Goal: Task Accomplishment & Management: Complete application form

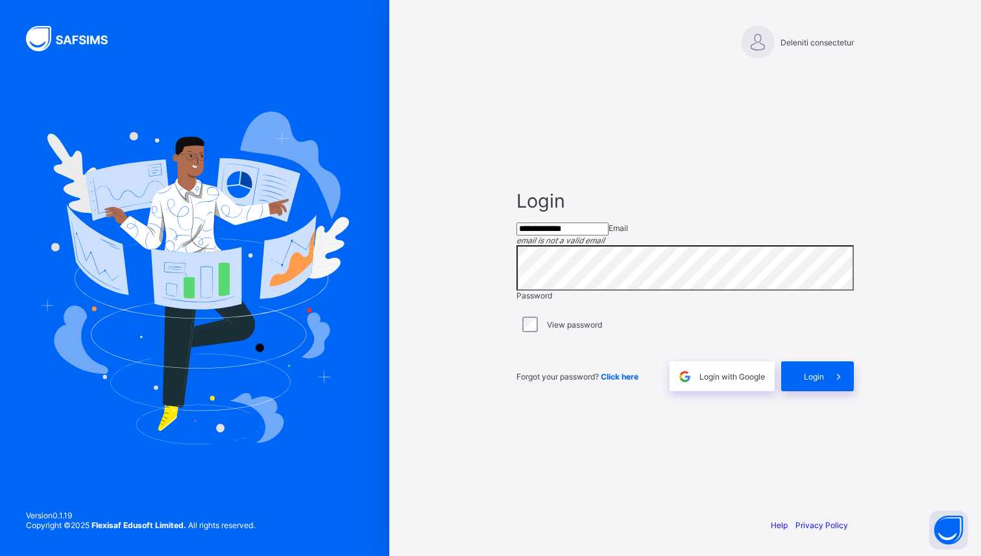
click at [607, 229] on input "**********" at bounding box center [562, 229] width 92 height 13
paste input "*********"
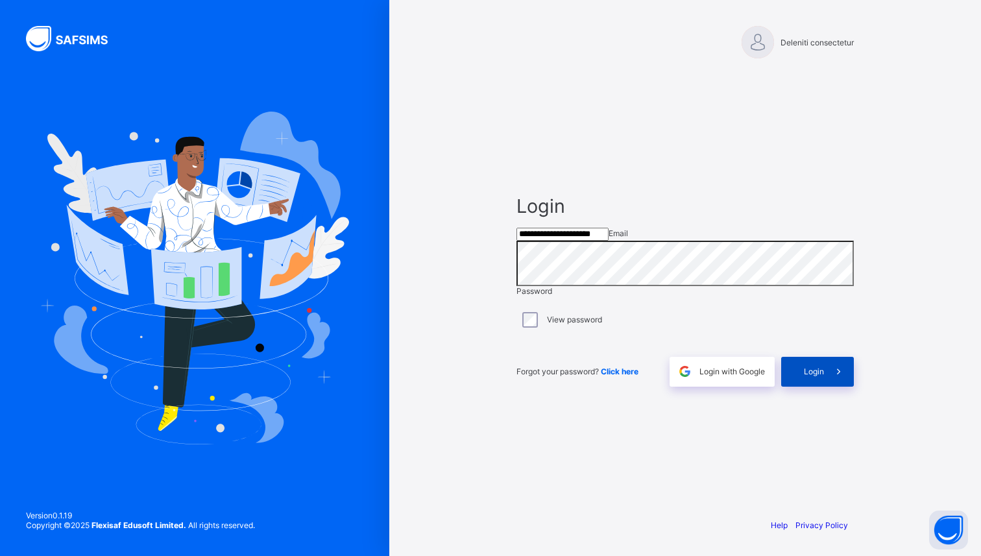
type input "**********"
click at [825, 387] on span at bounding box center [839, 372] width 30 height 30
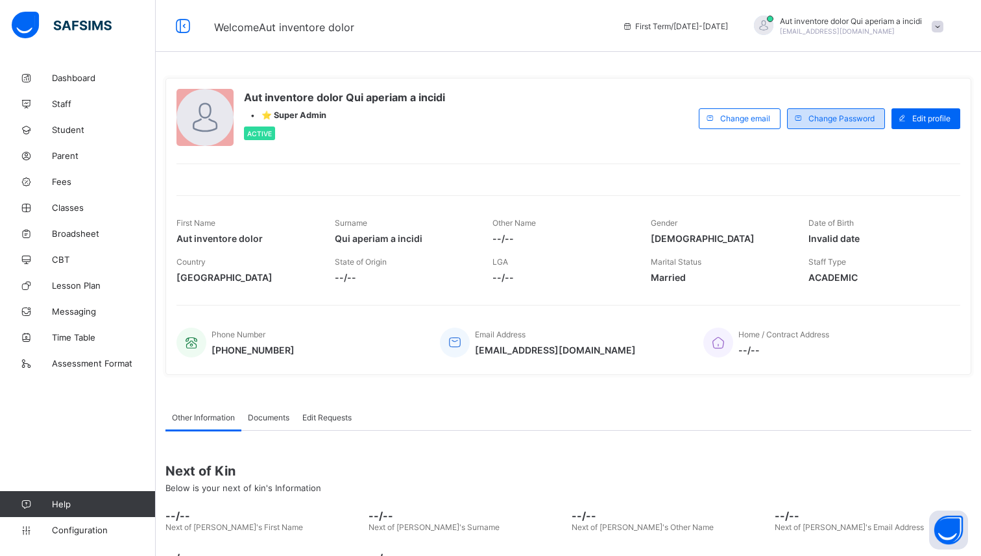
click at [852, 120] on span "Change Password" at bounding box center [841, 119] width 66 height 10
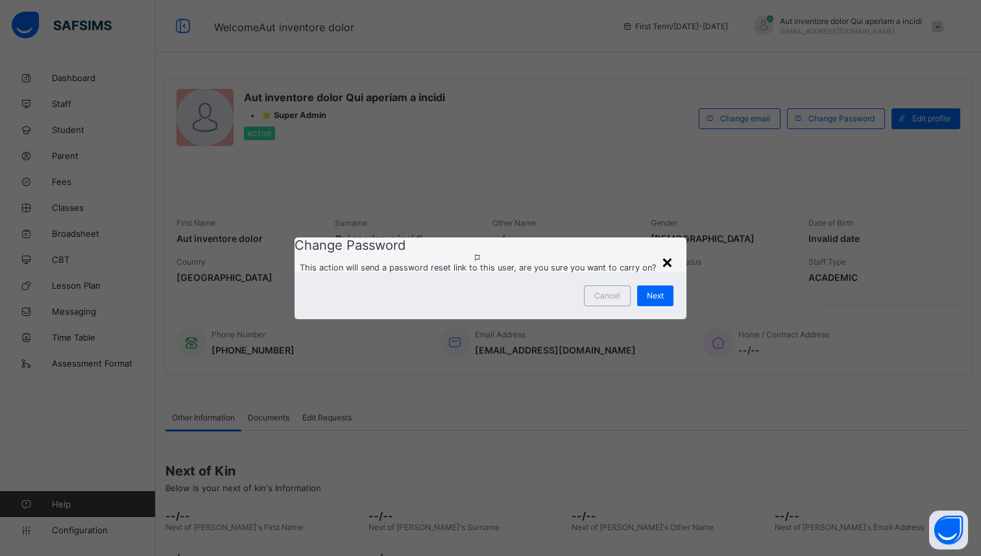
click at [669, 250] on div "×" at bounding box center [667, 261] width 12 height 22
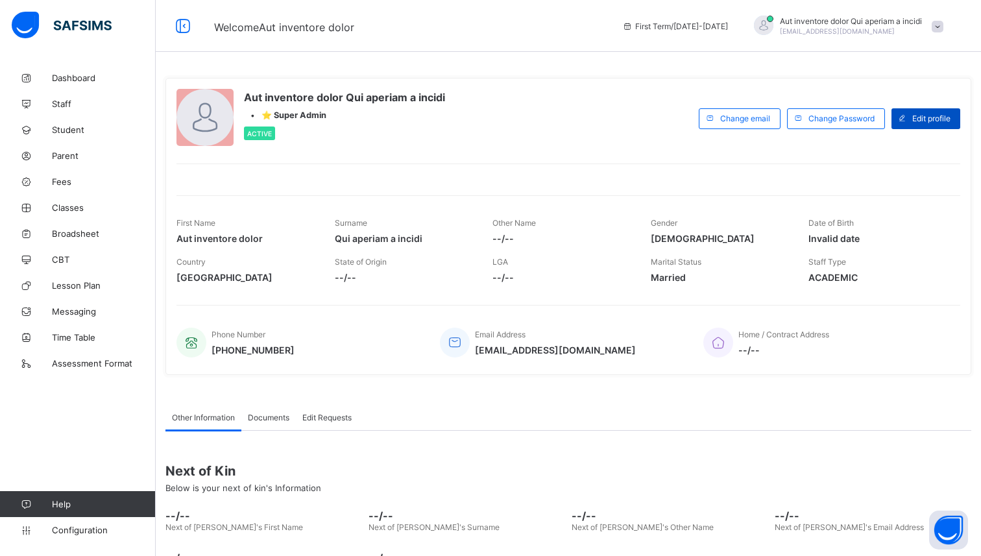
click at [938, 118] on span "Edit profile" at bounding box center [931, 119] width 38 height 10
select select "**"
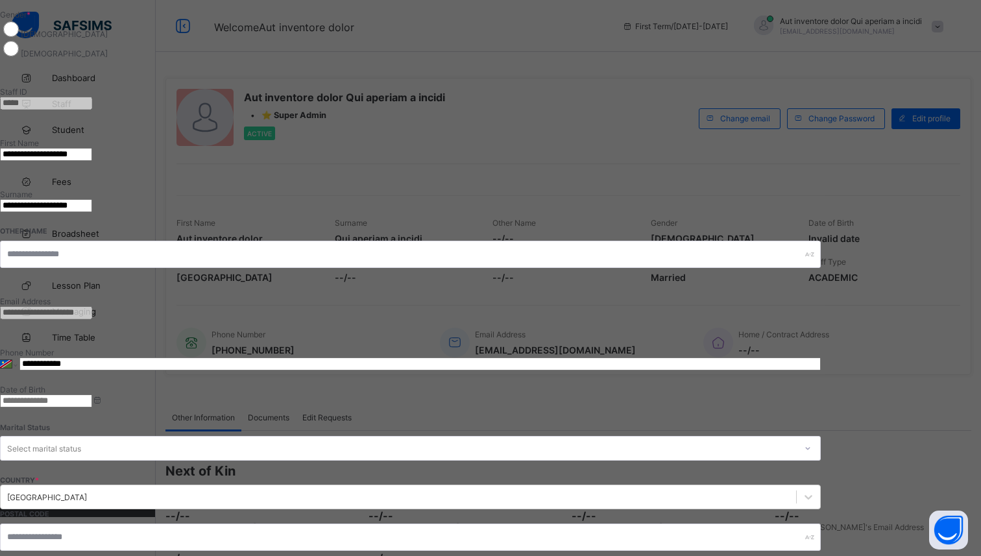
scroll to position [326, 0]
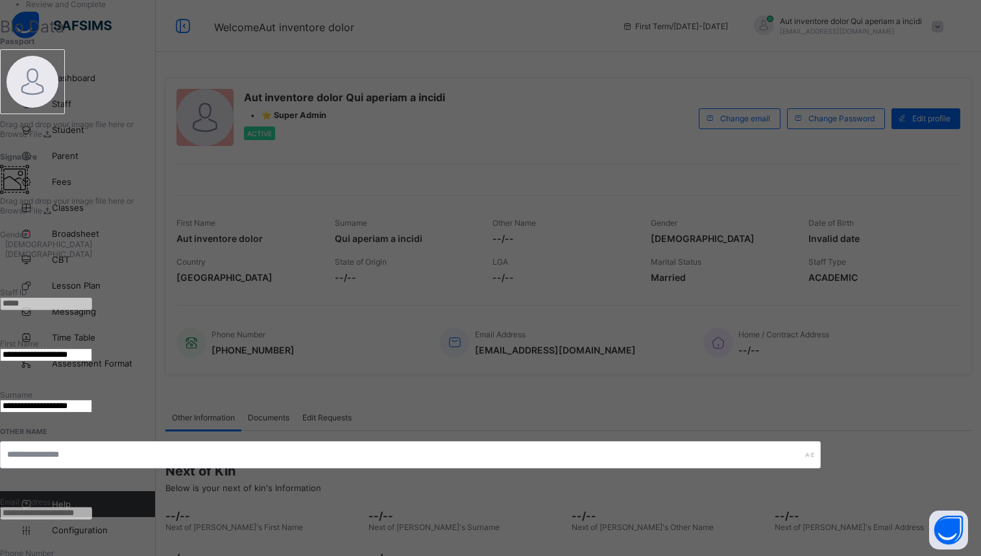
scroll to position [119, 0]
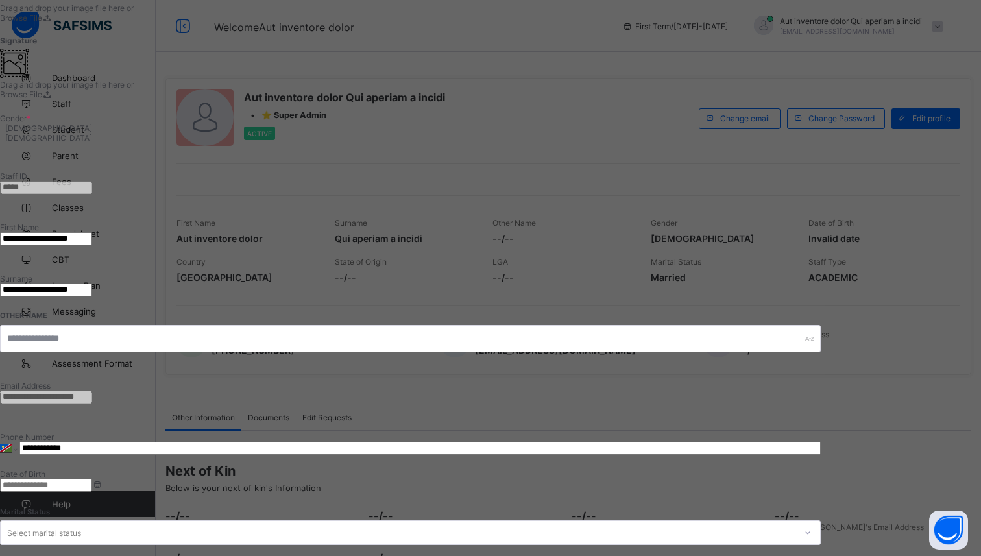
scroll to position [0, 0]
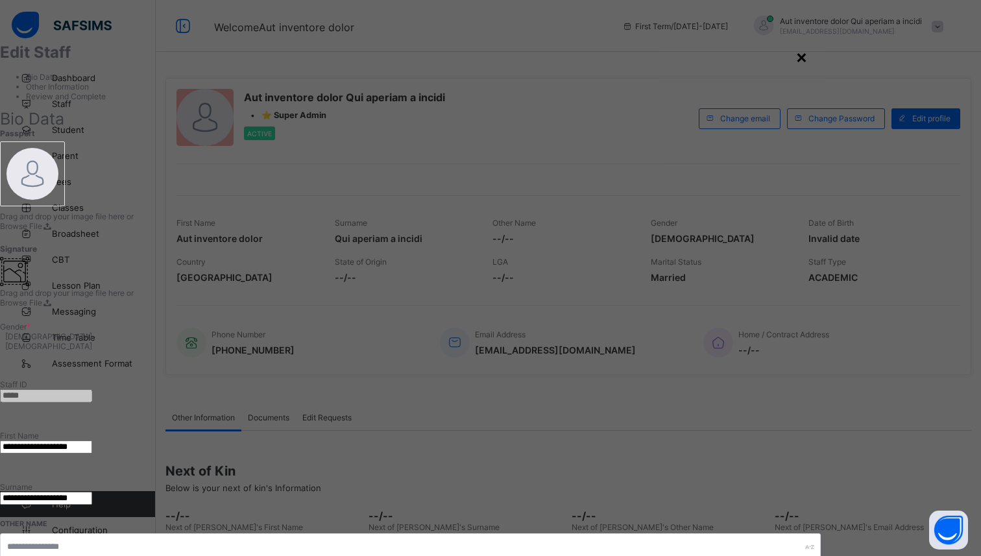
click at [808, 59] on div "×" at bounding box center [801, 56] width 12 height 22
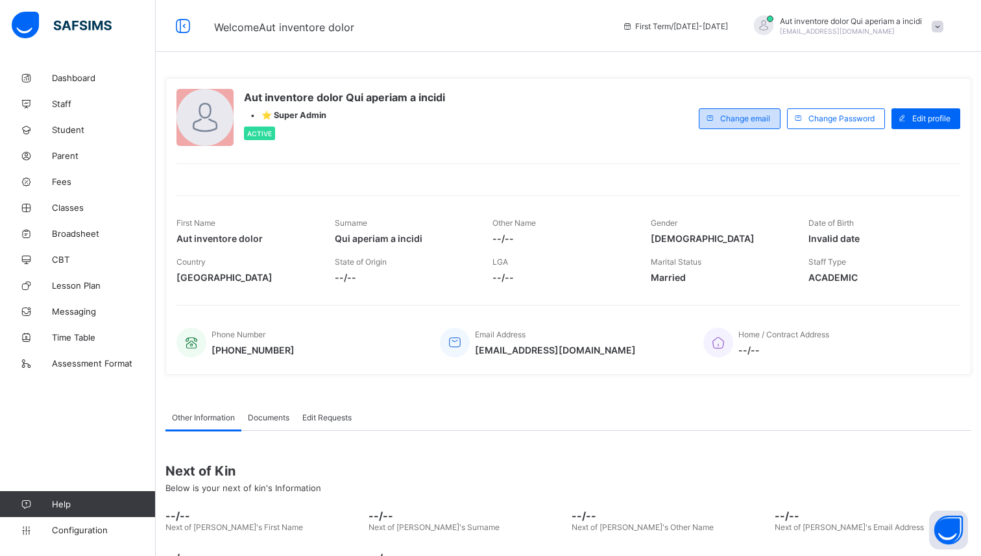
click at [749, 121] on span "Change email" at bounding box center [745, 119] width 50 height 10
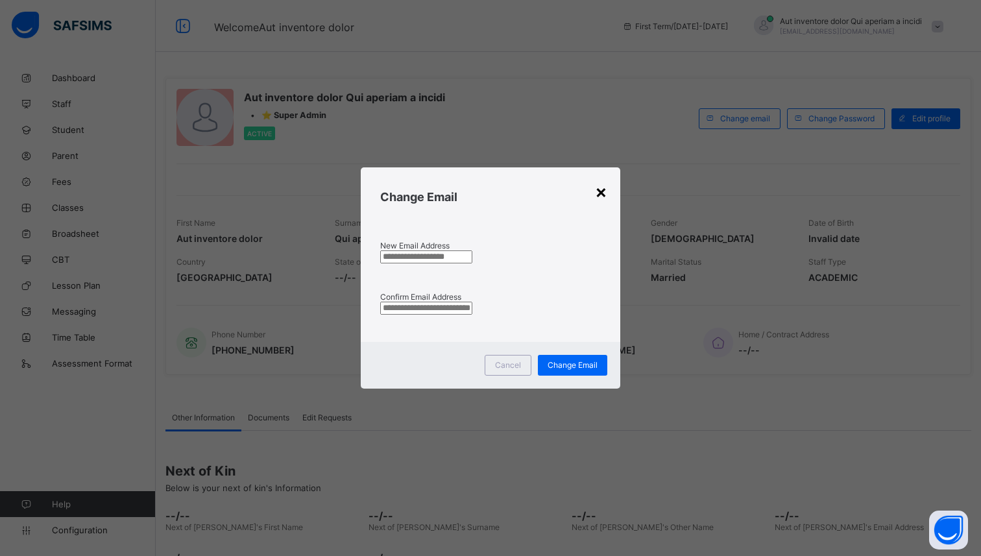
click at [602, 186] on div "×" at bounding box center [601, 191] width 12 height 22
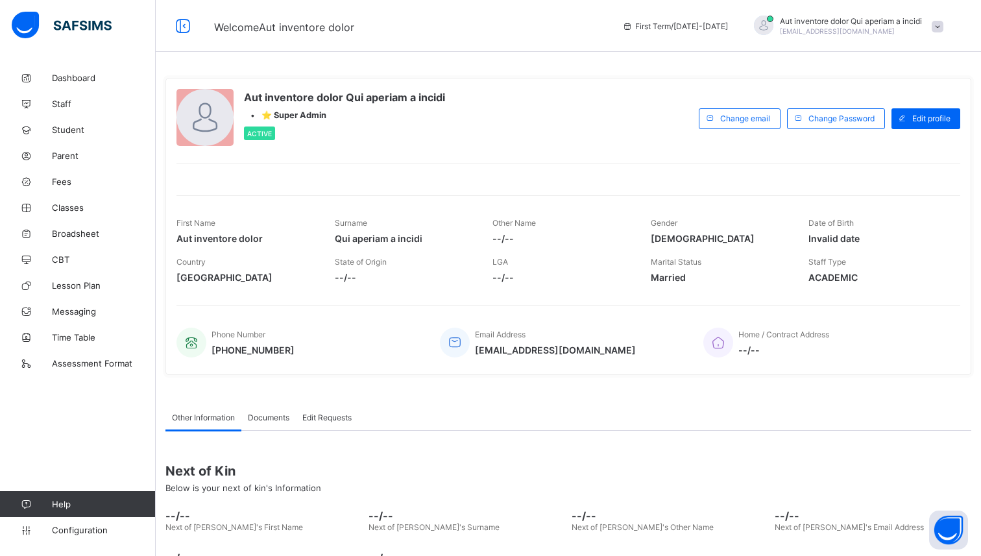
scroll to position [90, 0]
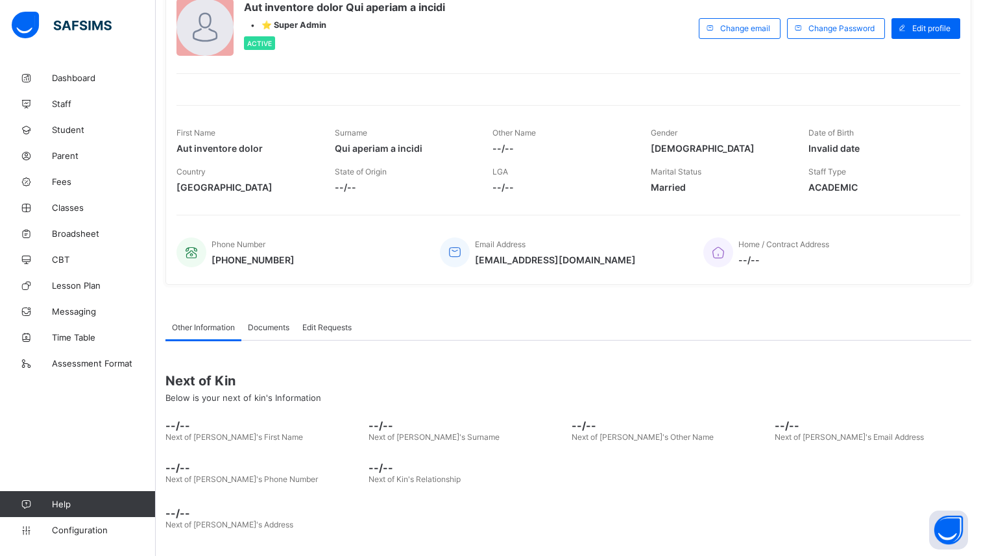
click at [263, 322] on span "Documents" at bounding box center [269, 327] width 42 height 10
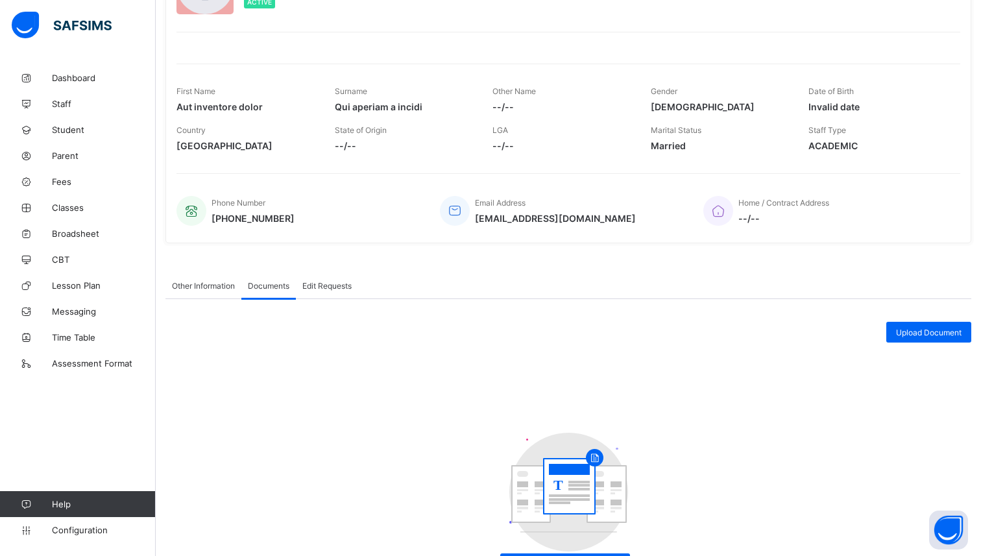
scroll to position [185, 0]
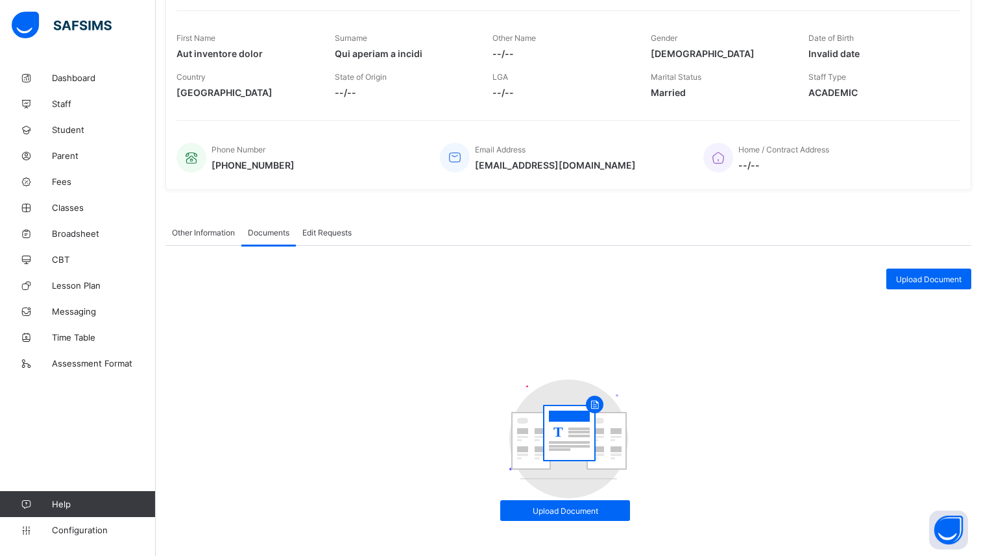
click at [321, 233] on span "Edit Requests" at bounding box center [326, 233] width 49 height 10
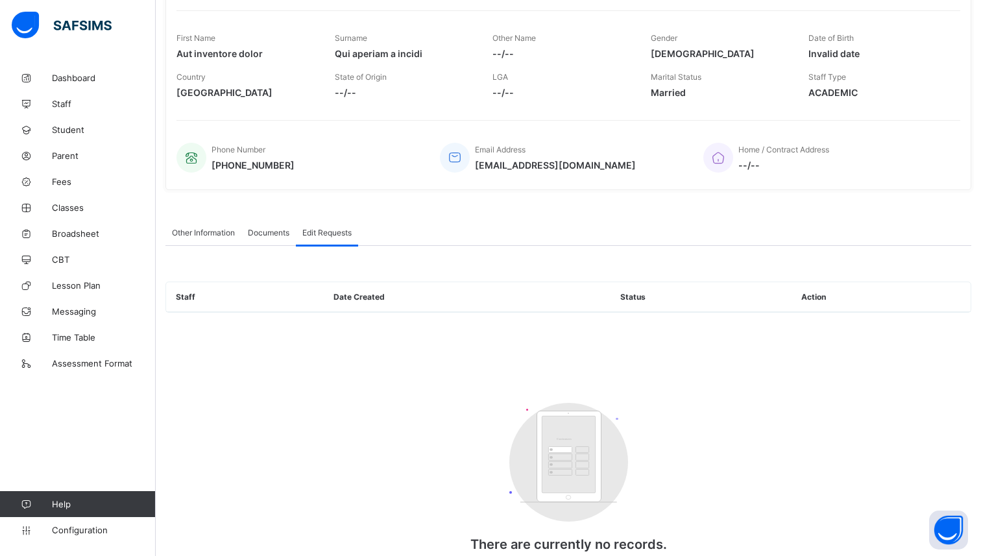
click at [188, 233] on span "Other Information" at bounding box center [203, 233] width 63 height 10
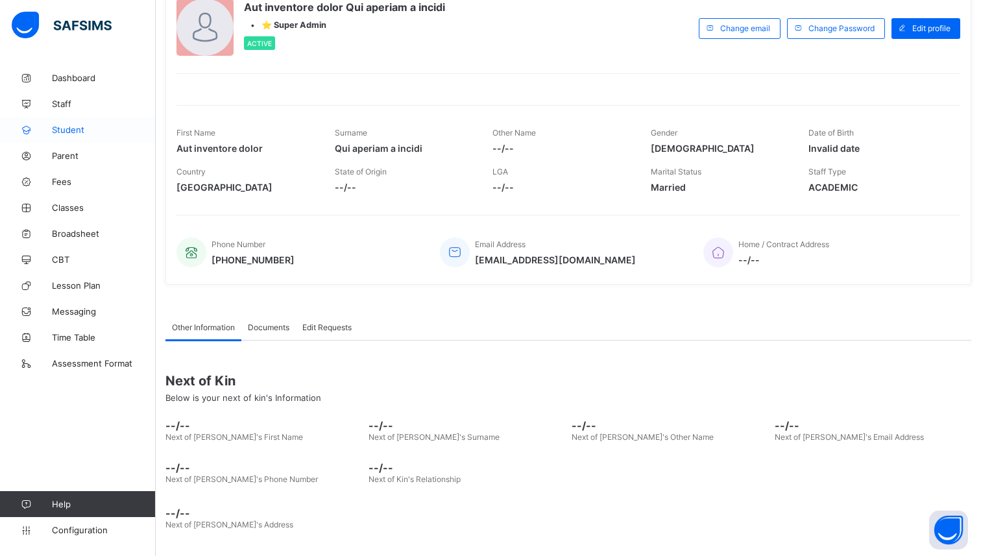
click at [67, 130] on span "Student" at bounding box center [104, 130] width 104 height 10
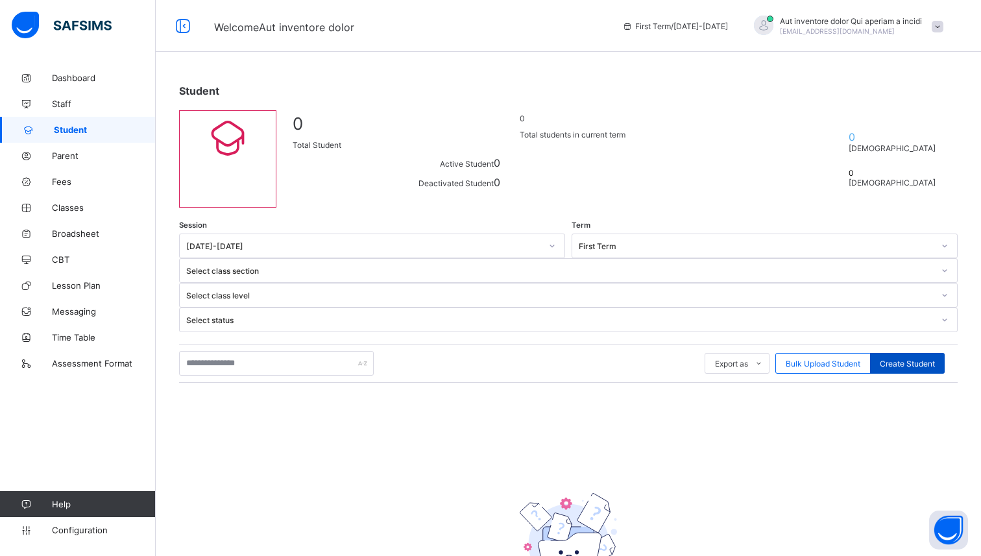
click at [916, 359] on span "Create Student" at bounding box center [907, 364] width 55 height 10
select select "**"
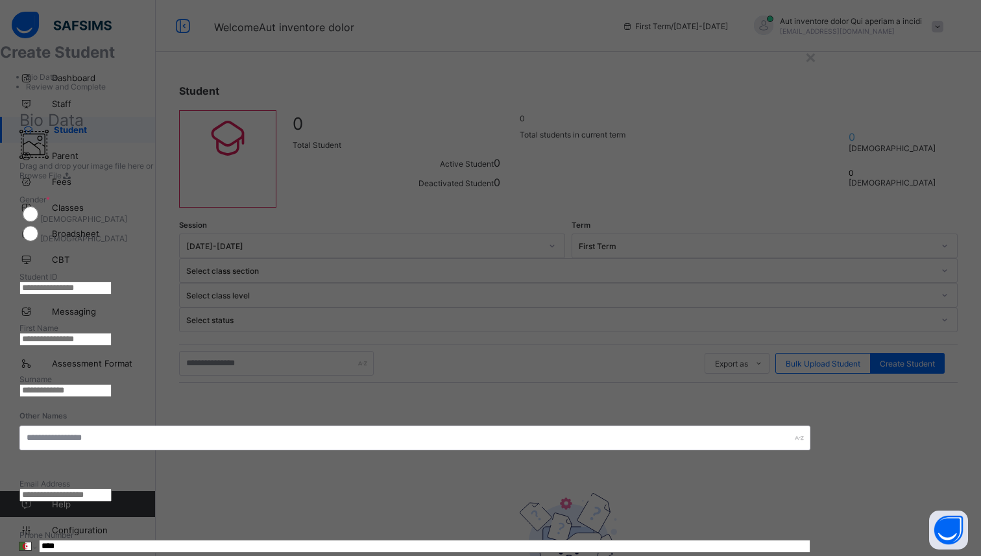
click at [112, 282] on input "text" at bounding box center [65, 288] width 92 height 13
type input "*"
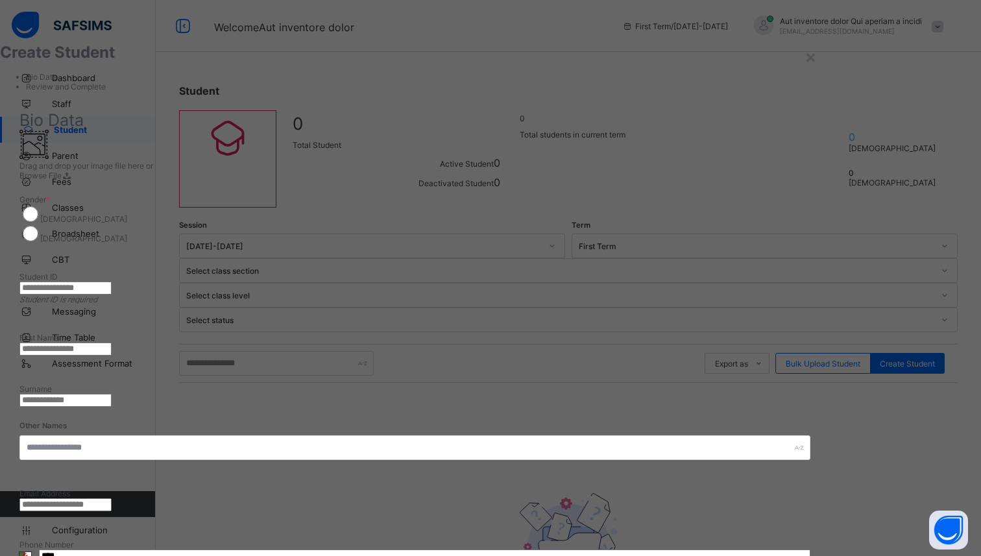
type input "*"
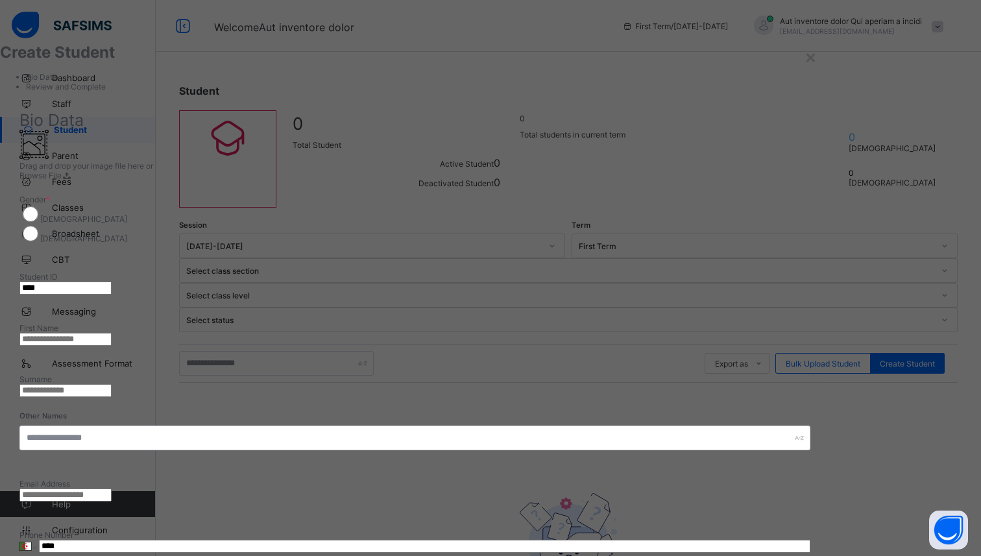
click at [112, 282] on input "****" at bounding box center [65, 288] width 92 height 13
type input "*******"
click at [112, 333] on input "text" at bounding box center [65, 339] width 92 height 13
type input "****"
click at [112, 384] on input "text" at bounding box center [65, 390] width 92 height 13
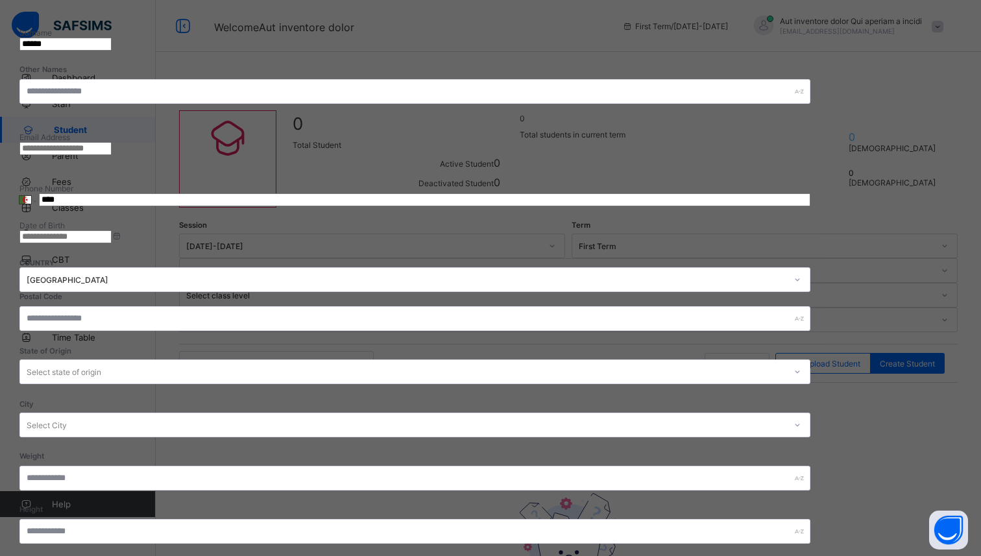
scroll to position [285, 0]
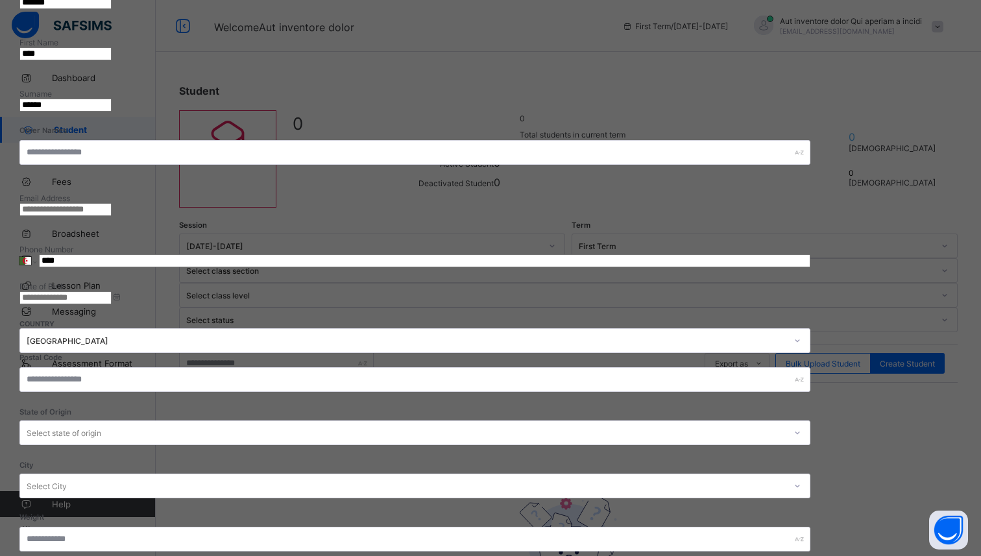
type input "******"
click at [112, 291] on input at bounding box center [65, 297] width 92 height 13
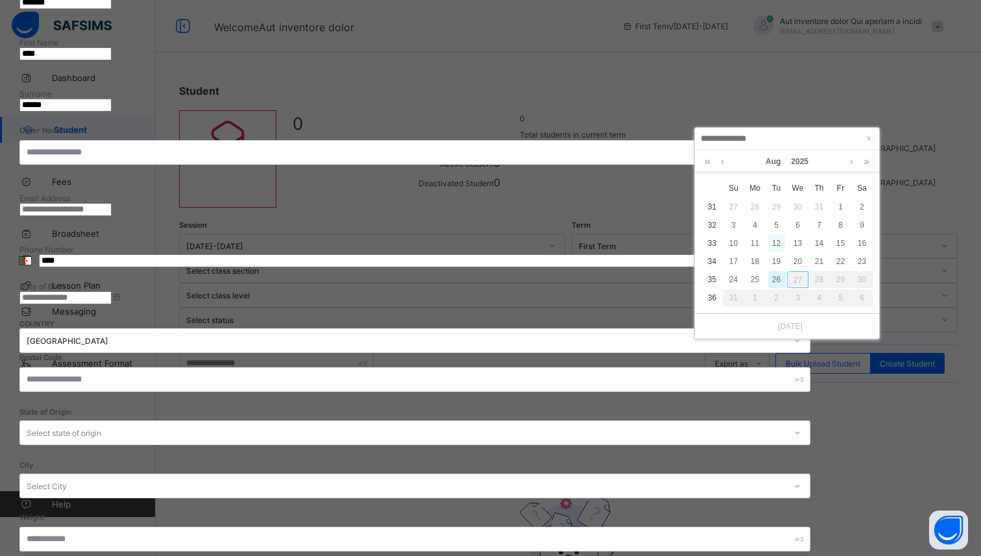
click at [781, 243] on div "12" at bounding box center [776, 243] width 17 height 17
type input "**********"
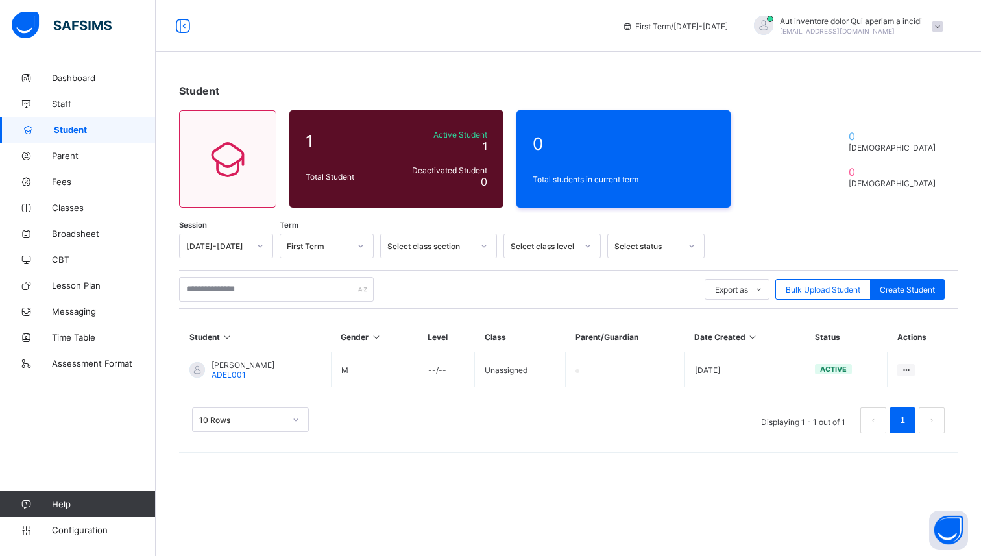
click at [0, 0] on div "Assign Class" at bounding box center [0, 0] width 0 height 0
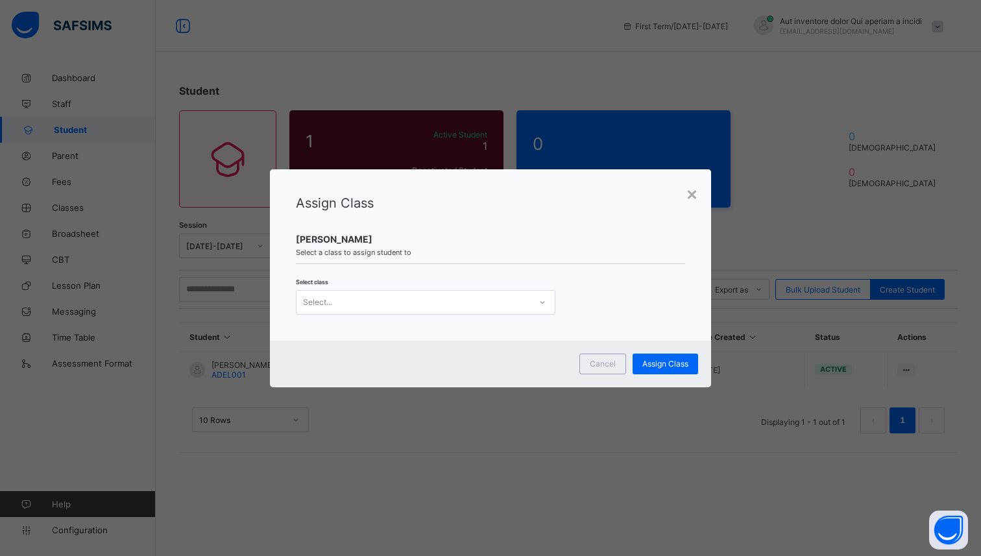
click at [507, 301] on div "Select..." at bounding box center [414, 302] width 234 height 18
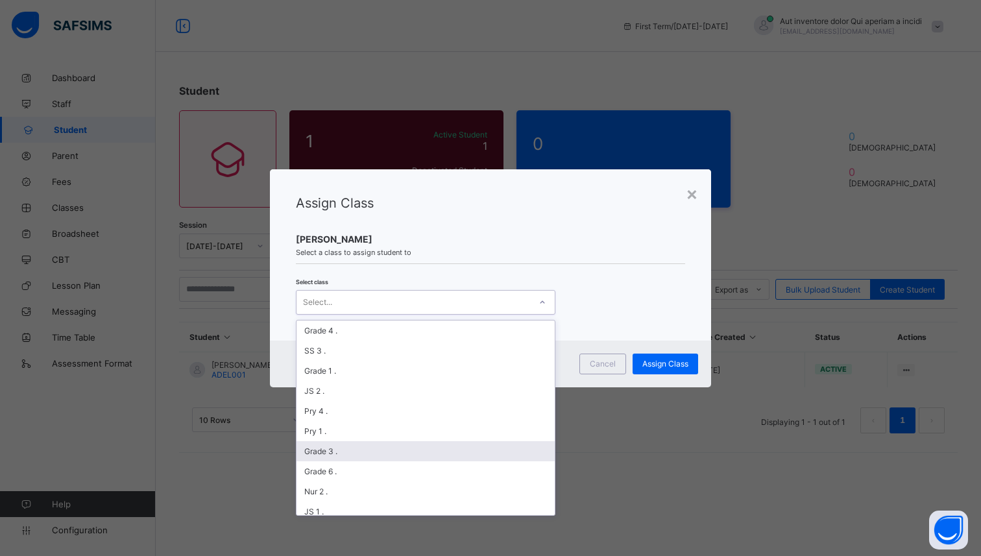
scroll to position [201, 0]
click at [321, 444] on div "Pry 2 ." at bounding box center [426, 451] width 258 height 20
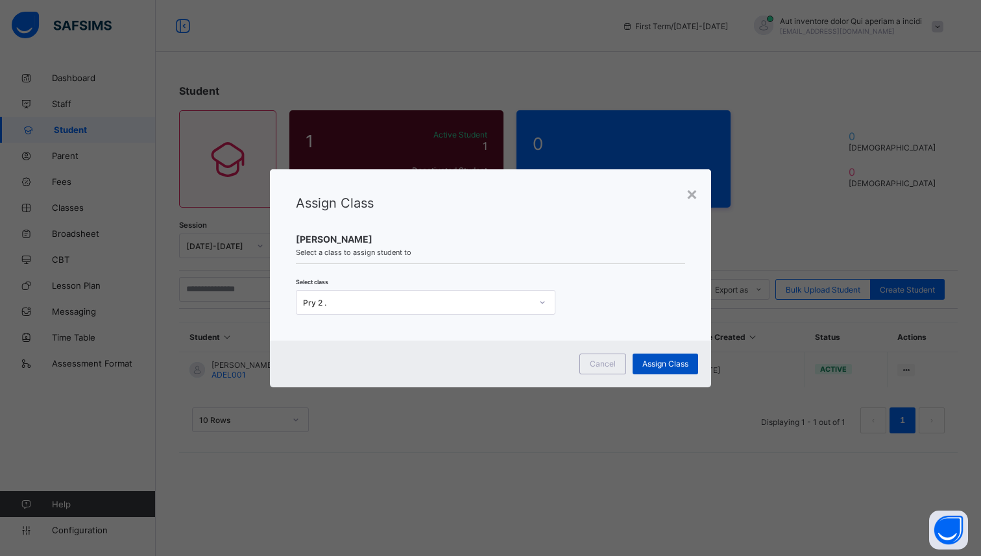
click at [664, 362] on span "Assign Class" at bounding box center [665, 364] width 46 height 10
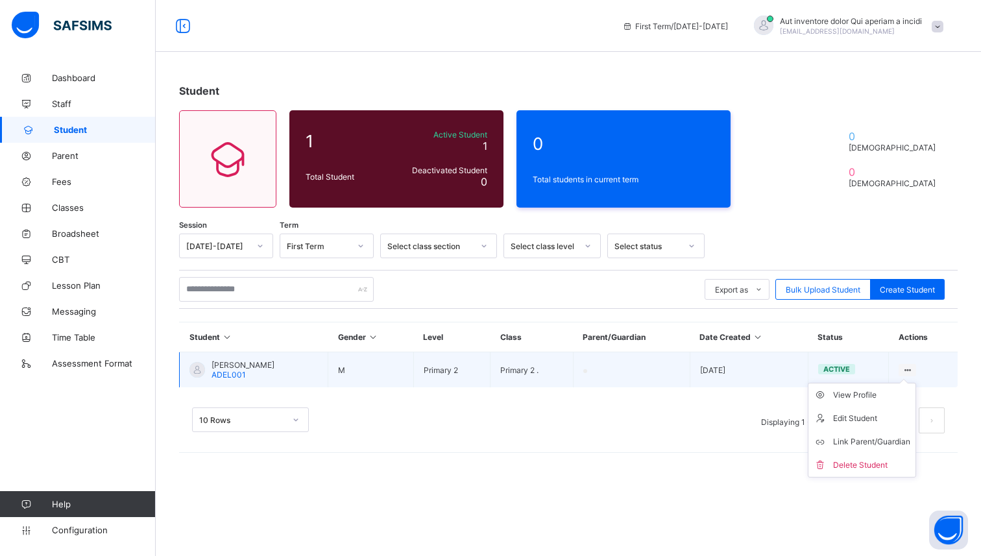
click at [904, 367] on icon at bounding box center [907, 370] width 11 height 10
click at [862, 421] on div "Edit Student" at bounding box center [871, 418] width 77 height 13
select select "**"
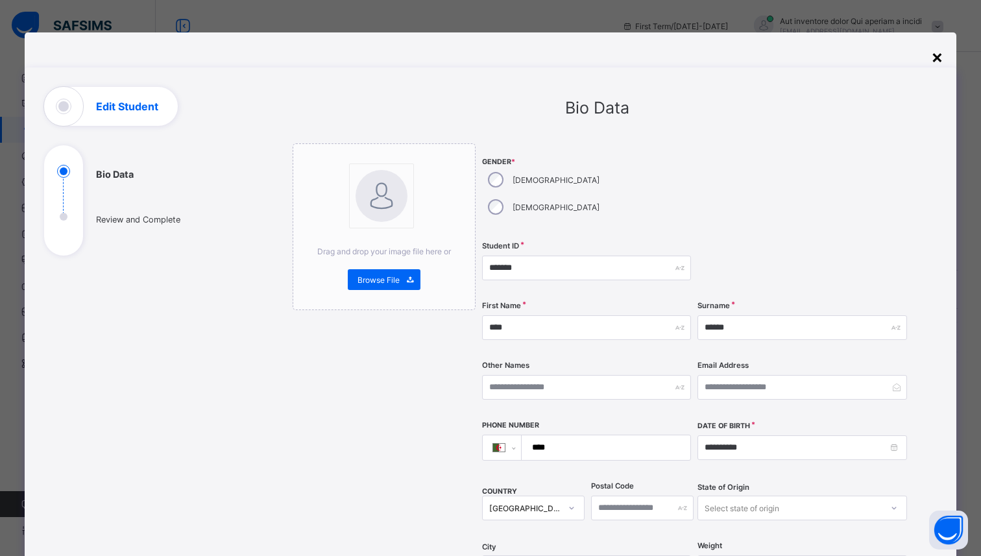
click at [931, 53] on div "×" at bounding box center [937, 56] width 12 height 22
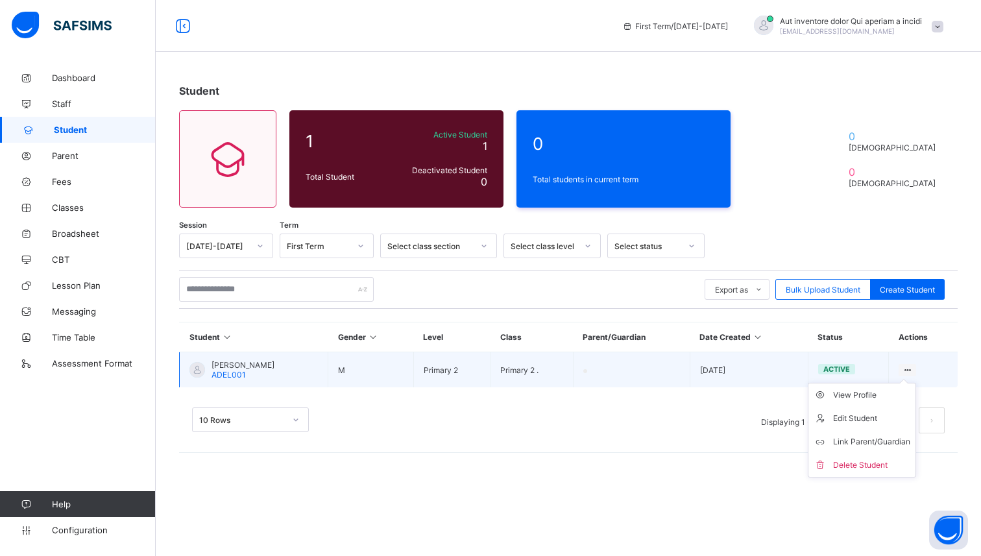
click at [903, 367] on icon at bounding box center [907, 370] width 11 height 10
click at [864, 442] on div "Link Parent/Guardian" at bounding box center [871, 441] width 77 height 13
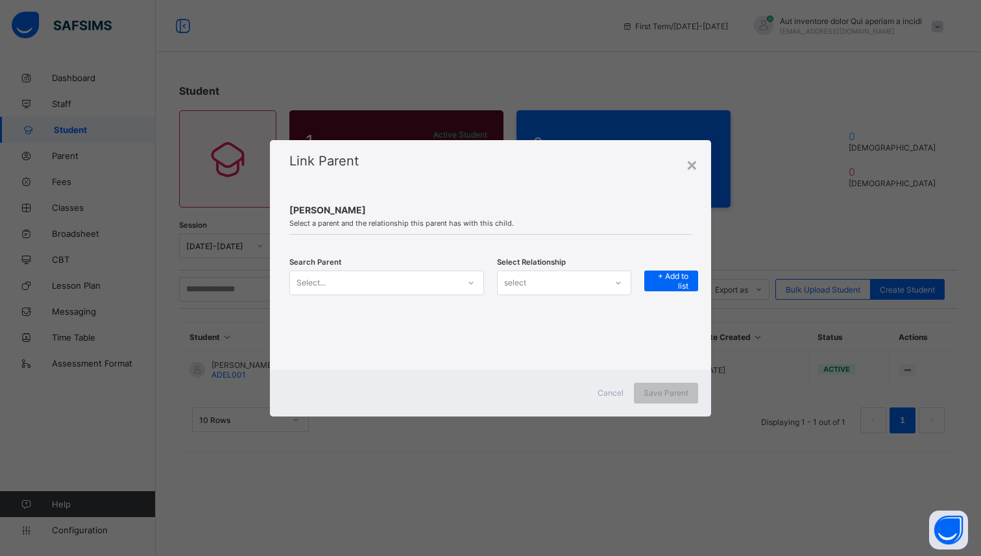
click at [464, 283] on div at bounding box center [471, 282] width 22 height 21
click at [557, 275] on div "select" at bounding box center [552, 283] width 108 height 18
click at [532, 326] on div "Mother" at bounding box center [564, 331] width 133 height 20
click at [664, 278] on span "+ Add to list" at bounding box center [671, 280] width 34 height 19
click at [467, 283] on icon at bounding box center [471, 282] width 8 height 13
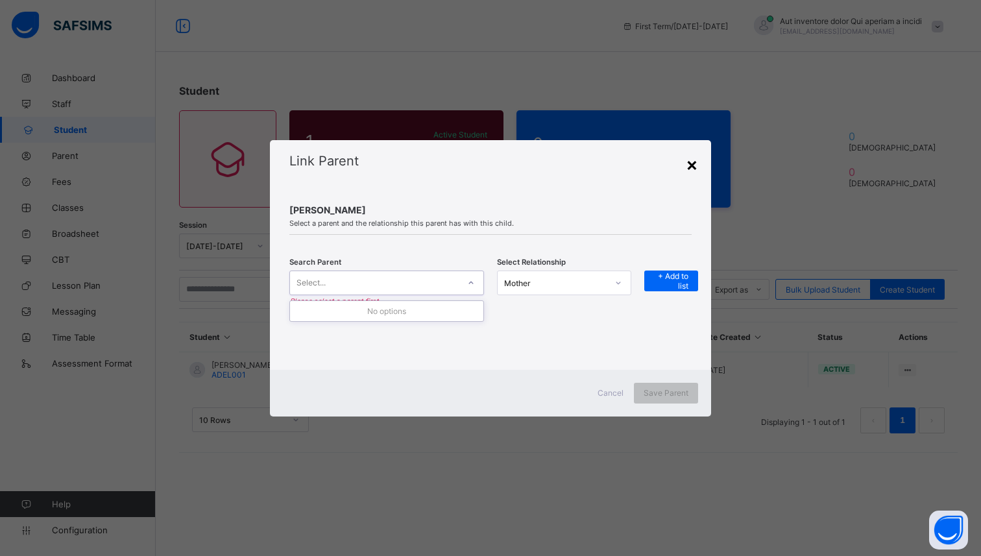
click at [690, 160] on div "×" at bounding box center [692, 164] width 12 height 22
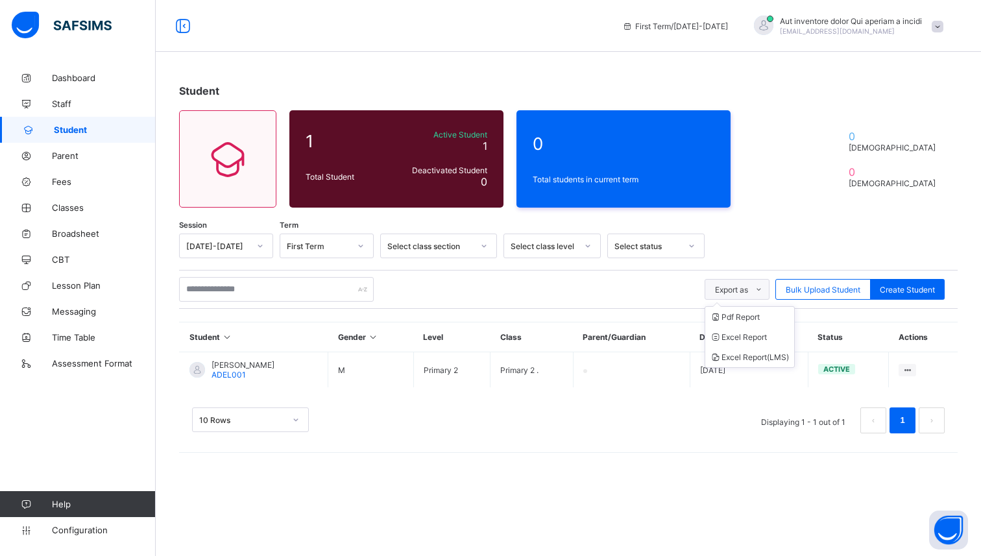
click at [721, 283] on div "Export as" at bounding box center [737, 289] width 65 height 21
click at [588, 271] on div "Export as Pdf Report Excel Report Excel Report (LMS) Bulk Upload Student Create…" at bounding box center [568, 289] width 779 height 39
click at [65, 157] on span "Parent" at bounding box center [104, 156] width 104 height 10
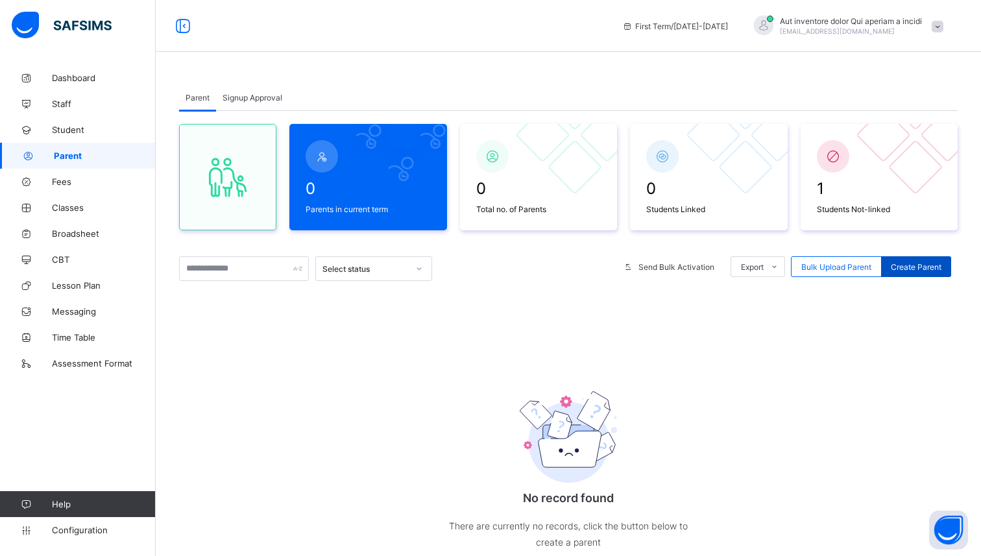
click at [910, 263] on span "Create Parent" at bounding box center [916, 267] width 51 height 10
select select "**"
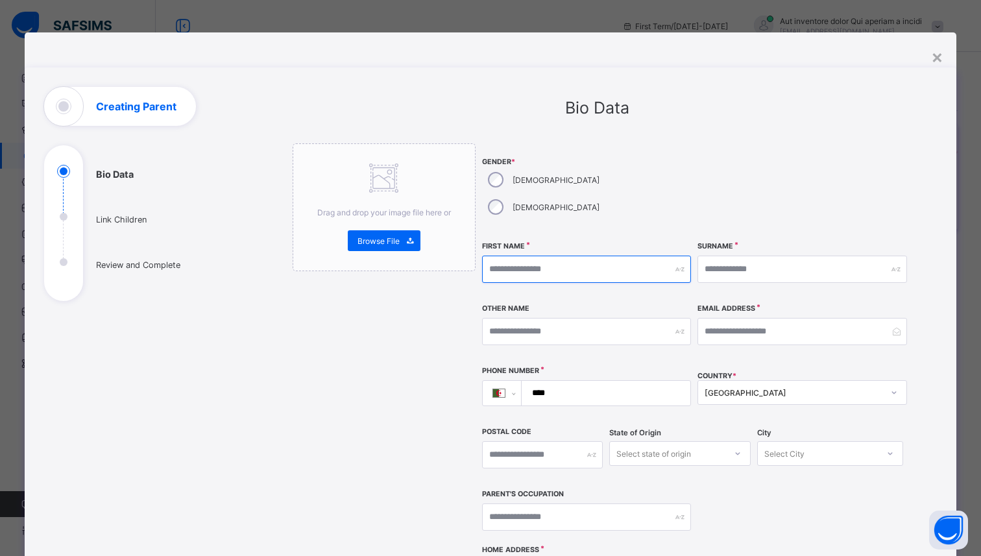
click at [597, 256] on input "text" at bounding box center [586, 269] width 209 height 27
type input "*****"
type input "*"
click at [523, 256] on input "*****" at bounding box center [586, 269] width 209 height 27
type input "******"
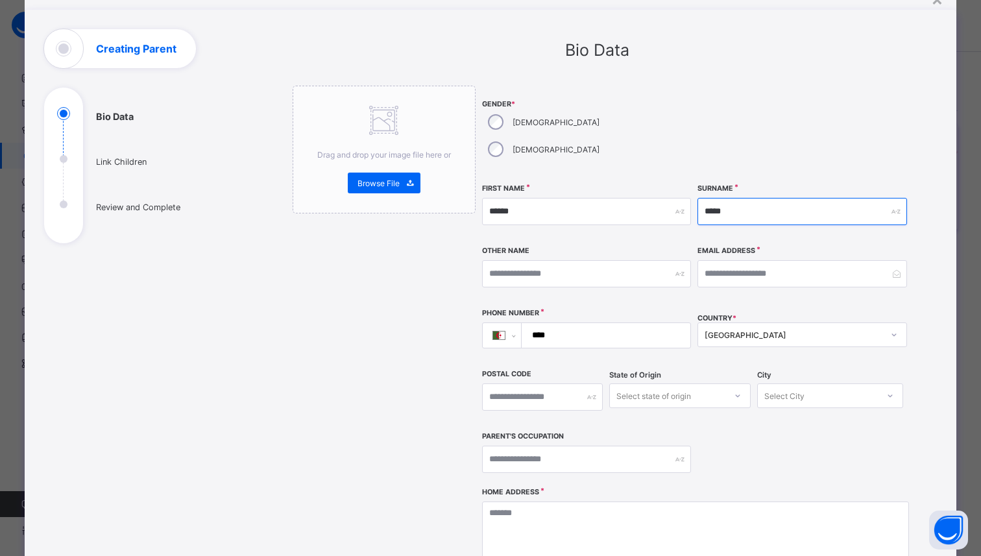
scroll to position [110, 0]
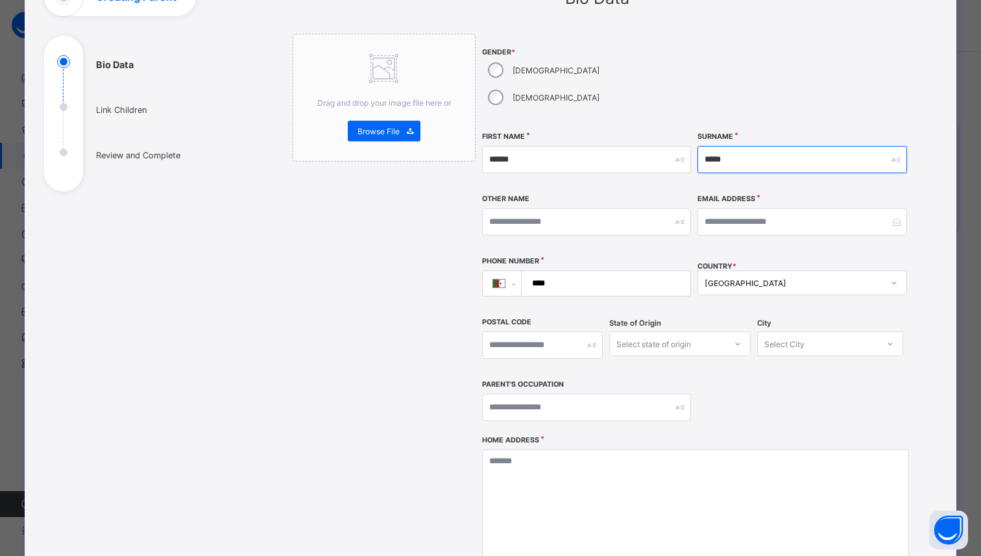
type input "*****"
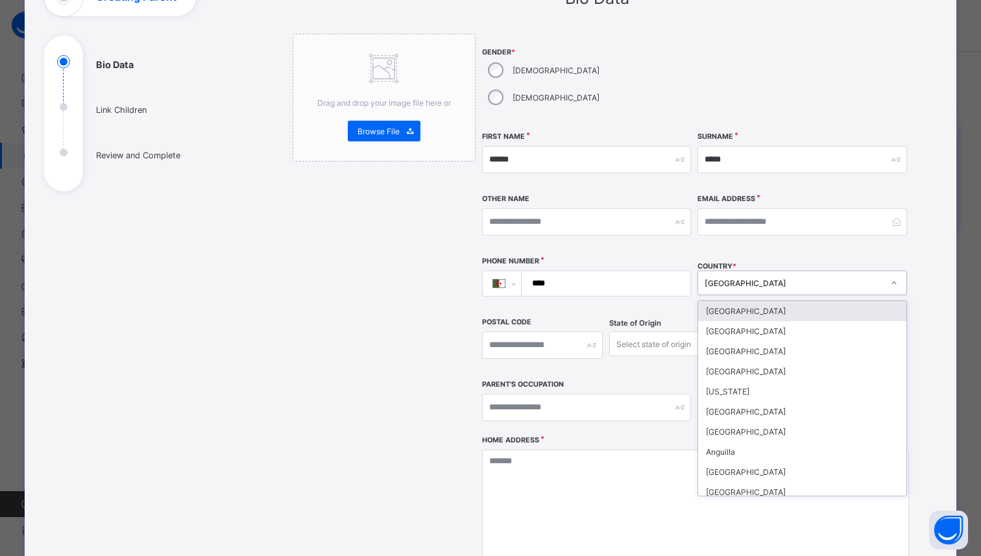
click at [727, 278] on div "Algeria" at bounding box center [794, 283] width 178 height 10
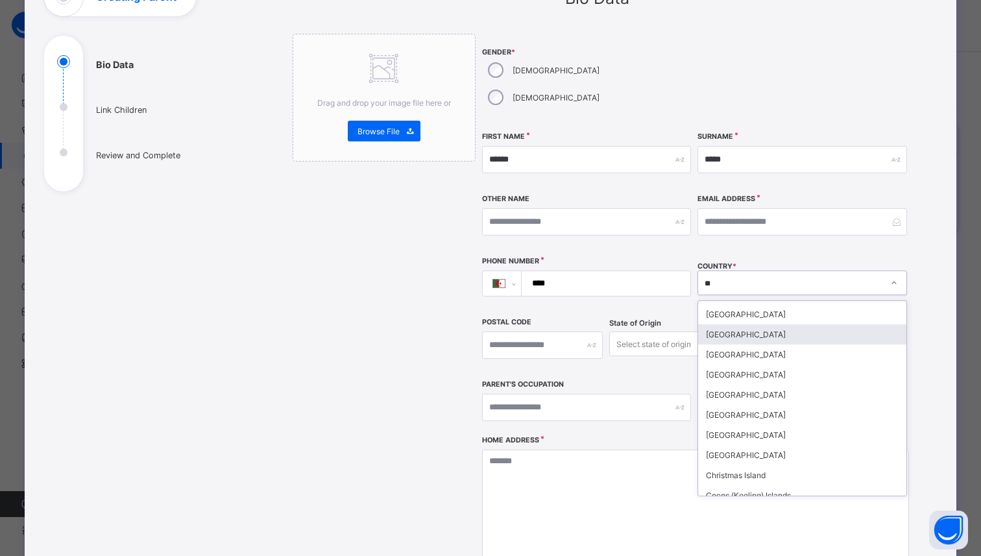
scroll to position [399, 0]
type input "***"
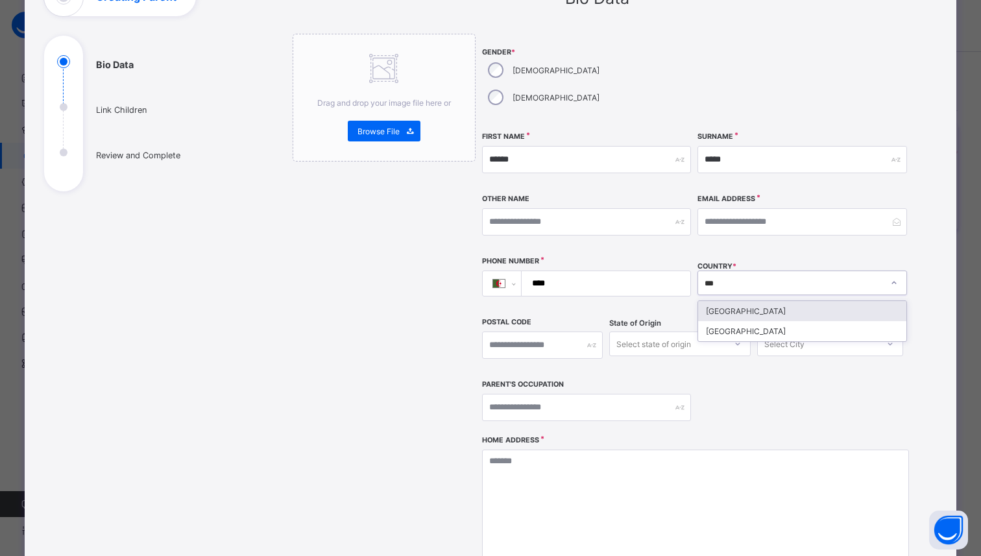
scroll to position [0, 0]
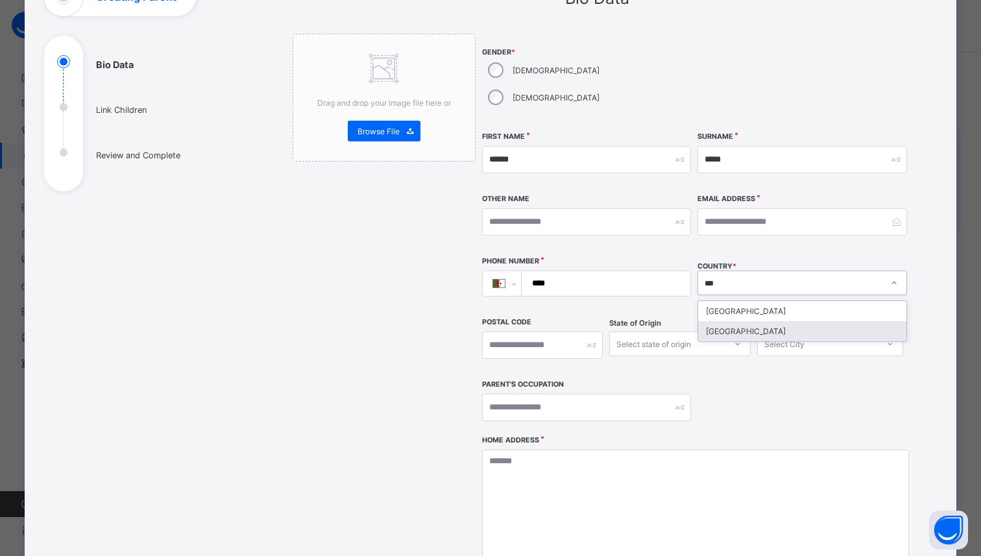
click at [716, 321] on div "Nigeria" at bounding box center [802, 331] width 208 height 20
click at [614, 271] on input "****" at bounding box center [603, 283] width 159 height 25
click at [515, 271] on select "**********" at bounding box center [507, 283] width 28 height 25
click at [653, 271] on input "****" at bounding box center [603, 283] width 159 height 25
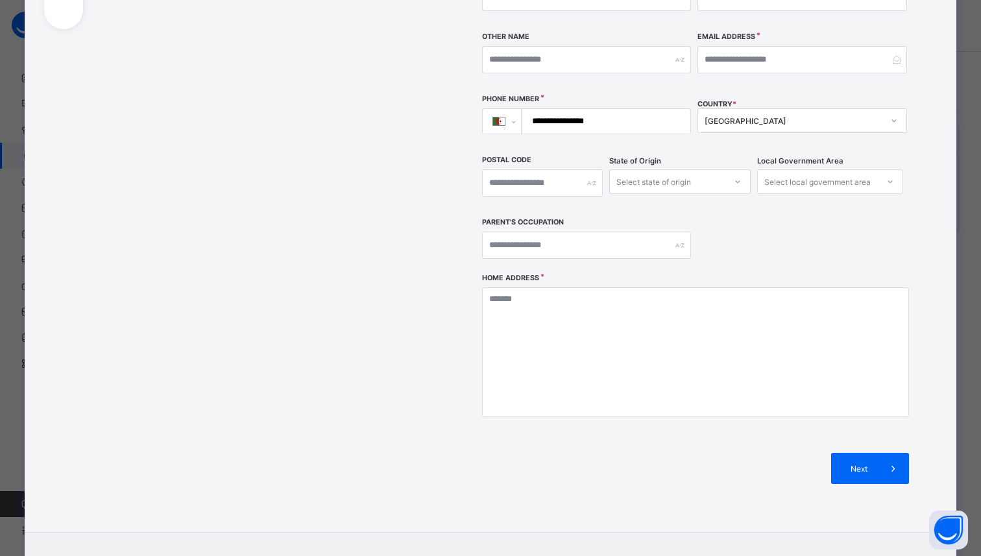
scroll to position [314, 0]
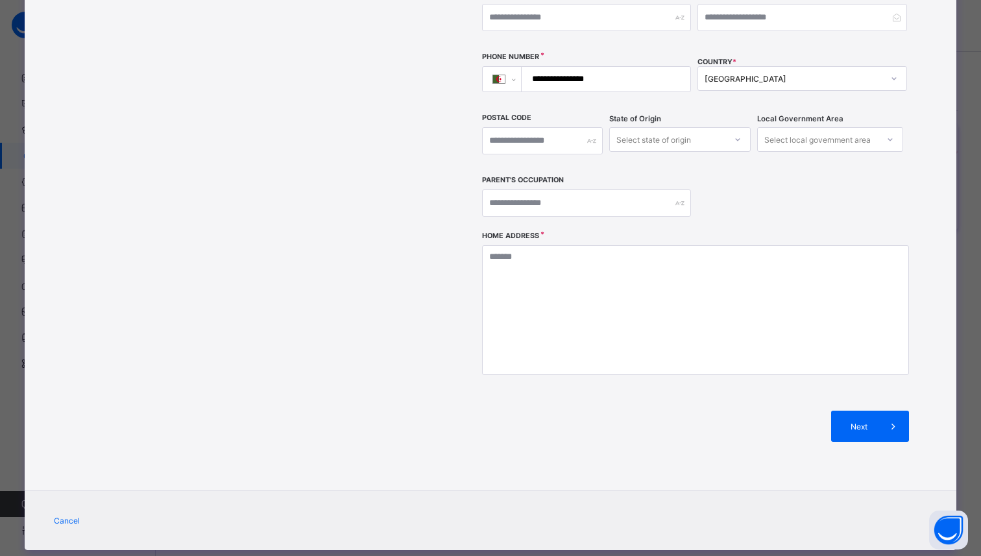
type input "**********"
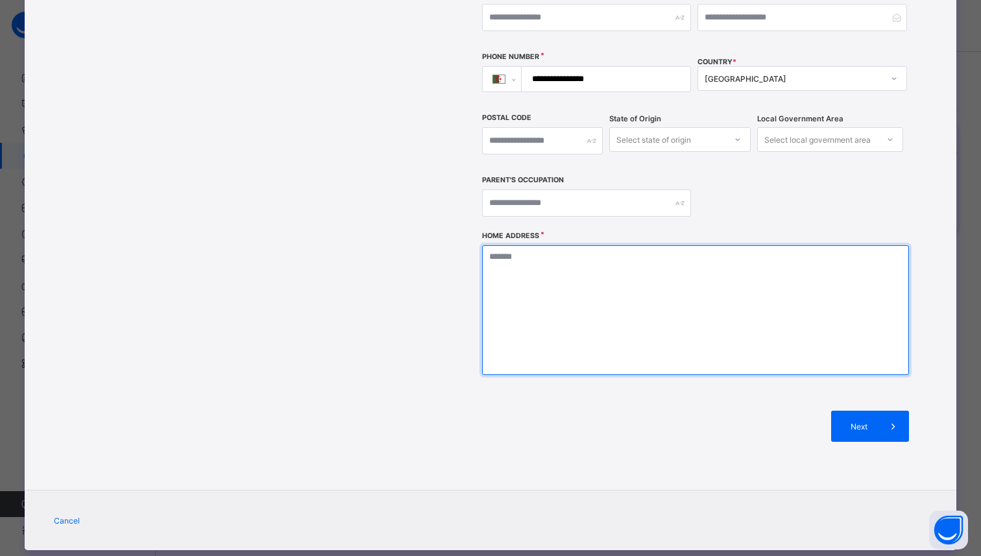
click at [609, 271] on textarea at bounding box center [695, 310] width 427 height 130
click at [653, 279] on textarea "To enrich screen reader interactions, please activate Accessibility in Grammarl…" at bounding box center [695, 310] width 427 height 130
type textarea "**********"
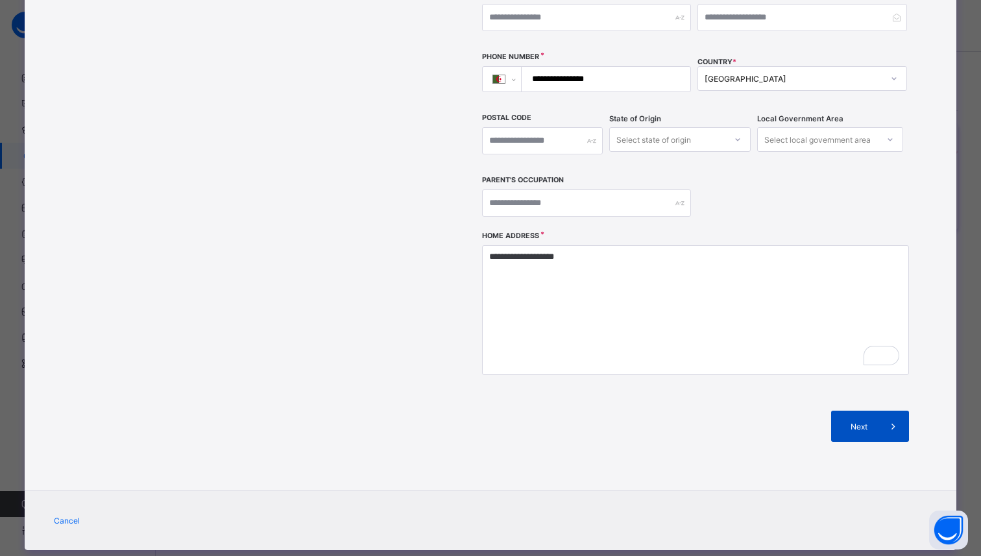
click at [840, 411] on div "Next" at bounding box center [870, 426] width 78 height 31
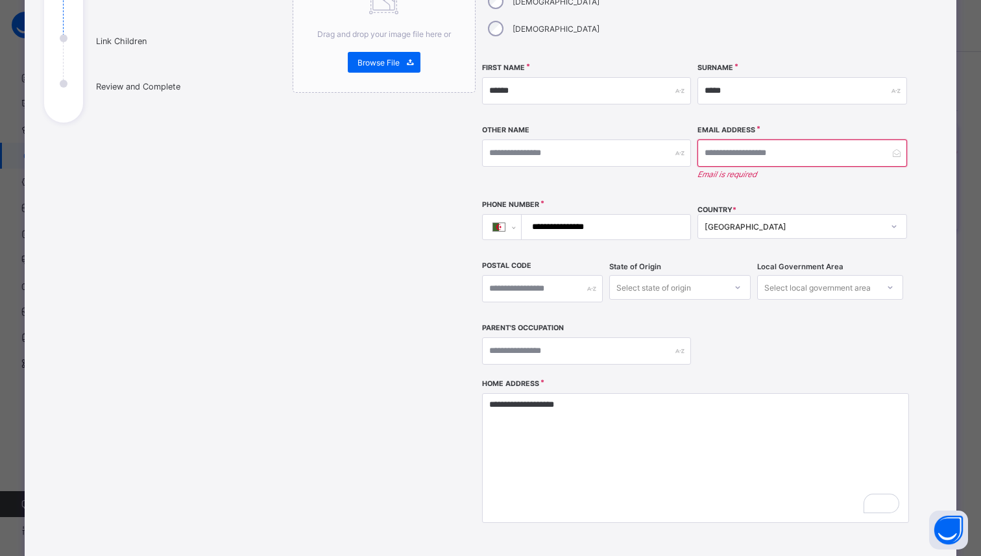
scroll to position [23, 0]
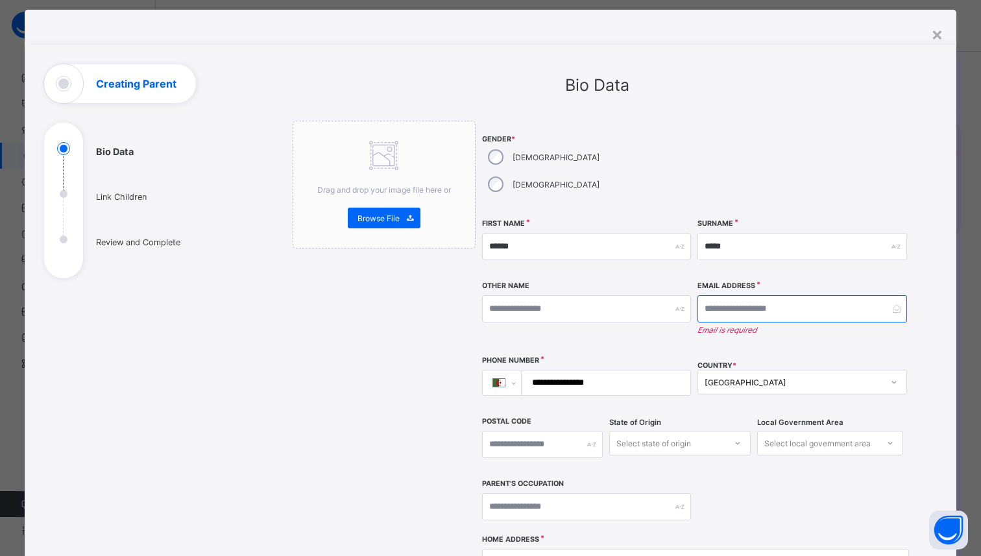
click at [742, 295] on input "email" at bounding box center [801, 308] width 209 height 27
type input "**********"
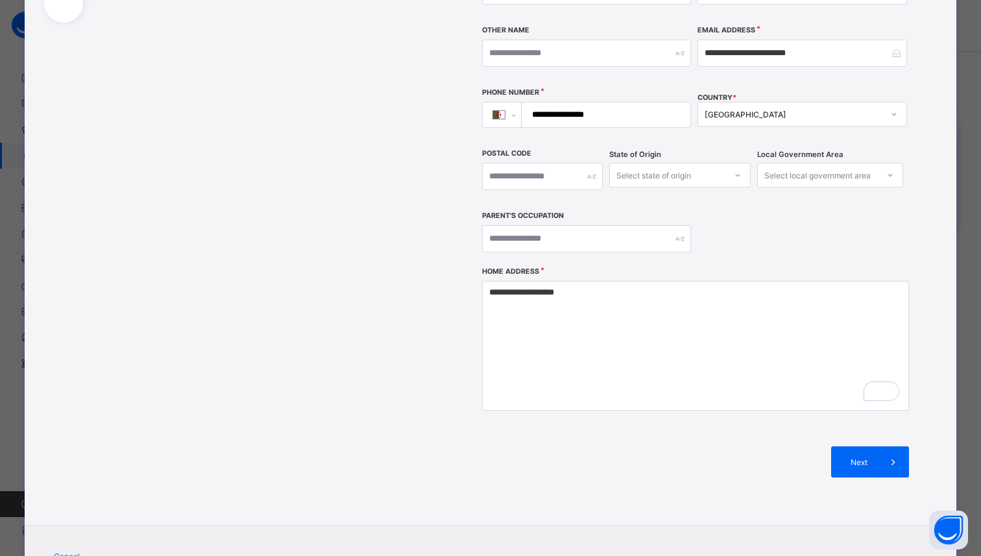
scroll to position [308, 0]
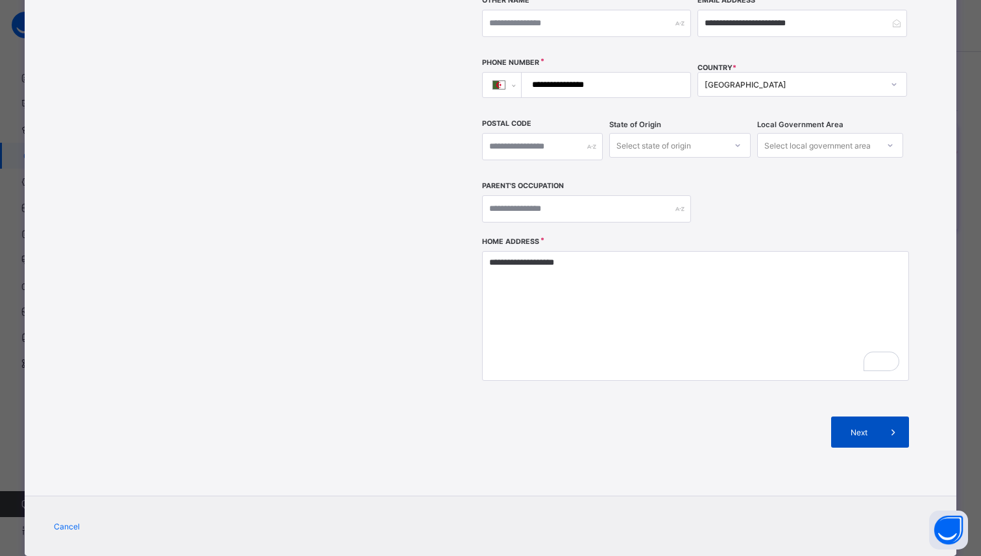
click at [861, 428] on span "Next" at bounding box center [859, 433] width 37 height 10
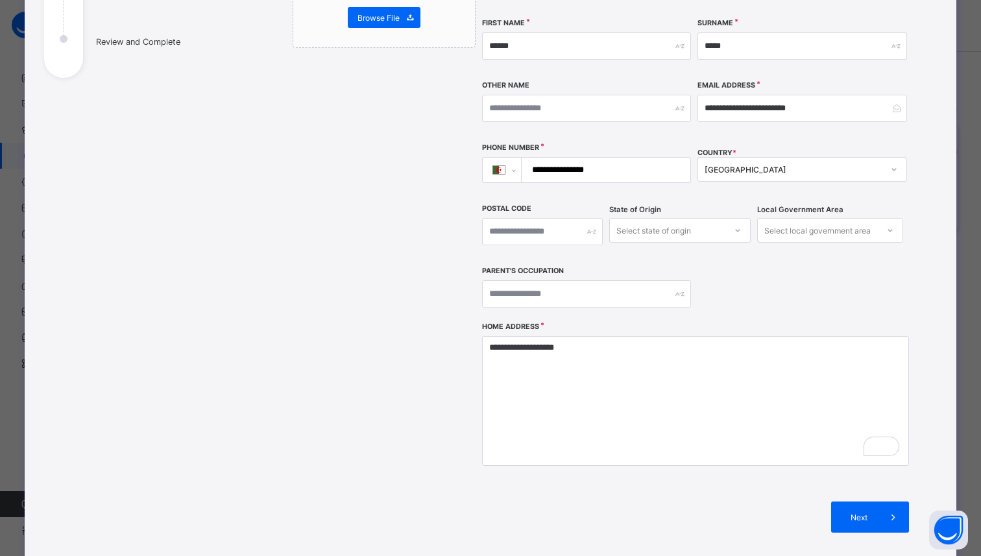
scroll to position [241, 0]
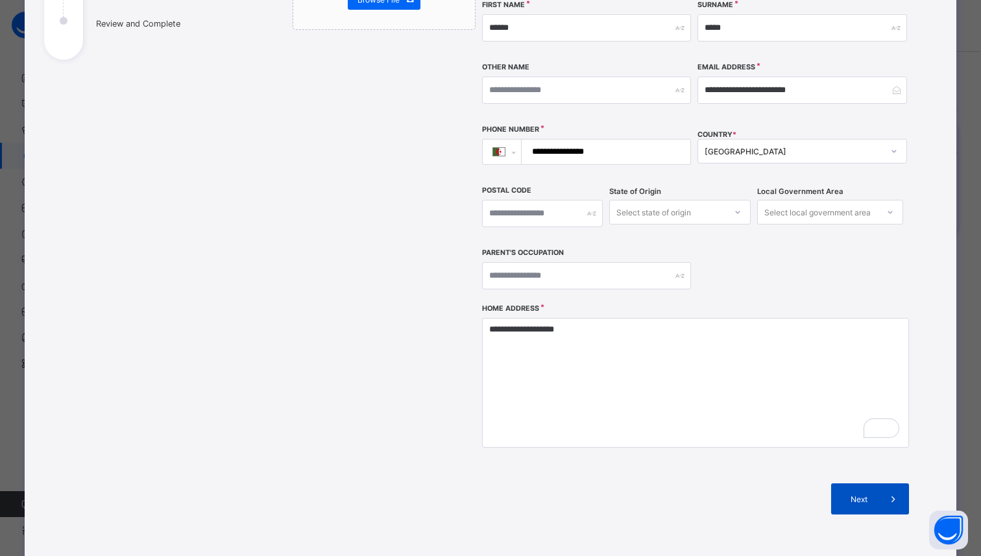
click at [864, 494] on span "Next" at bounding box center [859, 499] width 37 height 10
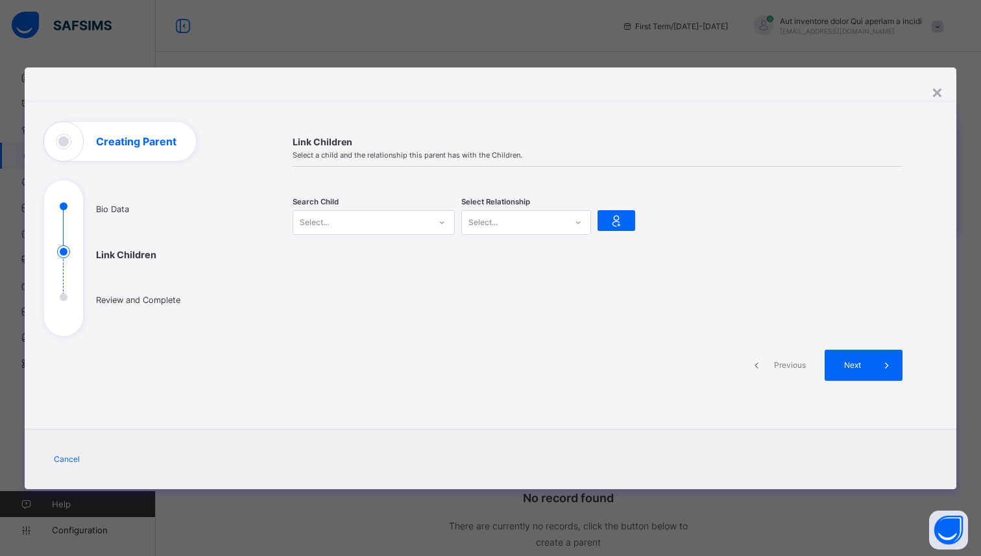
scroll to position [0, 0]
click at [433, 218] on div at bounding box center [442, 222] width 22 height 21
click at [426, 314] on div "Link Children Select a child and the relationship this parent has with the Chil…" at bounding box center [597, 266] width 649 height 289
click at [392, 214] on div "Select..." at bounding box center [361, 222] width 136 height 18
click at [393, 256] on div "[PERSON_NAME]" at bounding box center [373, 252] width 145 height 13
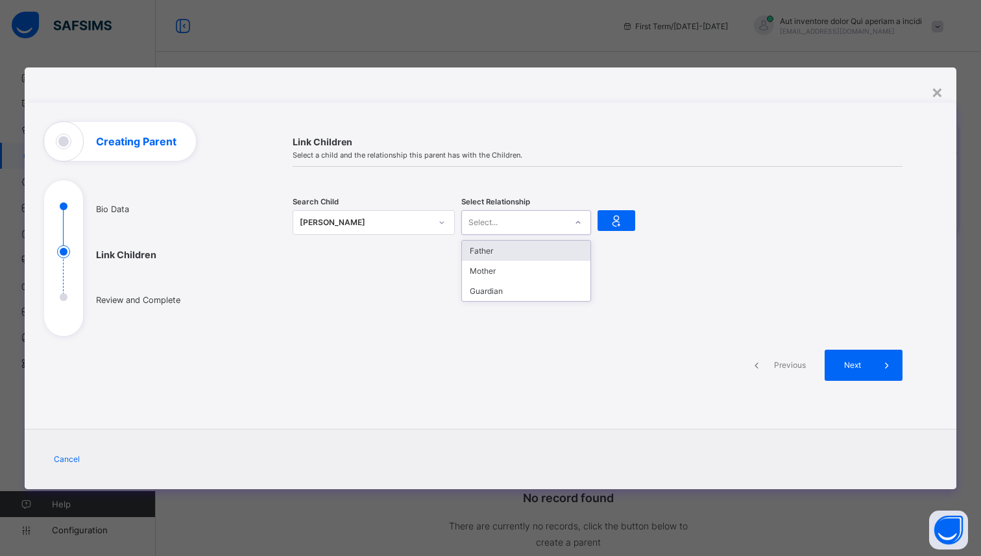
click at [500, 221] on div "Select..." at bounding box center [514, 222] width 104 height 18
click at [490, 247] on div "Father" at bounding box center [526, 251] width 128 height 20
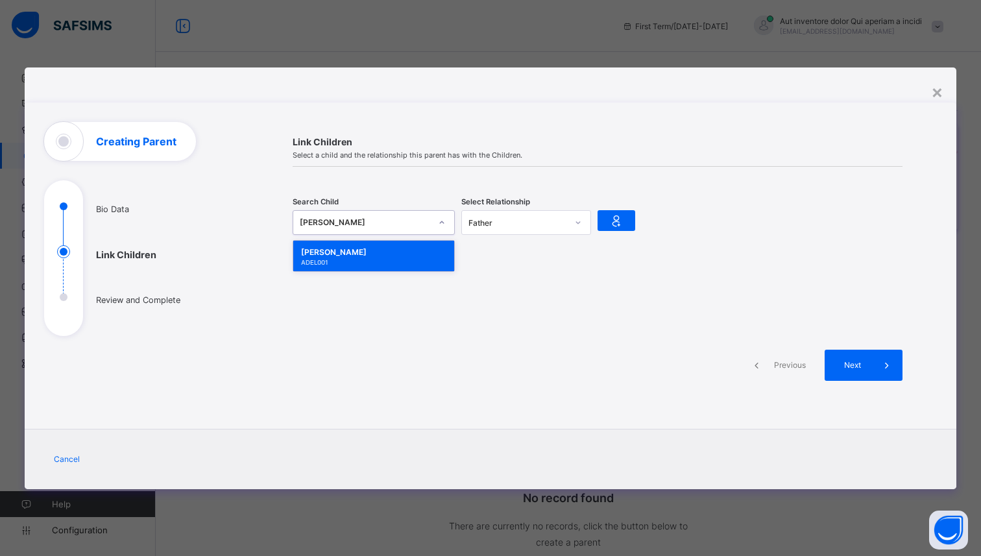
click at [441, 217] on div at bounding box center [442, 222] width 22 height 21
click at [503, 272] on div "Link Children Select a child and the relationship this parent has with the Chil…" at bounding box center [597, 266] width 649 height 289
click at [559, 221] on div "Father" at bounding box center [517, 222] width 99 height 10
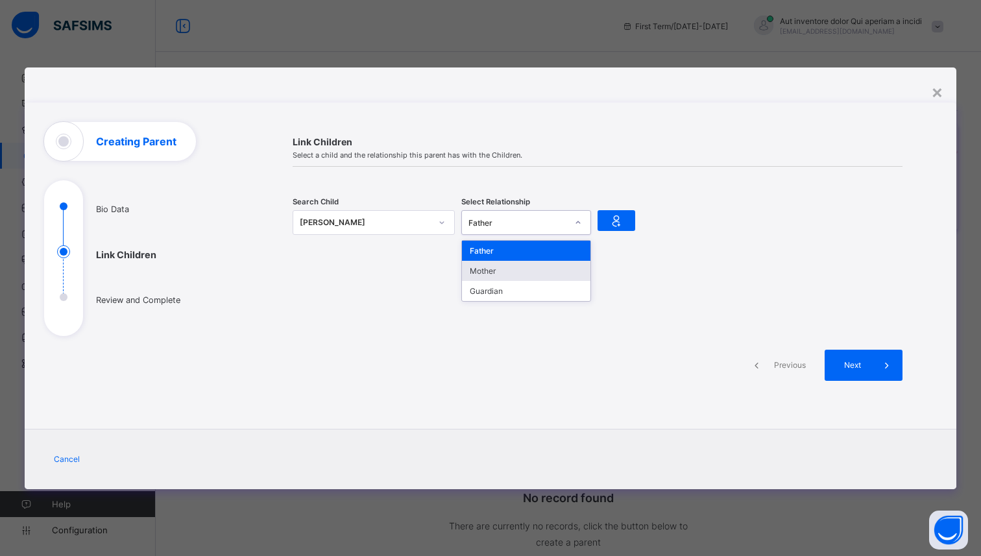
click at [520, 266] on div "Mother" at bounding box center [526, 271] width 128 height 20
click at [781, 363] on span "Previous" at bounding box center [790, 365] width 36 height 10
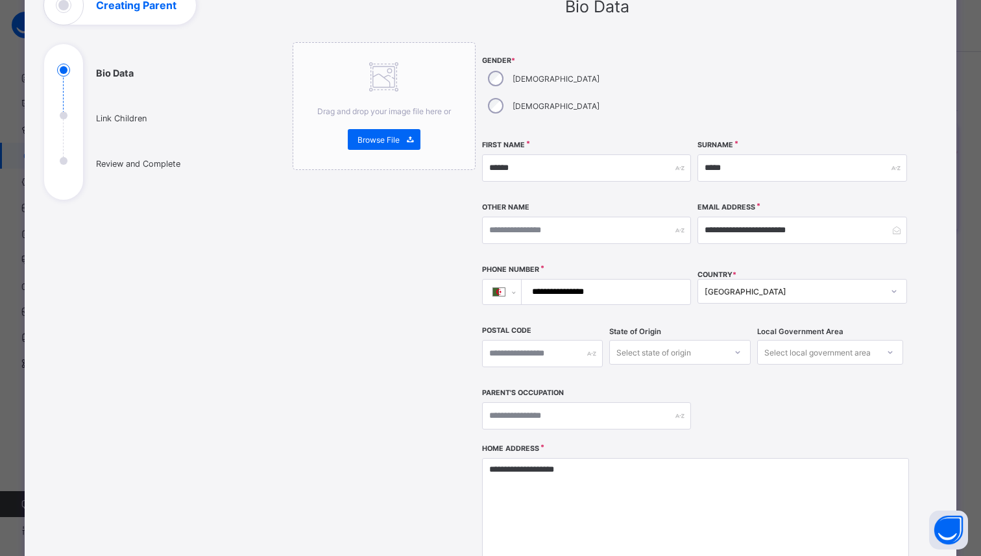
scroll to position [314, 0]
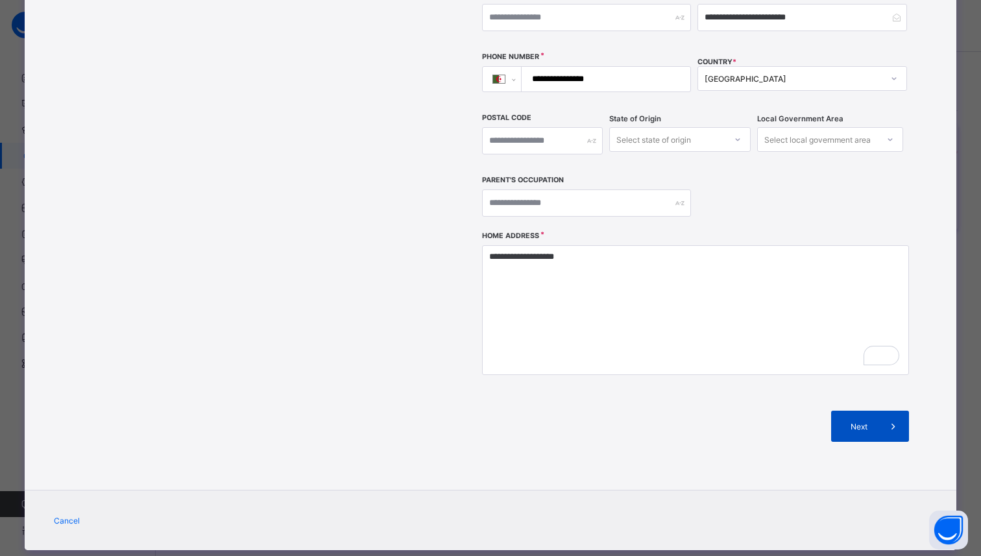
click at [878, 411] on span at bounding box center [893, 426] width 31 height 31
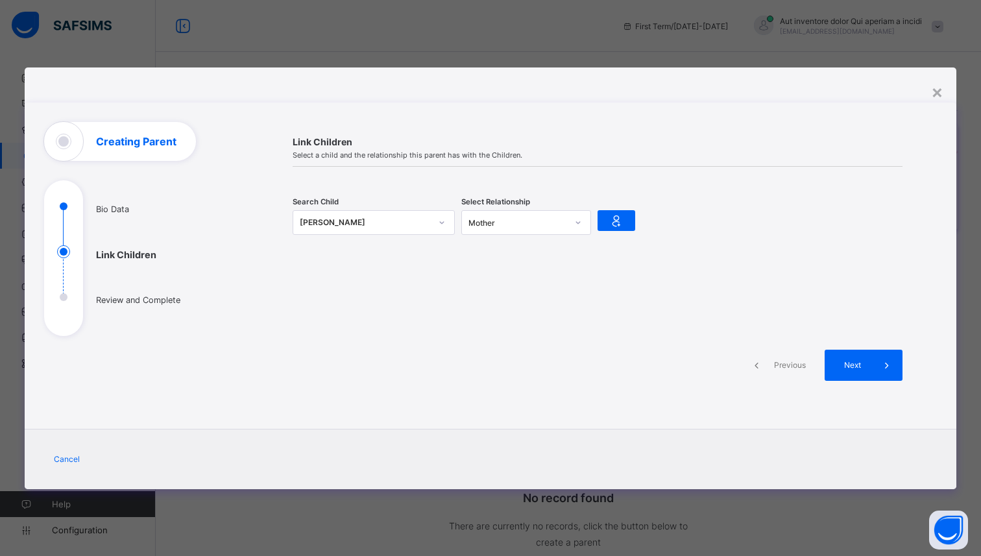
scroll to position [0, 0]
click at [614, 221] on icon at bounding box center [616, 221] width 18 height 16
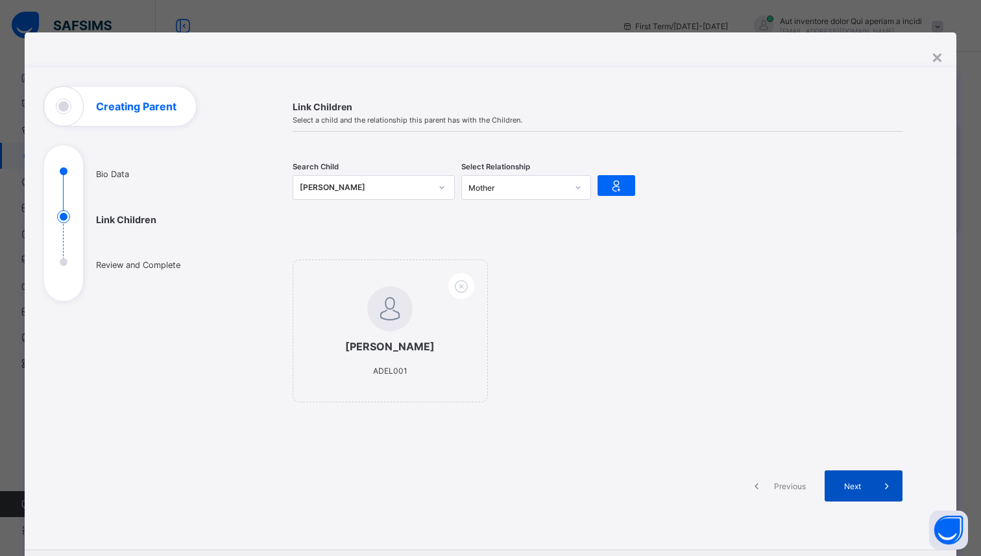
click at [871, 492] on span at bounding box center [886, 485] width 31 height 31
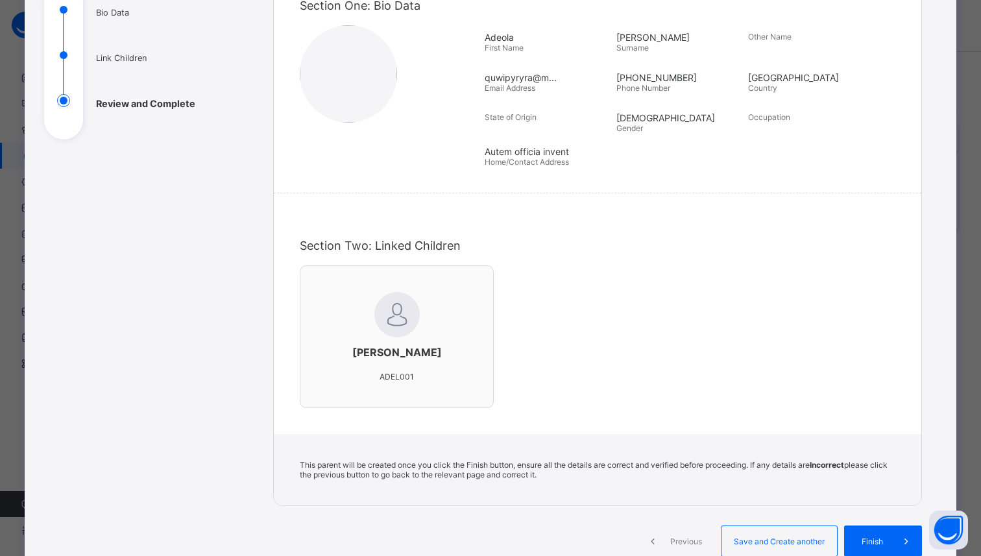
scroll to position [294, 0]
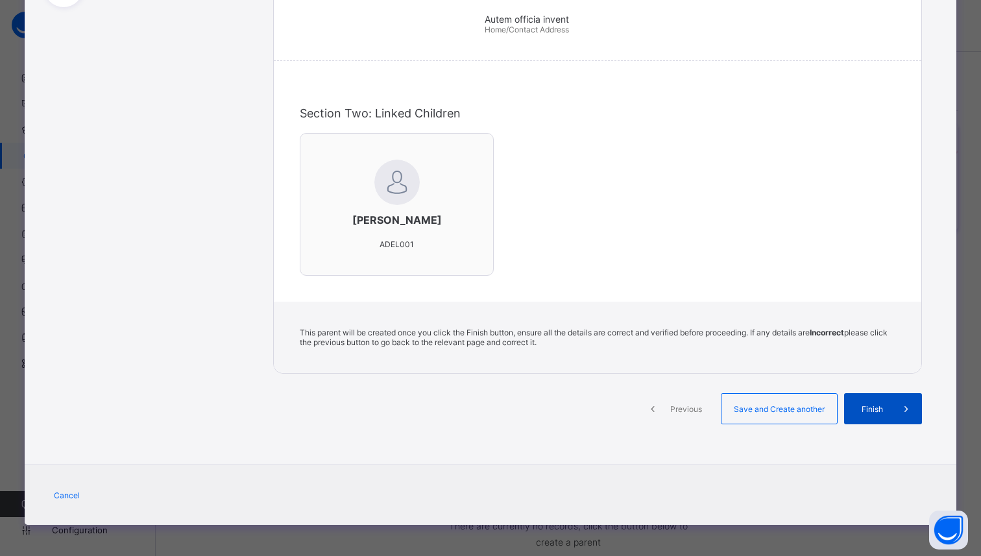
click at [880, 407] on span "Finish" at bounding box center [872, 409] width 37 height 10
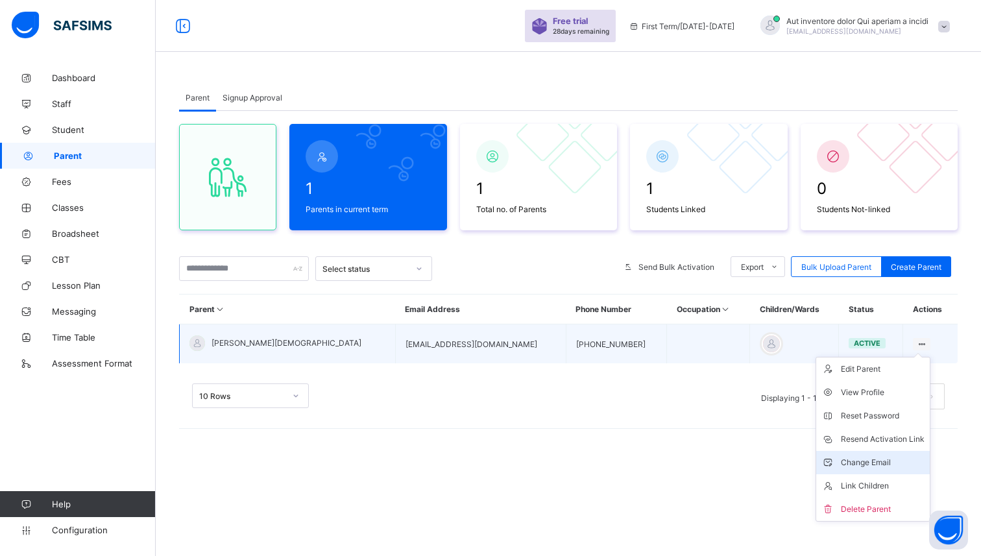
click at [854, 465] on div "Change Email" at bounding box center [883, 462] width 84 height 13
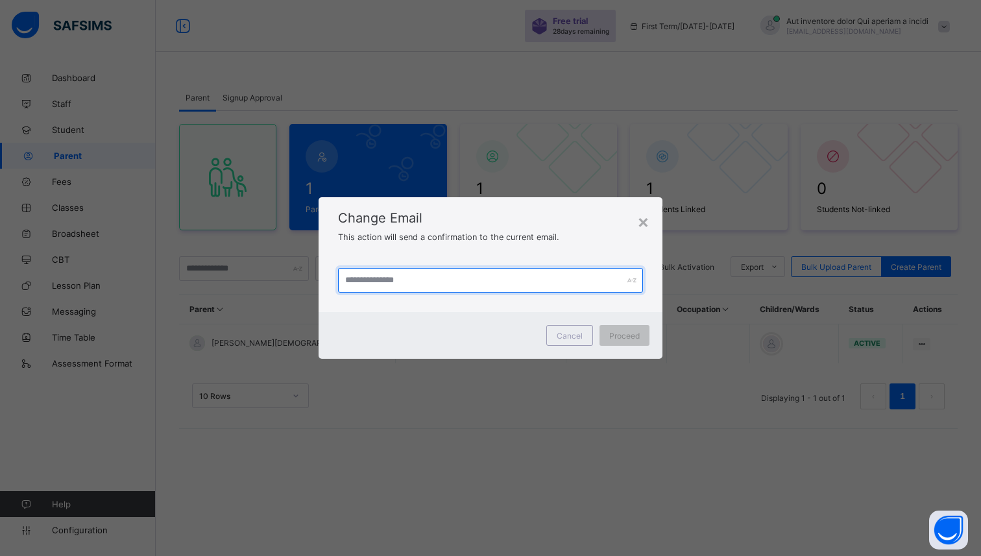
click at [555, 285] on input "text" at bounding box center [490, 280] width 304 height 25
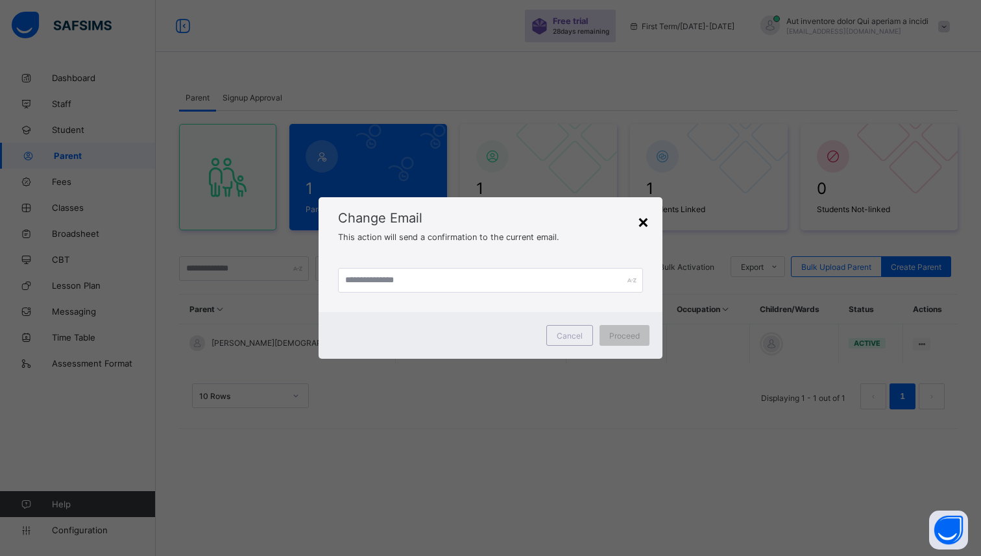
click at [642, 223] on div "×" at bounding box center [643, 221] width 12 height 22
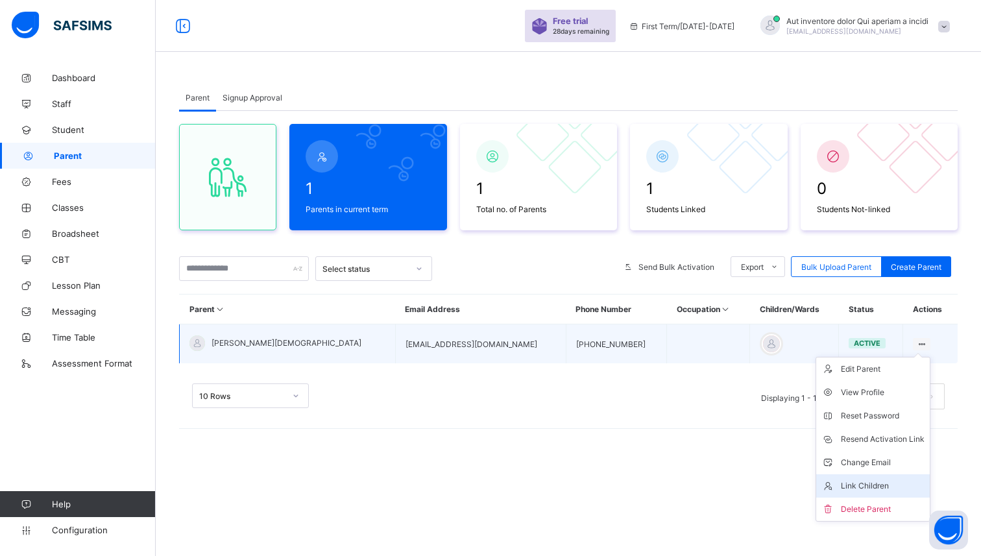
click at [847, 486] on div "Link Children" at bounding box center [883, 485] width 84 height 13
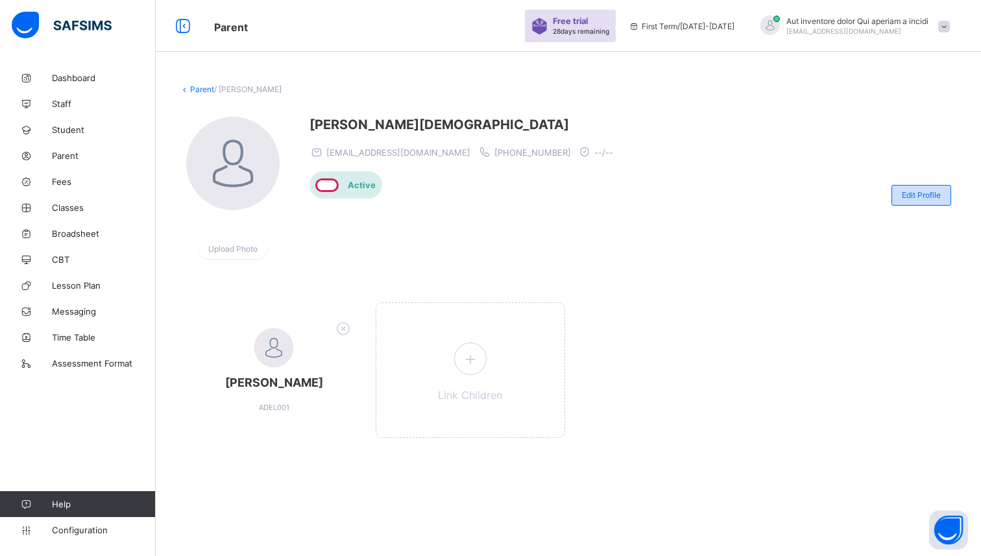
click at [924, 194] on span "Edit Profile" at bounding box center [921, 195] width 39 height 10
select select "**"
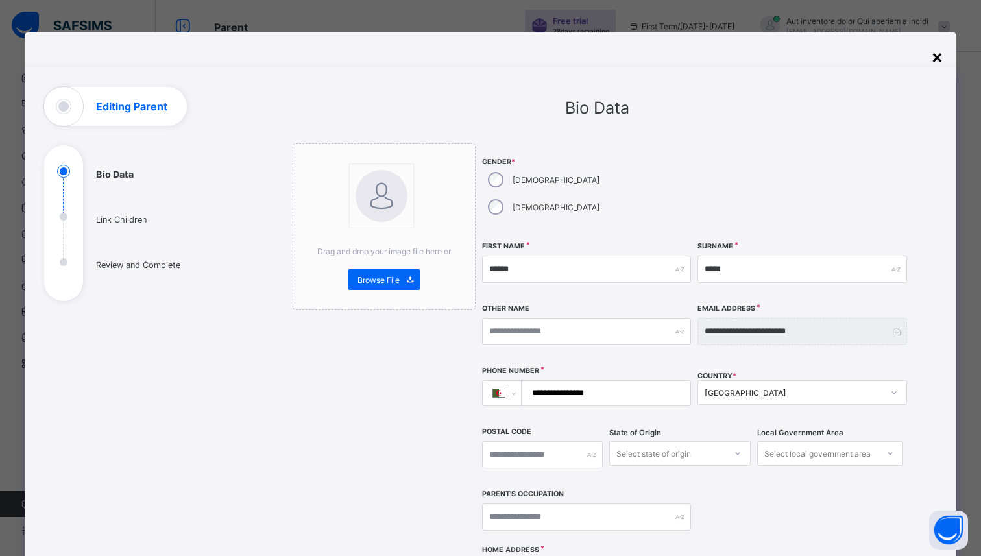
click at [934, 58] on div "×" at bounding box center [937, 56] width 12 height 22
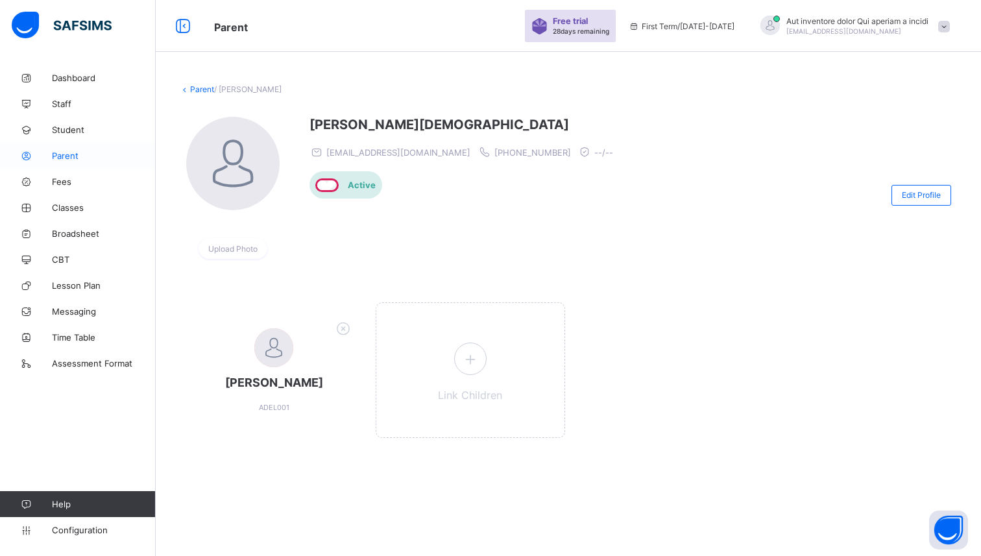
click at [64, 153] on span "Parent" at bounding box center [104, 156] width 104 height 10
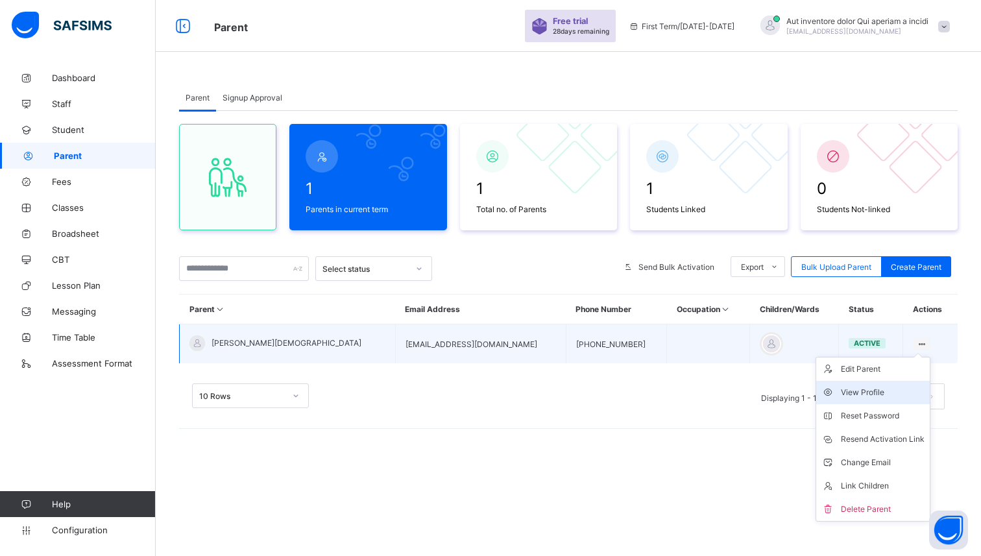
click at [851, 391] on div "View Profile" at bounding box center [883, 392] width 84 height 13
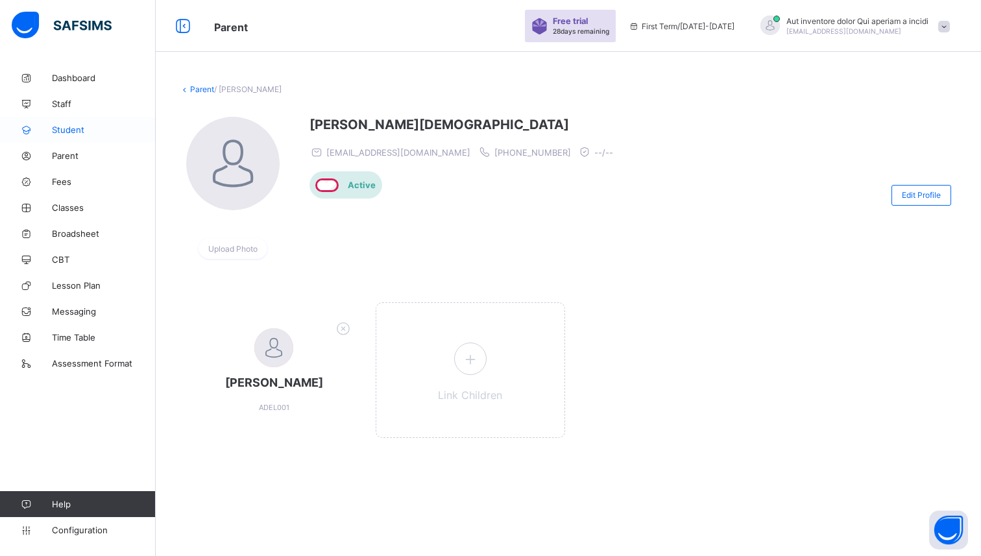
click at [63, 129] on span "Student" at bounding box center [104, 130] width 104 height 10
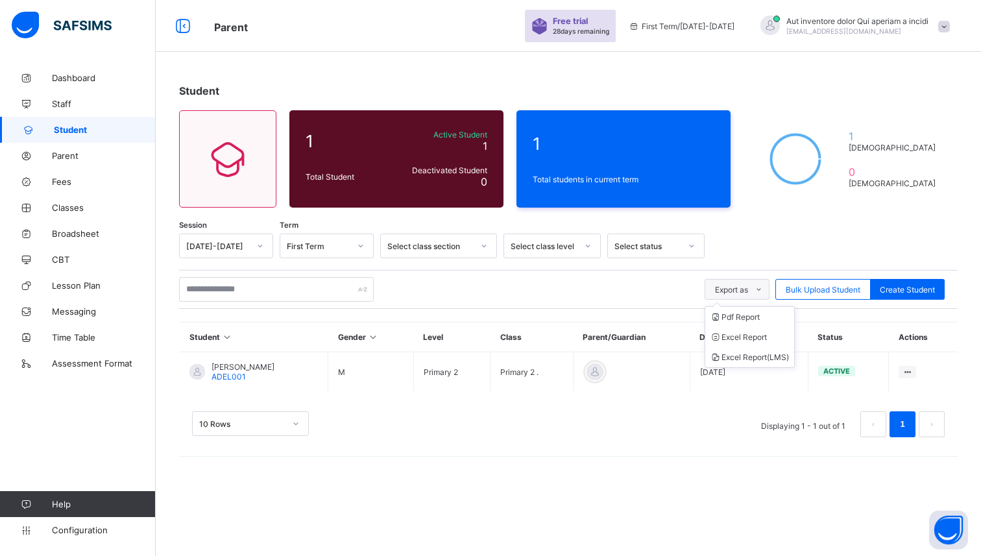
click at [722, 289] on span "Export as" at bounding box center [731, 290] width 33 height 10
click at [743, 314] on li "Pdf Report" at bounding box center [749, 317] width 89 height 20
click at [474, 250] on div at bounding box center [484, 246] width 22 height 21
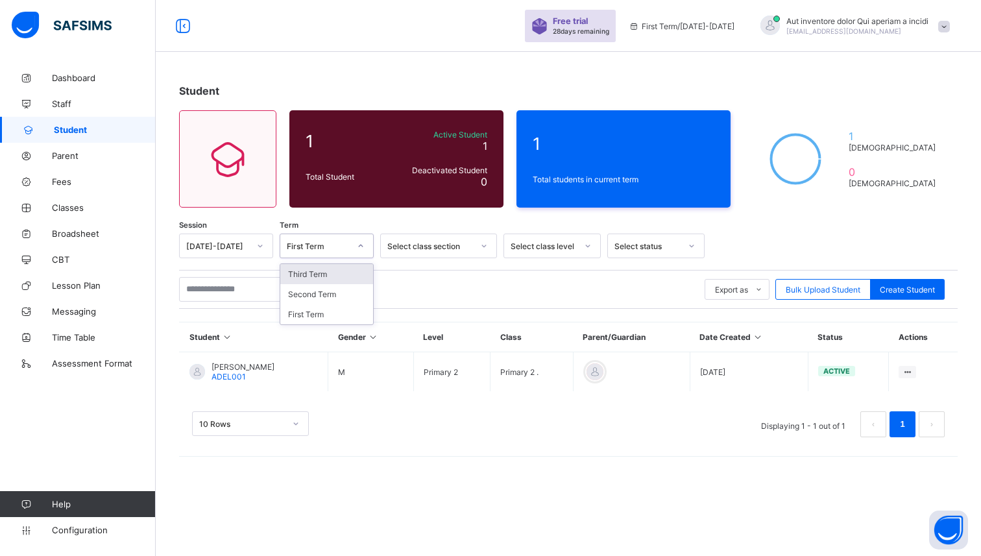
click at [328, 243] on div "First Term" at bounding box center [318, 246] width 63 height 10
click at [210, 236] on div "[DATE]-[DATE]" at bounding box center [226, 246] width 94 height 25
click at [255, 232] on div "Student 1 Total Student Active Student 1 Deactivated Student 0 1 Total students…" at bounding box center [568, 267] width 825 height 405
click at [251, 245] on div at bounding box center [260, 246] width 22 height 21
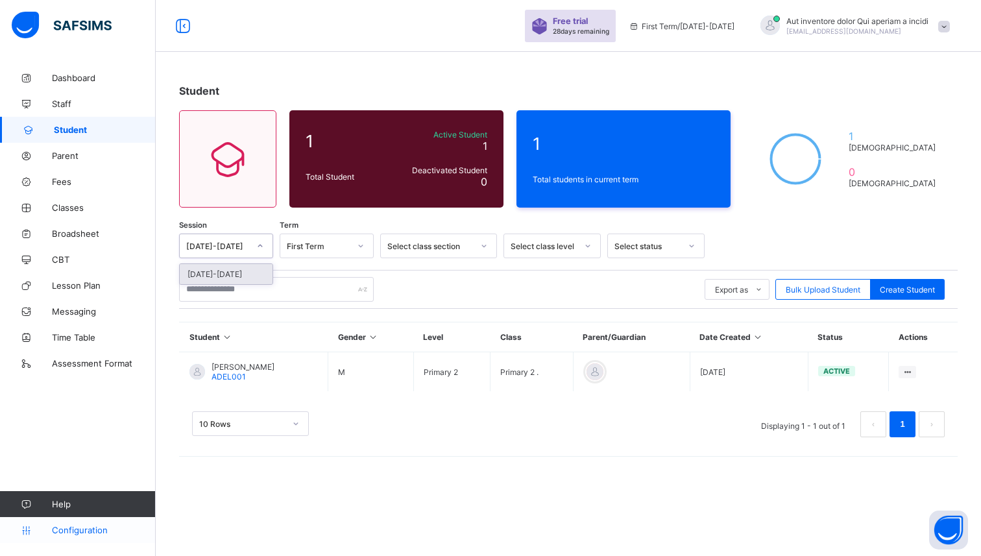
click at [63, 527] on span "Configuration" at bounding box center [103, 530] width 103 height 10
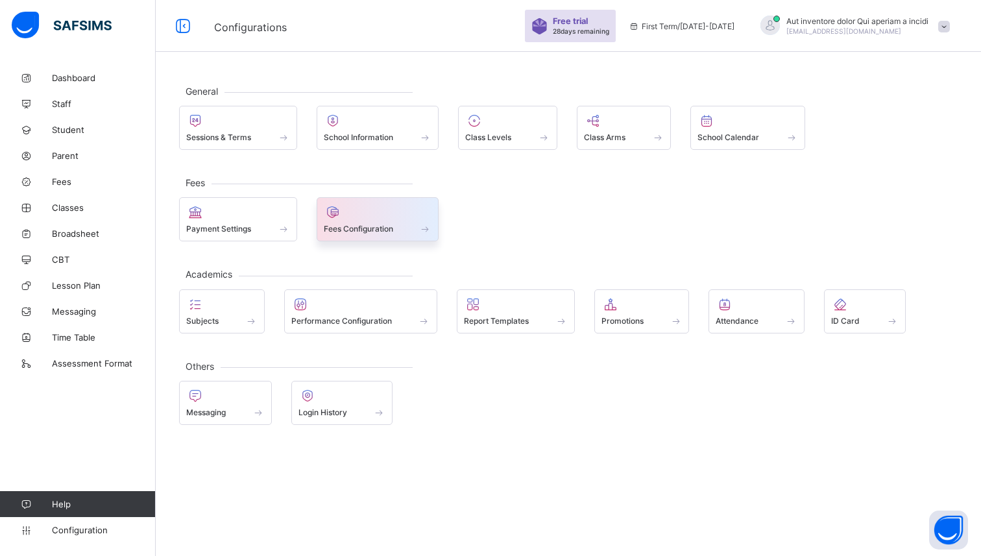
click at [365, 229] on span "Fees Configuration" at bounding box center [358, 229] width 69 height 10
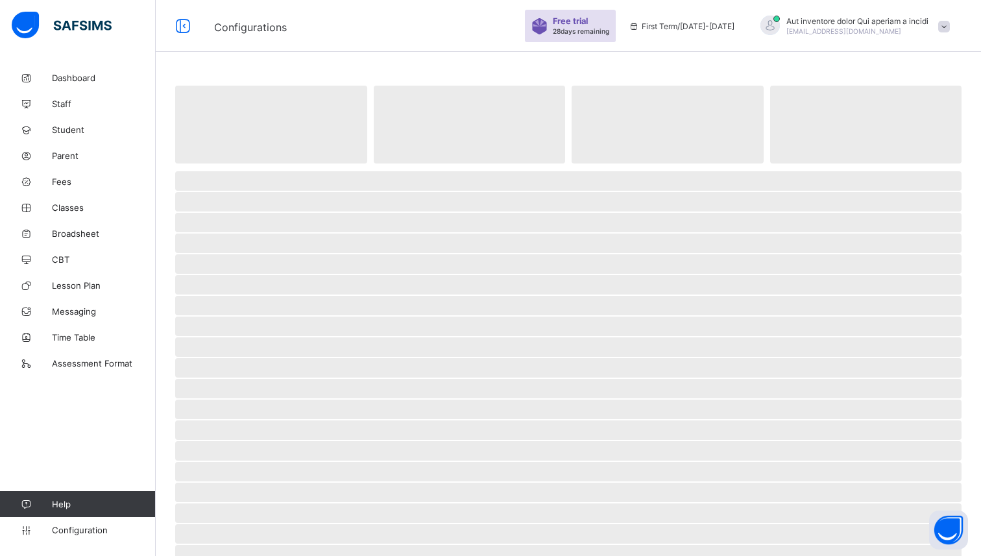
select select "****"
select select "*"
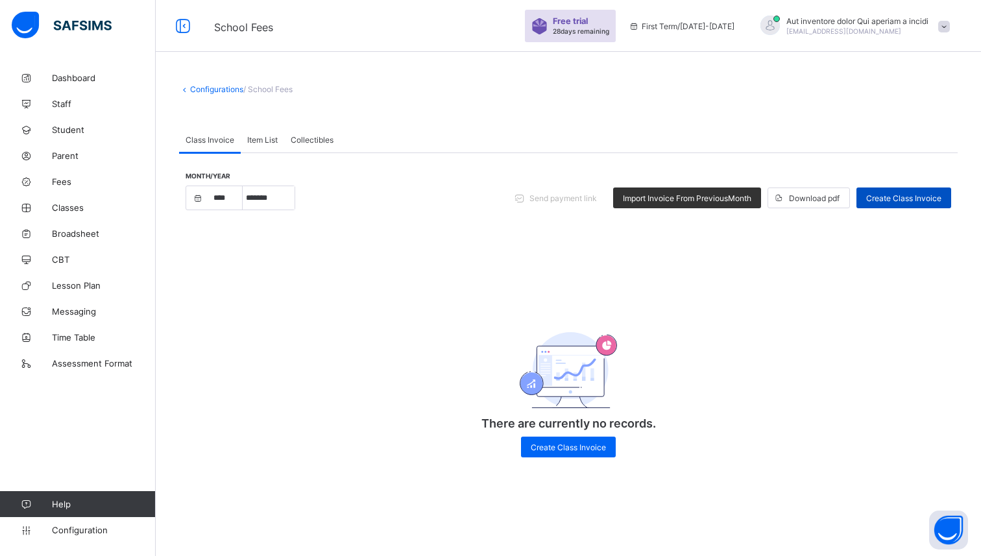
click at [894, 200] on span "Create Class Invoice" at bounding box center [903, 198] width 75 height 10
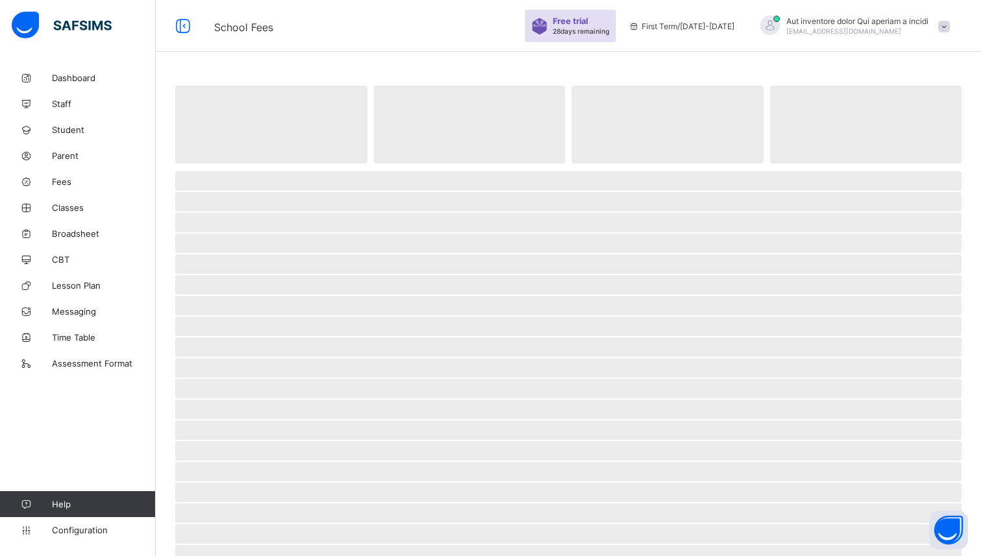
select select "****"
select select "*"
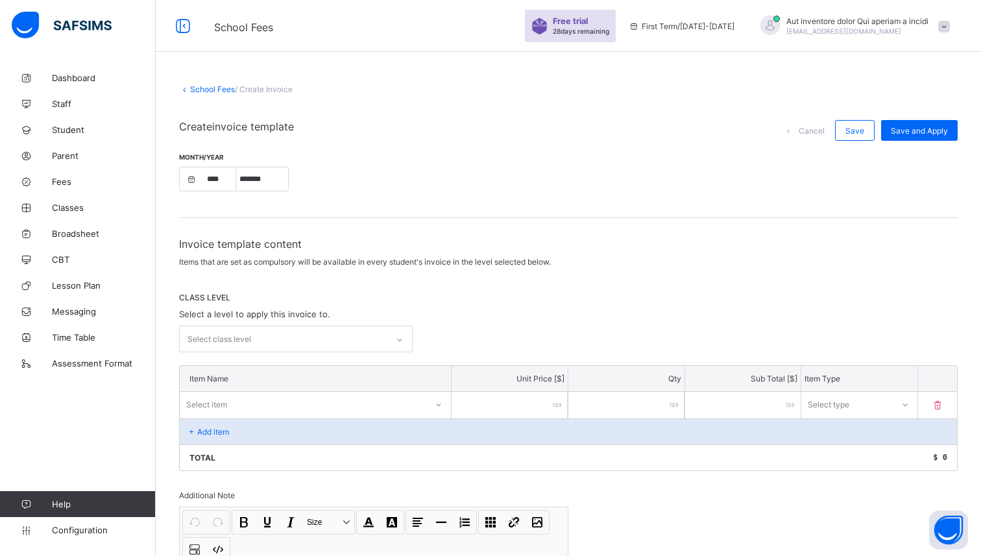
click at [843, 20] on span "Aut inventore dolor Qui aperiam a incidi" at bounding box center [857, 21] width 142 height 10
click at [63, 158] on span "Parent" at bounding box center [104, 156] width 104 height 10
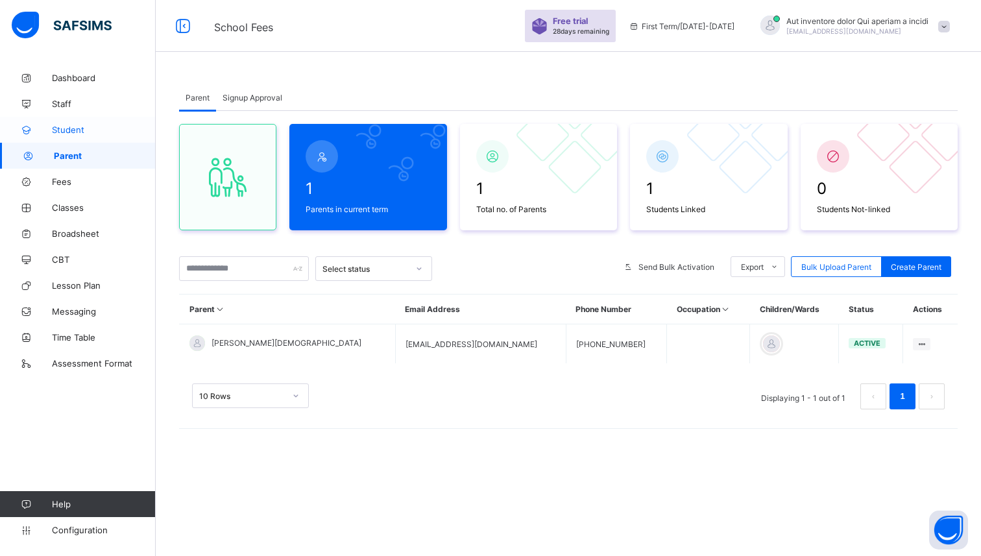
click at [77, 132] on span "Student" at bounding box center [104, 130] width 104 height 10
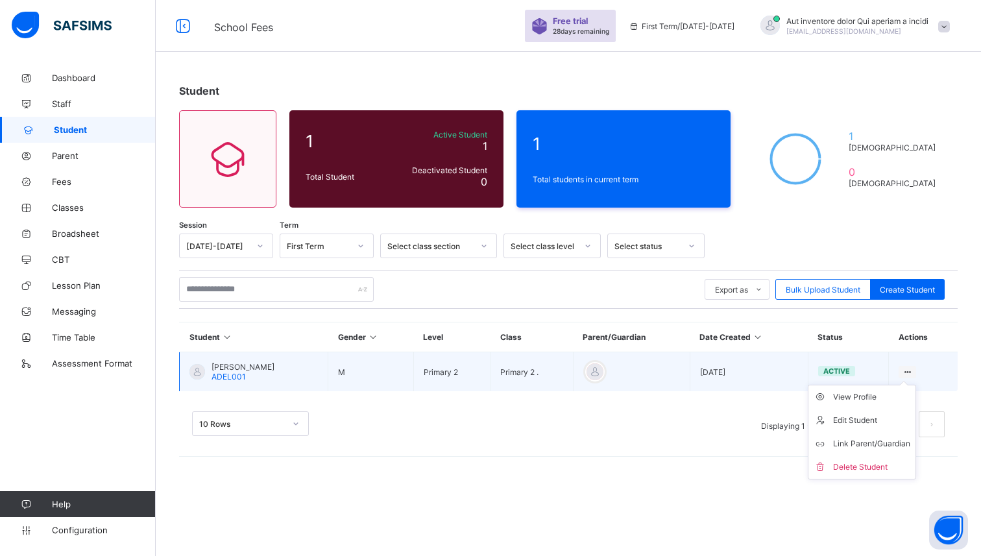
click at [905, 385] on ul "View Profile Edit Student Link Parent/Guardian Delete Student" at bounding box center [862, 432] width 108 height 95
click at [853, 447] on div "Link Parent/Guardian" at bounding box center [871, 443] width 77 height 13
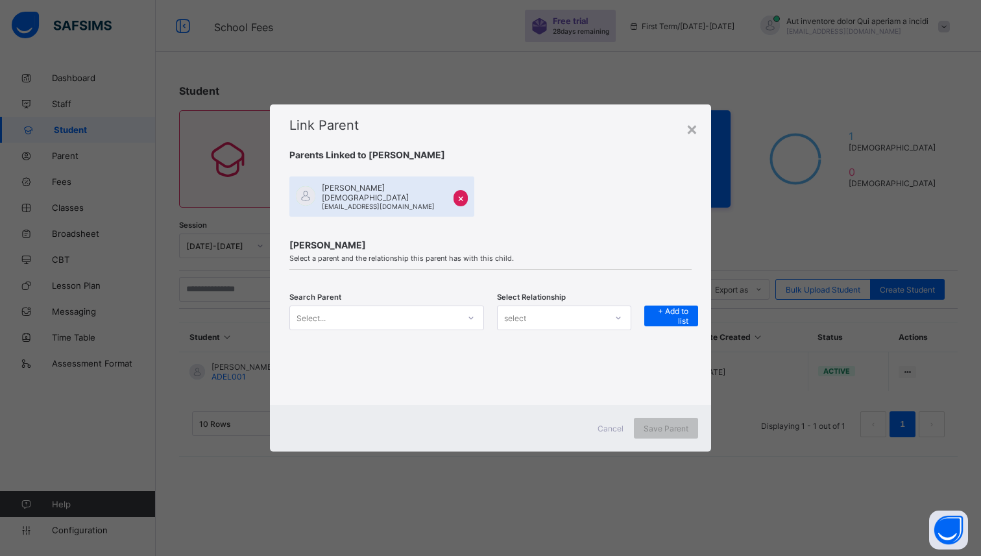
click at [430, 319] on div "Select..." at bounding box center [374, 318] width 169 height 18
click at [519, 306] on div "select" at bounding box center [564, 318] width 134 height 25
click at [519, 345] on div "Father" at bounding box center [564, 346] width 133 height 20
click at [612, 428] on span "Cancel" at bounding box center [611, 429] width 26 height 10
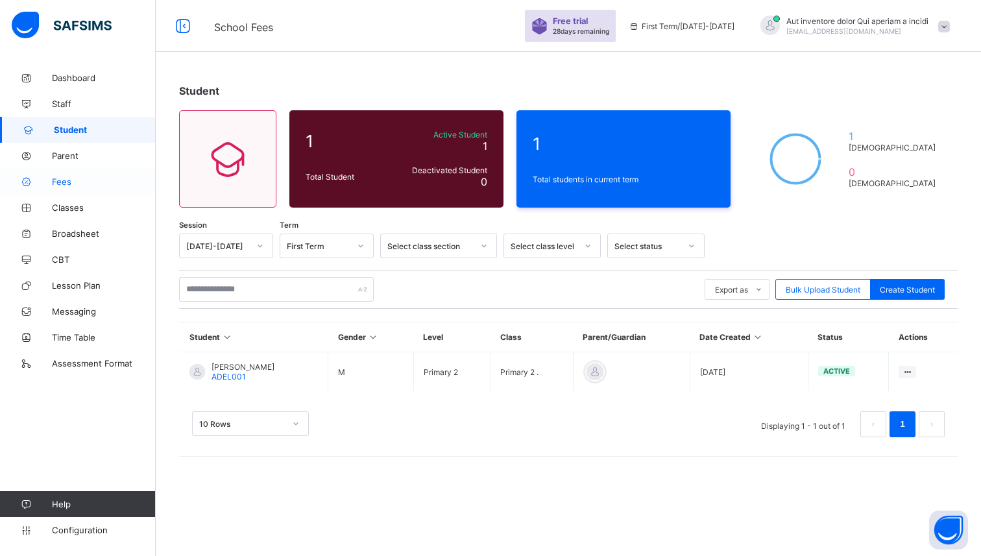
click at [75, 188] on link "Fees" at bounding box center [78, 182] width 156 height 26
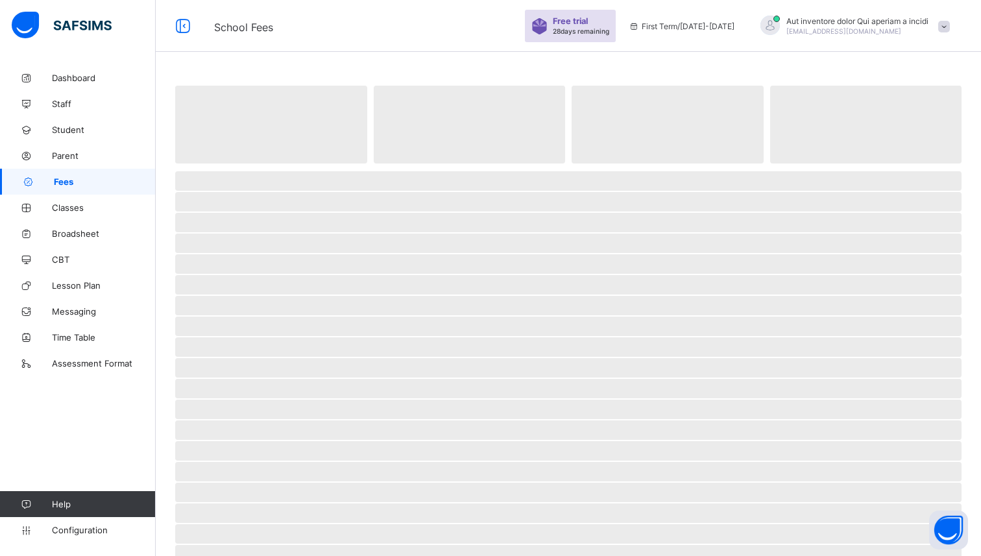
select select "****"
select select "*"
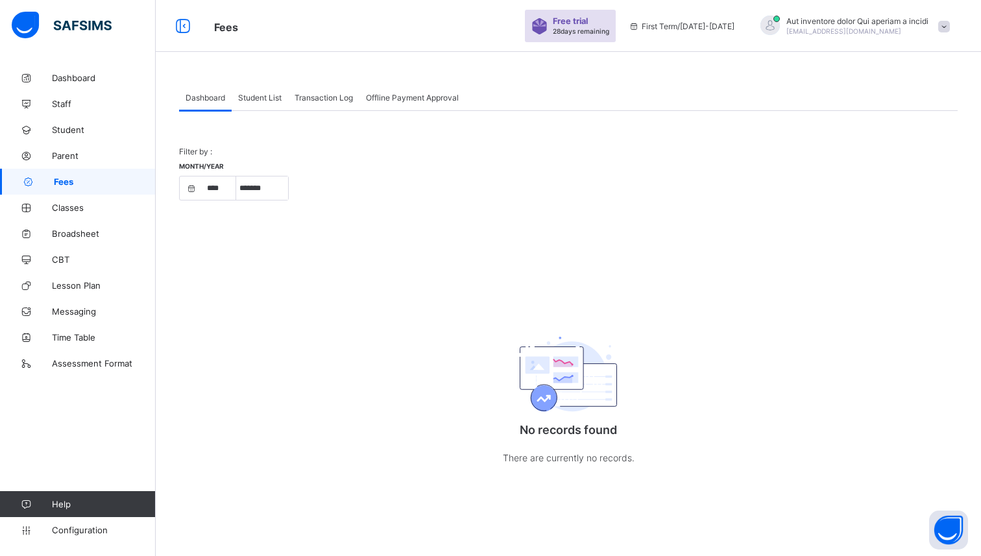
click at [263, 99] on span "Student List" at bounding box center [259, 98] width 43 height 10
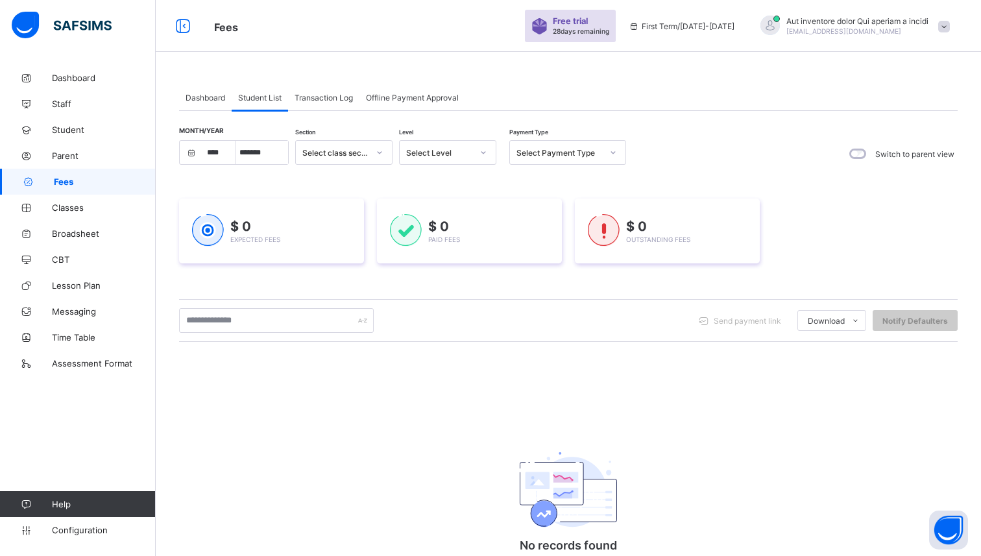
click at [321, 101] on span "Transaction Log" at bounding box center [324, 98] width 58 height 10
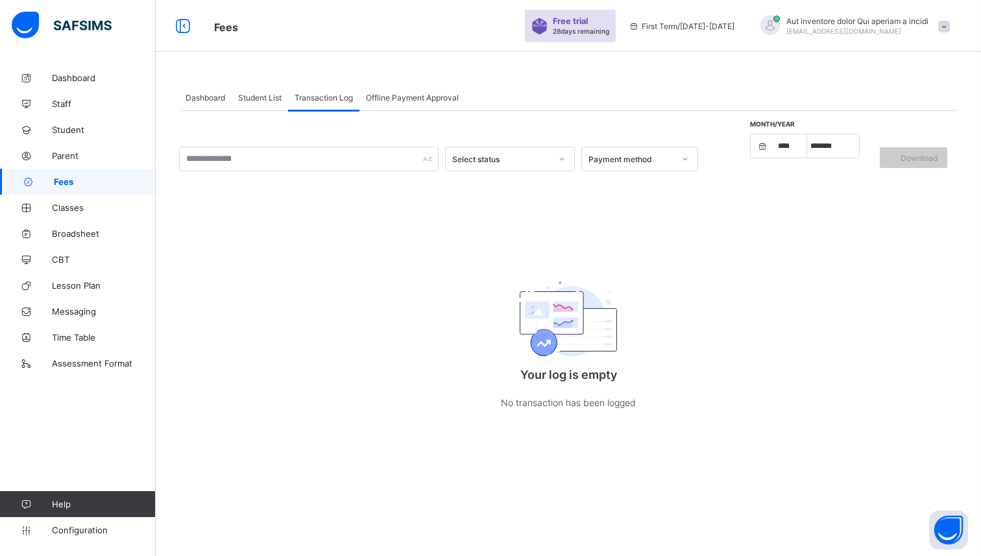
click at [386, 98] on span "Offline Payment Approval" at bounding box center [412, 98] width 93 height 10
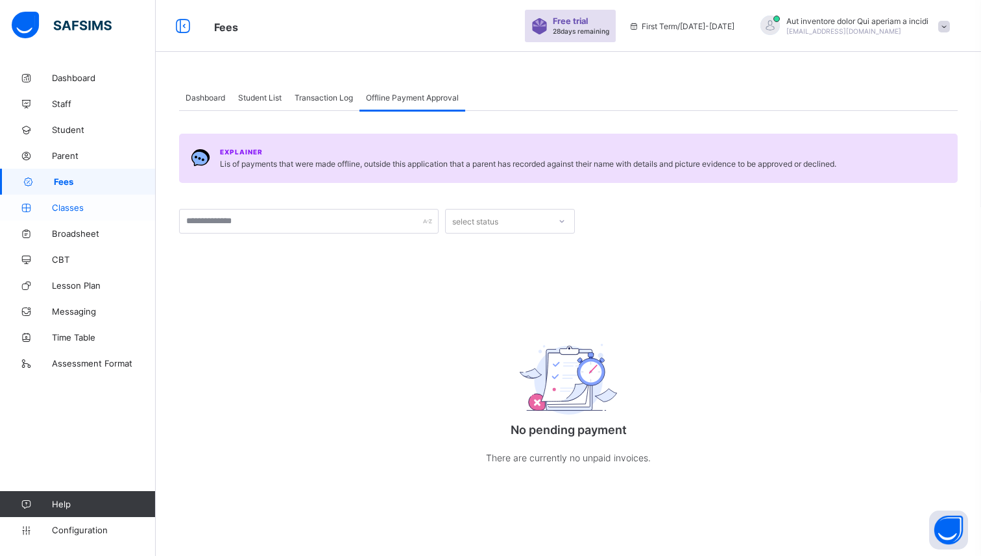
click at [83, 210] on span "Classes" at bounding box center [104, 207] width 104 height 10
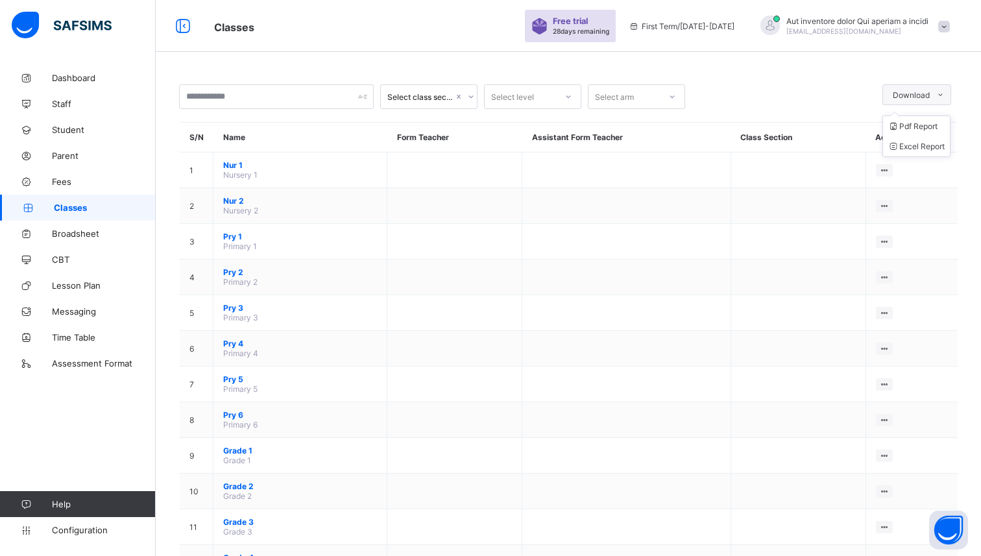
click at [922, 100] on div "Download" at bounding box center [916, 94] width 69 height 21
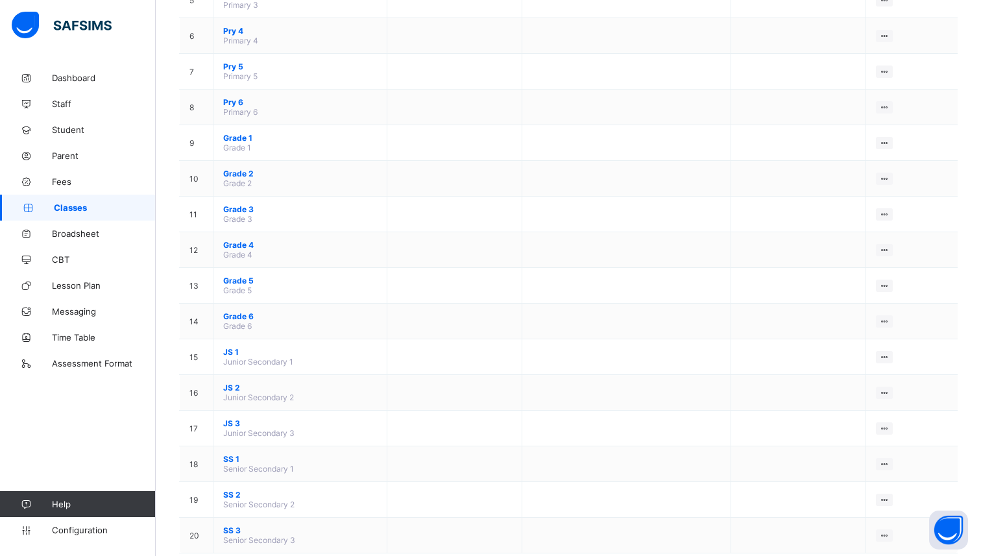
scroll to position [329, 0]
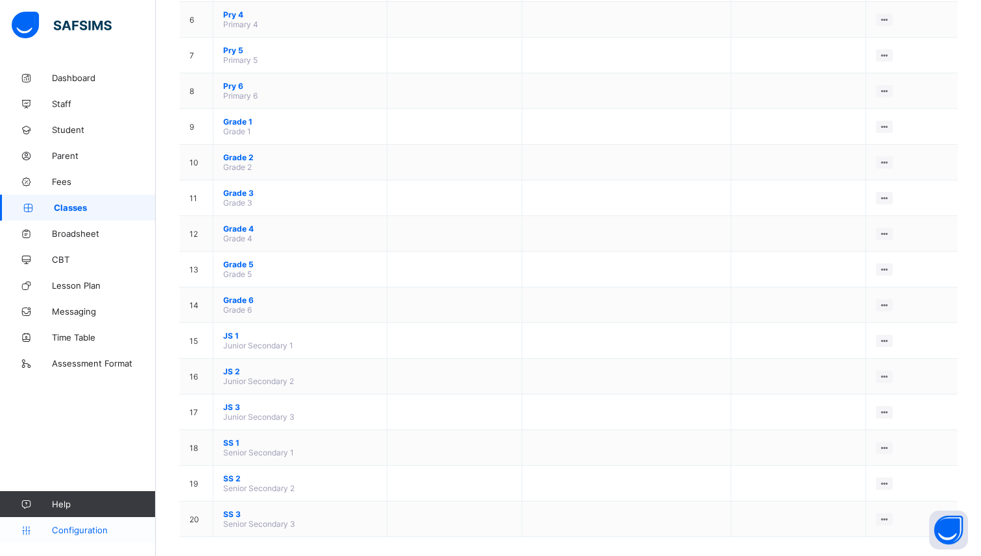
click at [82, 526] on span "Configuration" at bounding box center [103, 530] width 103 height 10
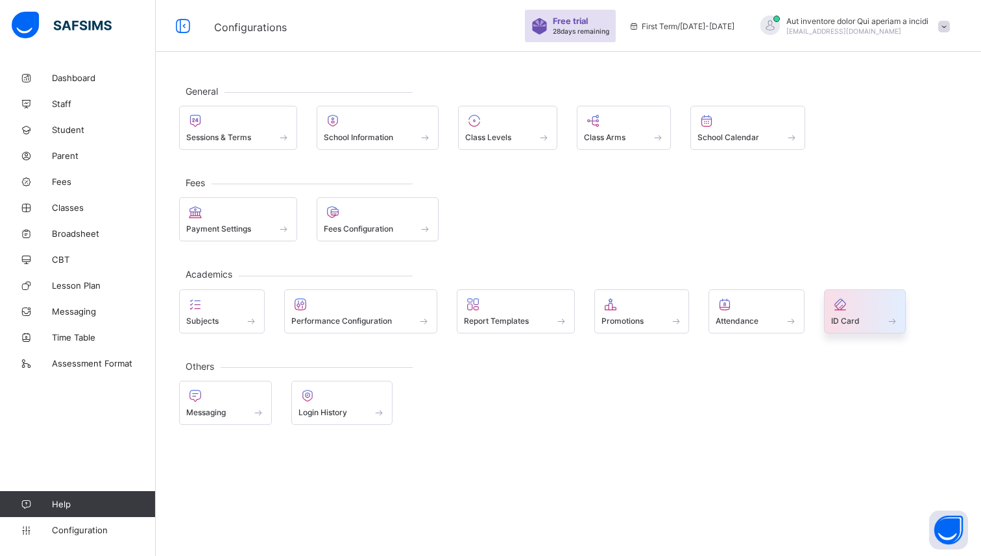
click at [850, 324] on span "ID Card" at bounding box center [845, 321] width 29 height 10
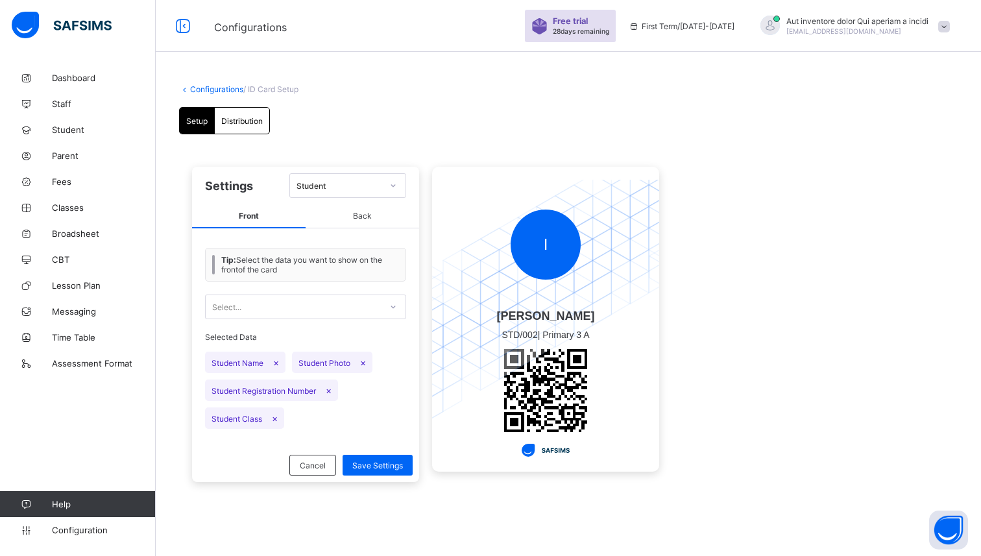
click at [396, 179] on div at bounding box center [393, 185] width 22 height 21
click at [372, 211] on div "Student" at bounding box center [347, 214] width 115 height 20
click at [256, 364] on span "Student Name ×" at bounding box center [245, 362] width 80 height 21
click at [319, 364] on span "Student Photo ×" at bounding box center [332, 362] width 80 height 21
click at [281, 311] on div "Select..." at bounding box center [293, 307] width 175 height 18
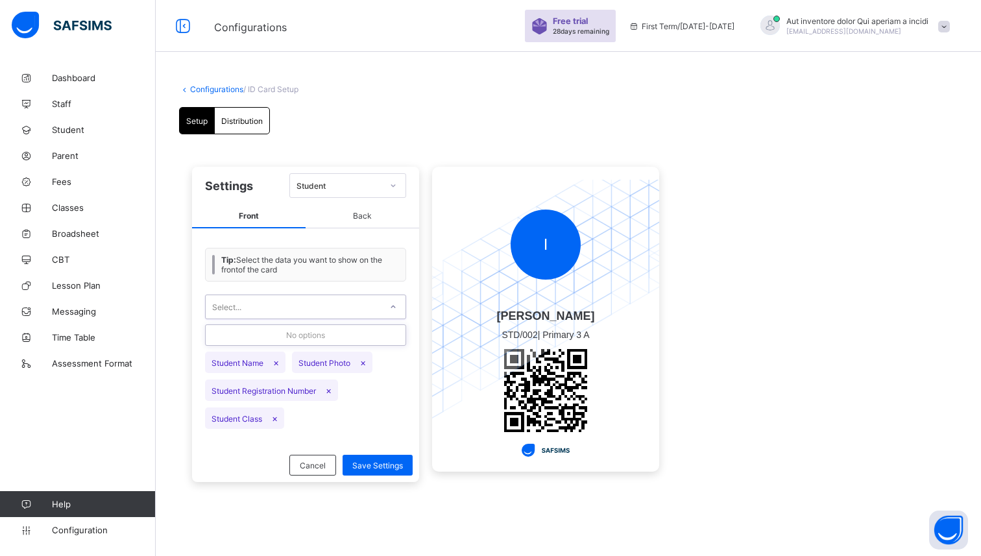
click at [356, 221] on span "Back" at bounding box center [363, 216] width 114 height 24
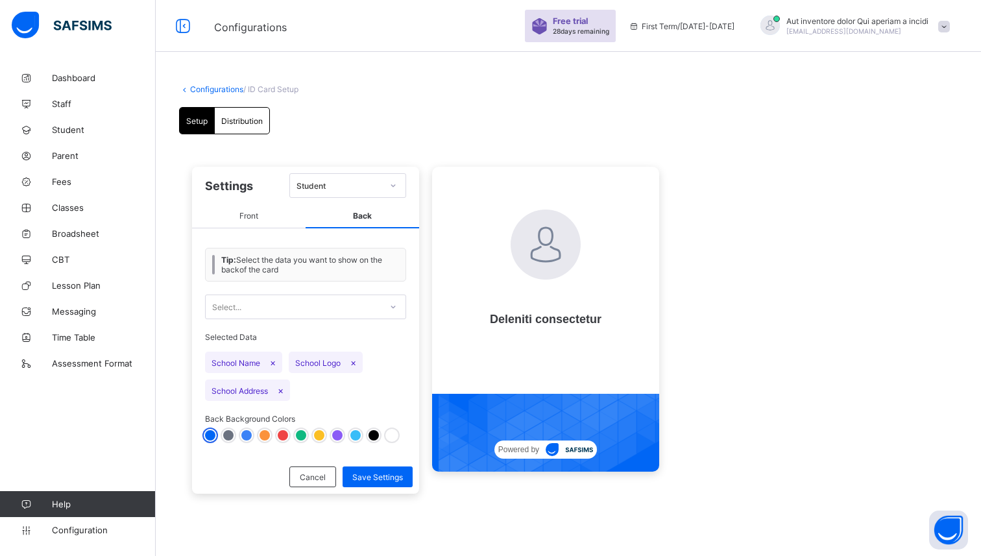
click at [324, 433] on div at bounding box center [319, 435] width 10 height 10
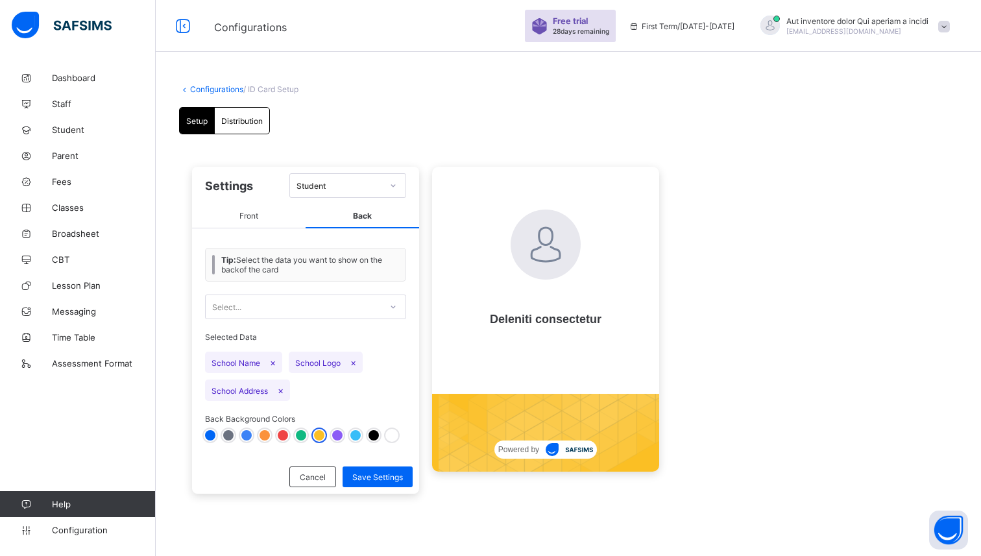
click at [356, 432] on div at bounding box center [355, 435] width 10 height 10
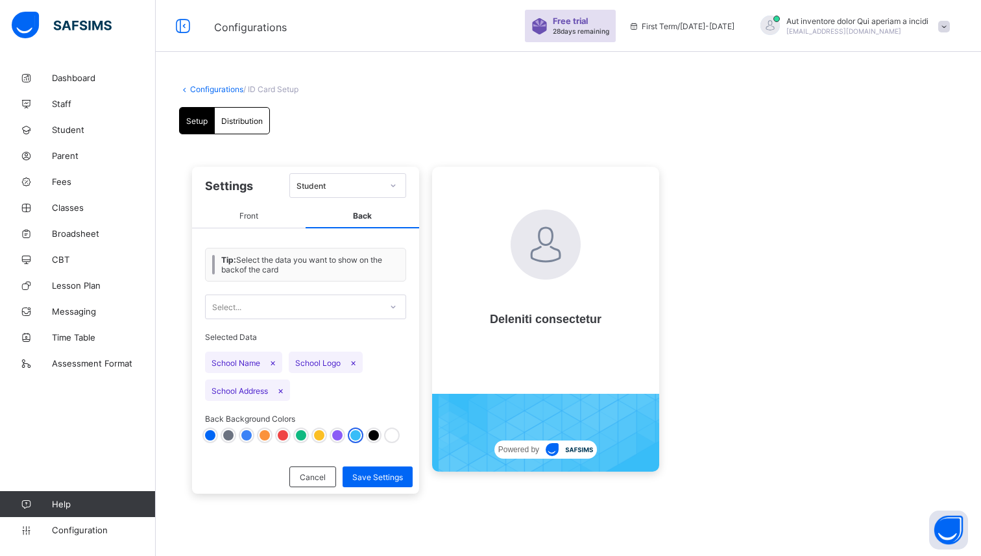
click at [374, 432] on div at bounding box center [374, 435] width 10 height 10
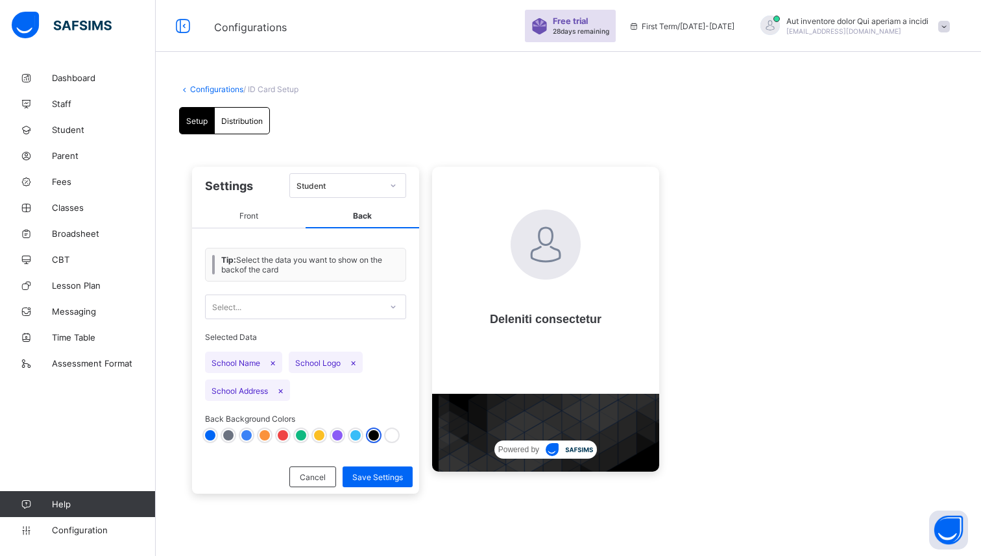
click at [391, 432] on div at bounding box center [392, 435] width 10 height 10
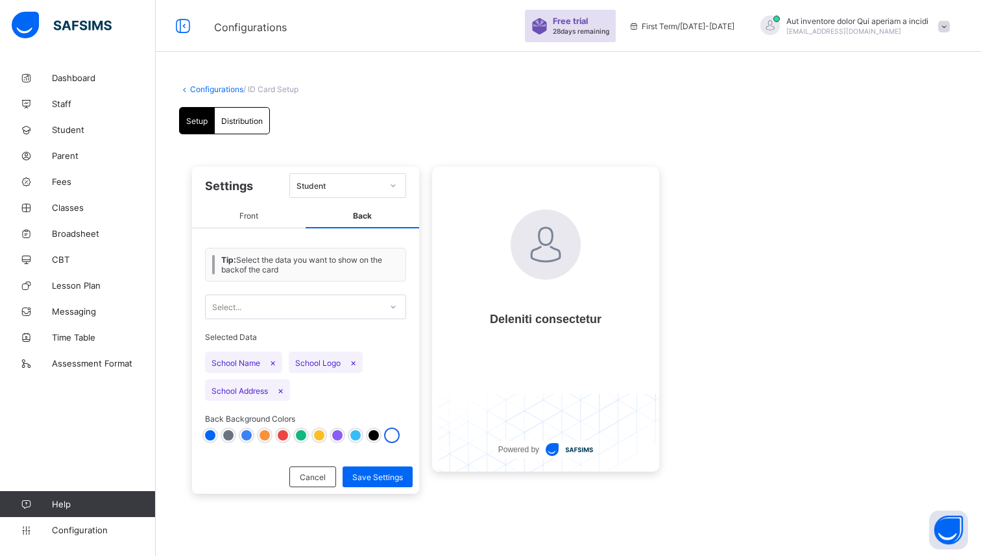
click at [373, 433] on div at bounding box center [374, 435] width 10 height 10
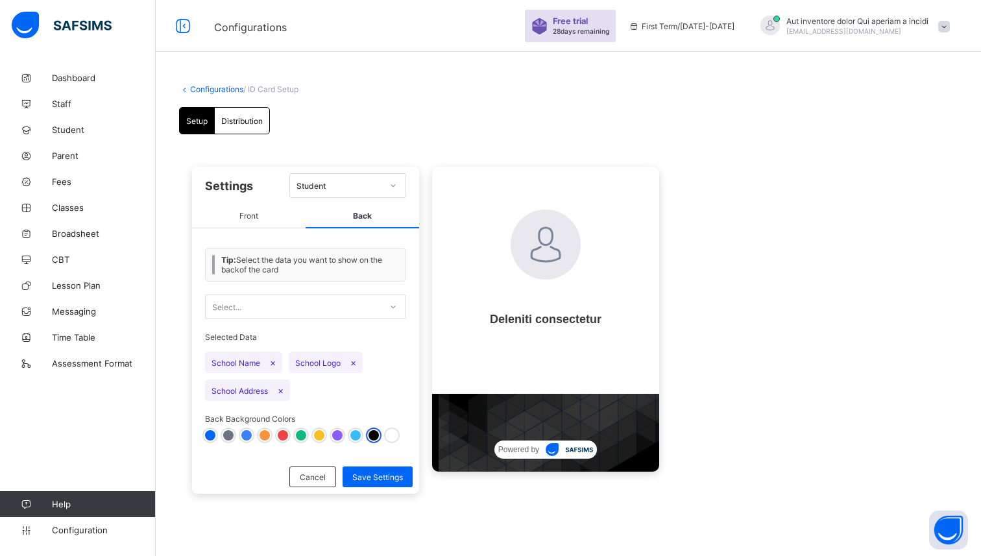
click at [353, 432] on div at bounding box center [355, 435] width 10 height 10
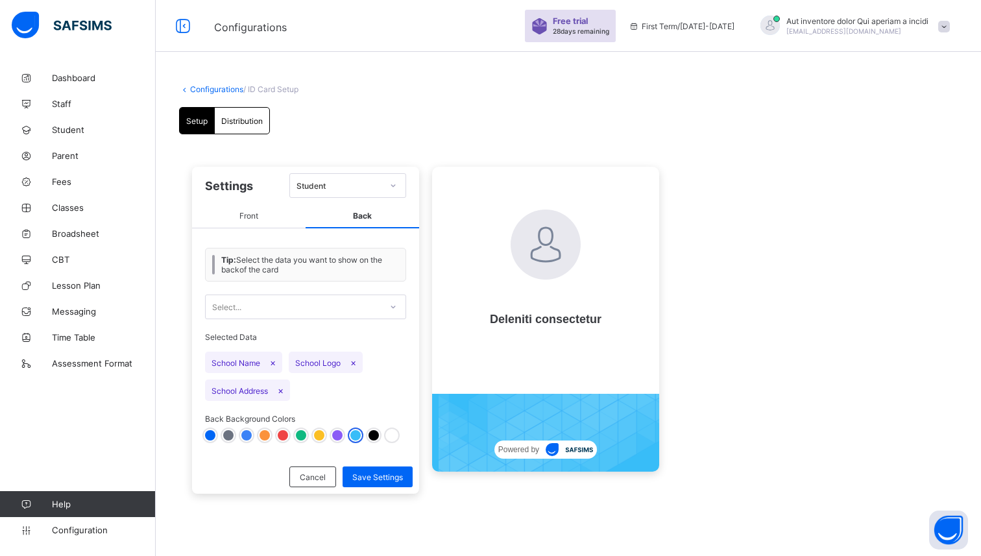
click at [332, 433] on div at bounding box center [337, 435] width 10 height 10
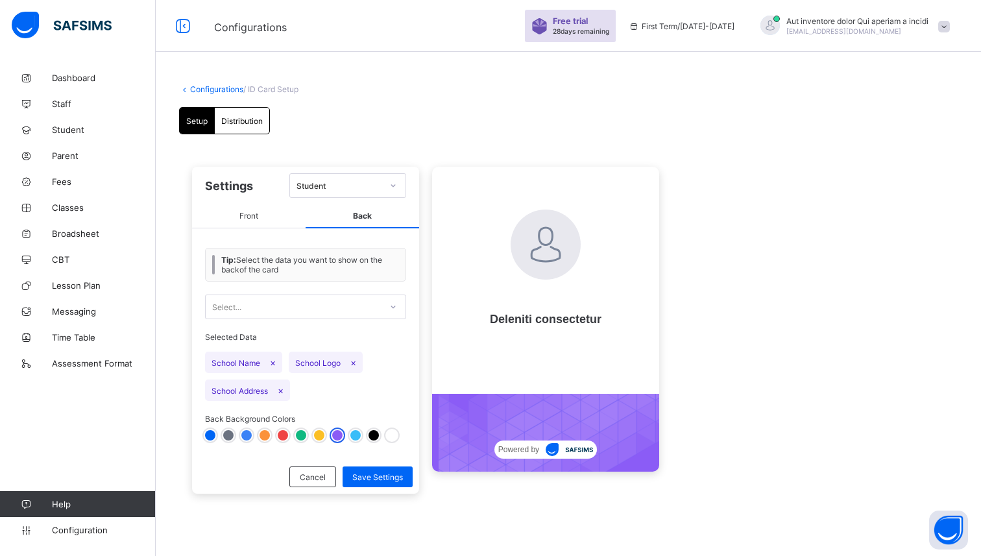
click at [389, 306] on icon at bounding box center [393, 306] width 8 height 13
click at [288, 332] on div "School contact" at bounding box center [306, 335] width 200 height 20
click at [340, 191] on div "Student" at bounding box center [335, 185] width 91 height 18
click at [251, 210] on span "Front" at bounding box center [249, 216] width 114 height 24
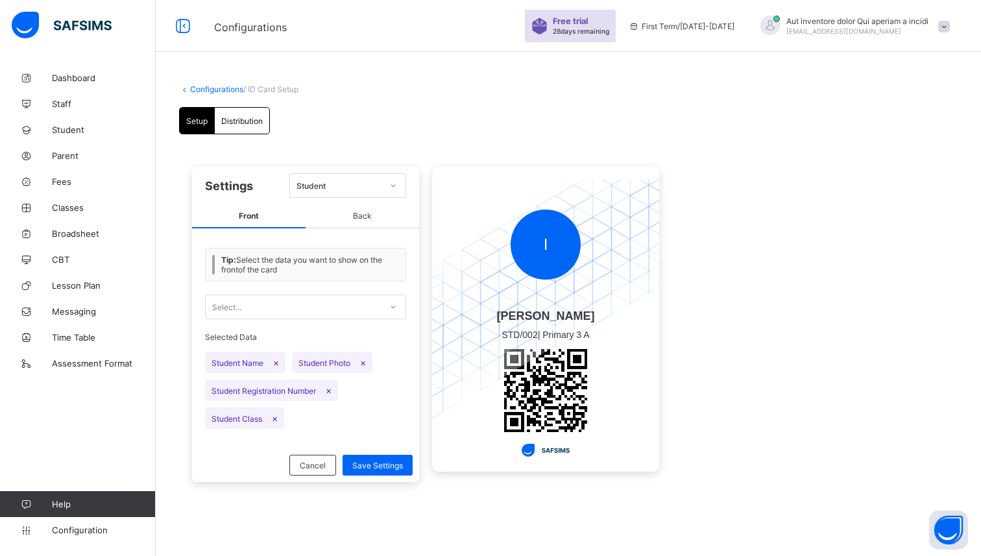
click at [248, 122] on span "Distribution" at bounding box center [242, 121] width 42 height 10
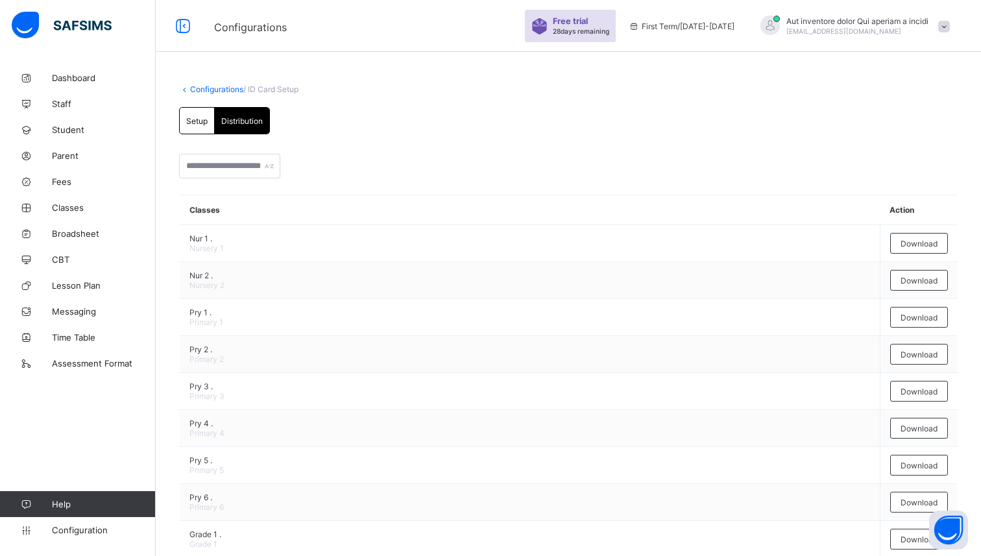
click at [191, 121] on span "Setup" at bounding box center [196, 121] width 21 height 10
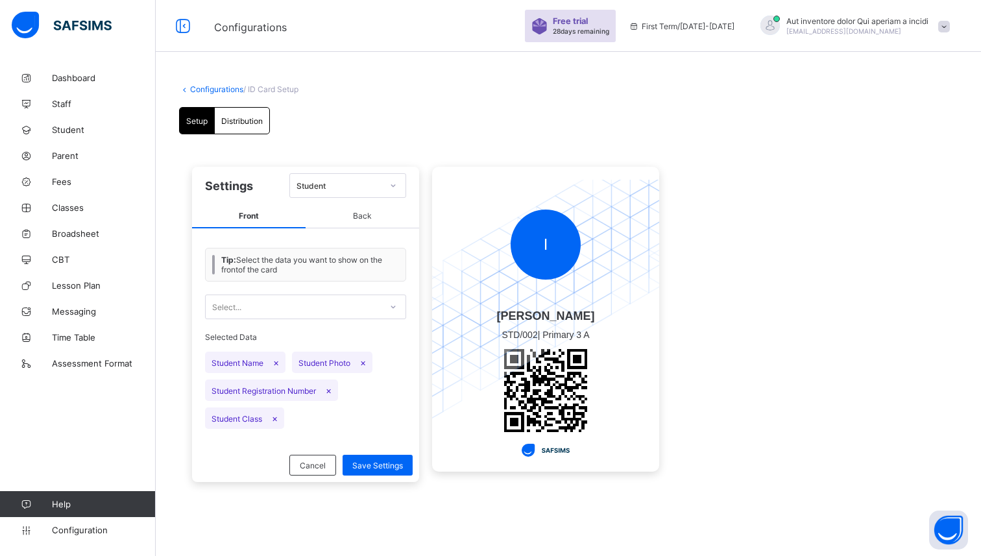
click at [357, 192] on div "Student" at bounding box center [335, 185] width 91 height 18
click at [359, 222] on span "Back" at bounding box center [363, 216] width 114 height 24
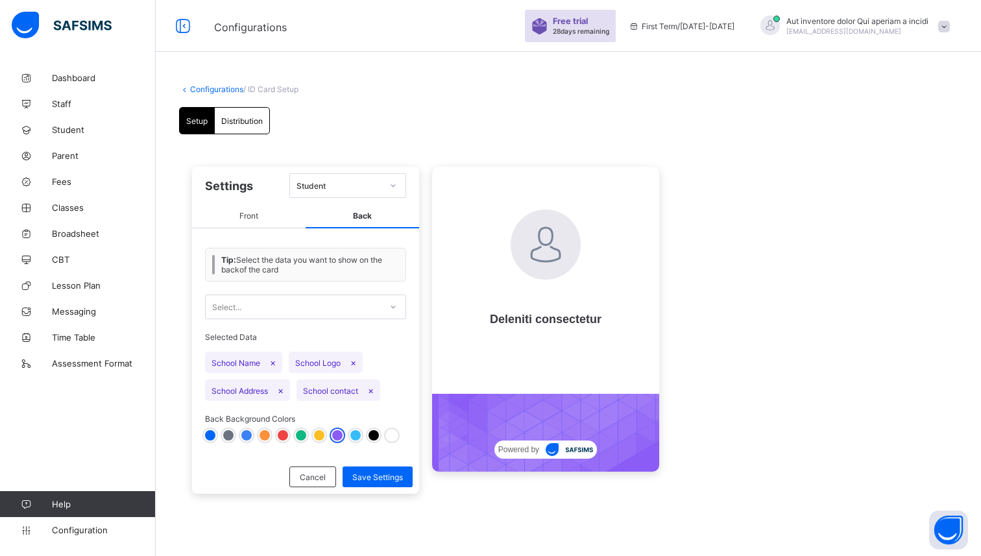
click at [272, 215] on span "Front" at bounding box center [249, 216] width 114 height 24
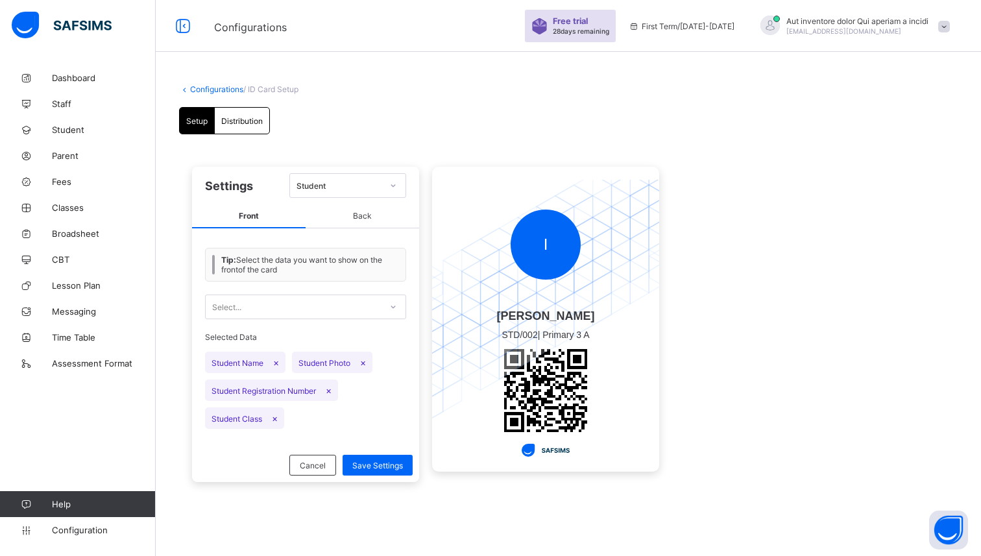
click at [243, 122] on span "Distribution" at bounding box center [242, 121] width 42 height 10
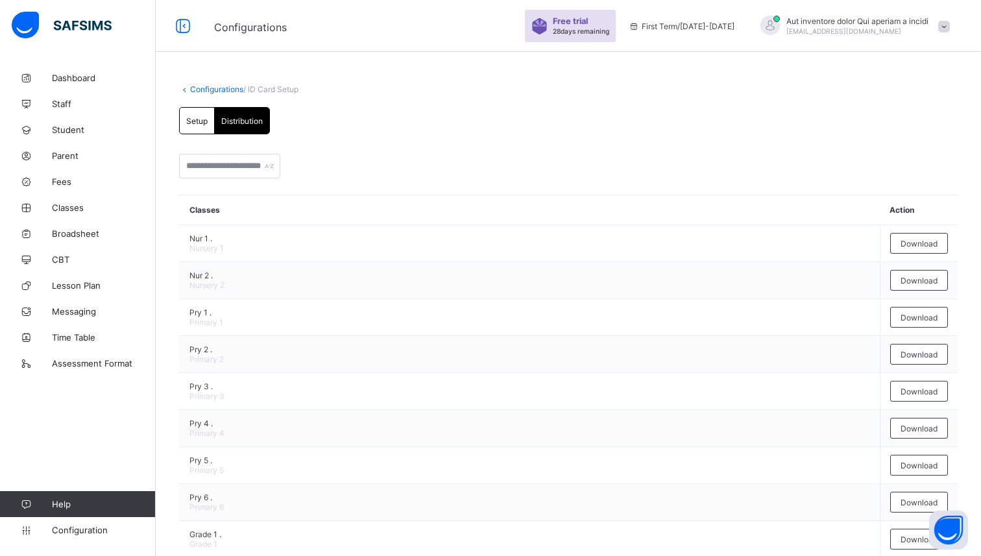
click at [191, 117] on span "Setup" at bounding box center [196, 121] width 21 height 10
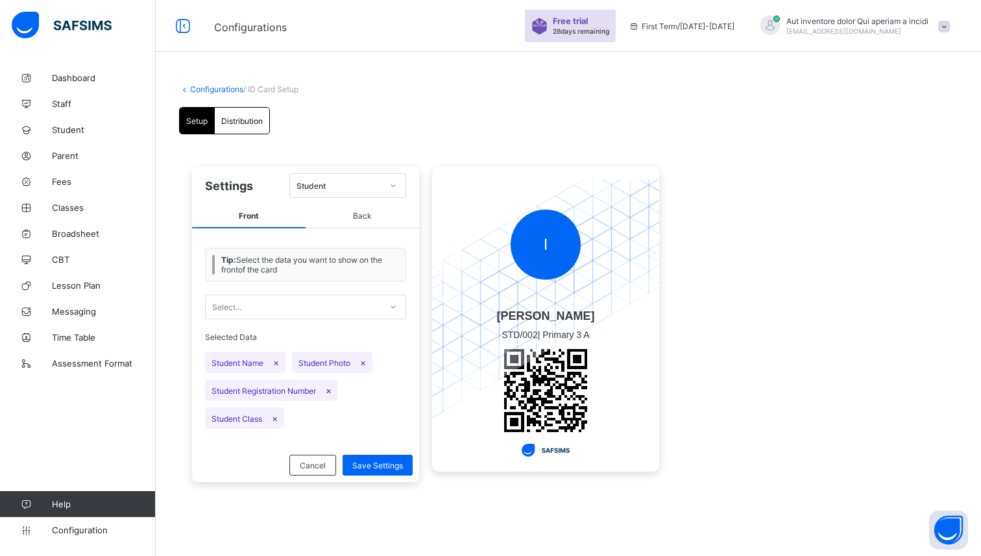
click at [362, 220] on span "Back" at bounding box center [363, 216] width 114 height 24
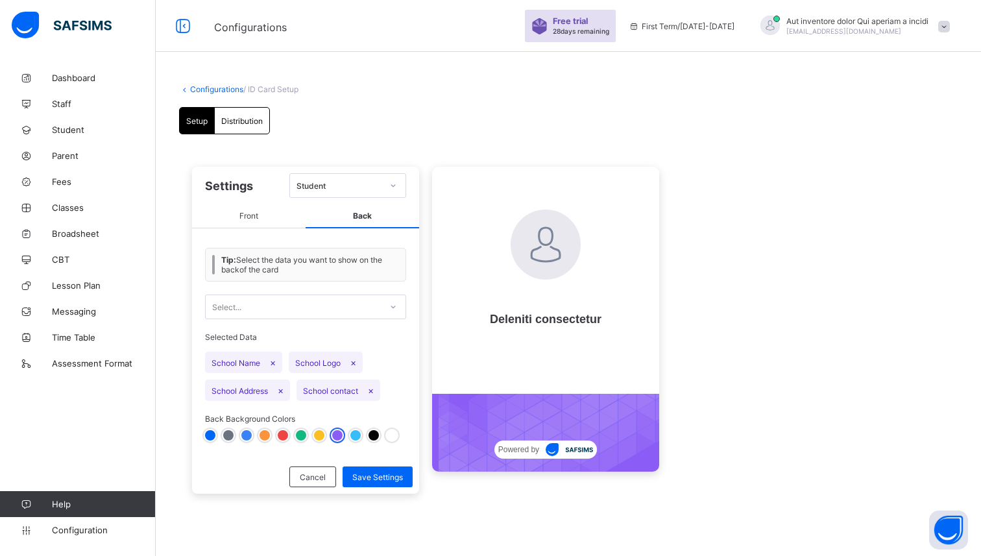
click at [242, 433] on div at bounding box center [246, 435] width 10 height 10
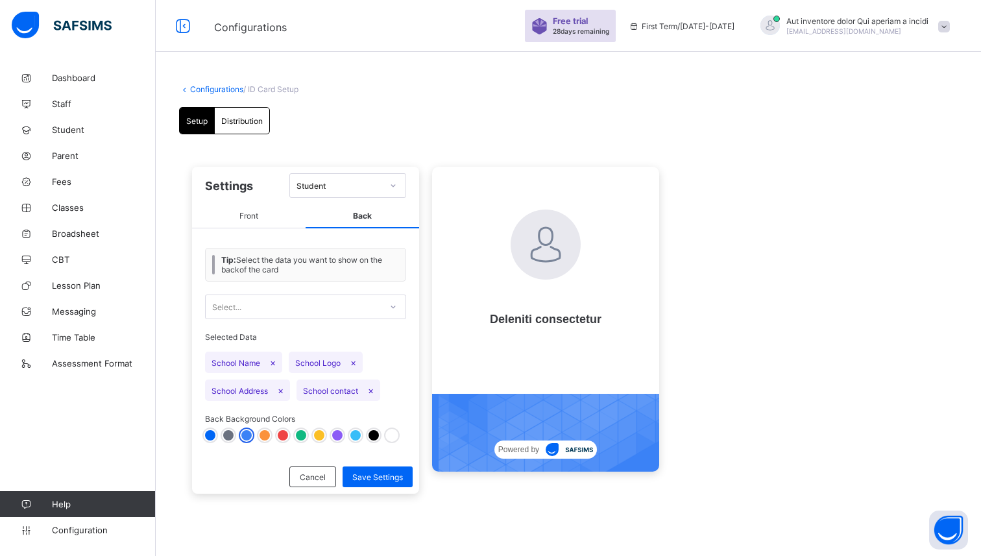
click at [212, 433] on div at bounding box center [210, 435] width 10 height 10
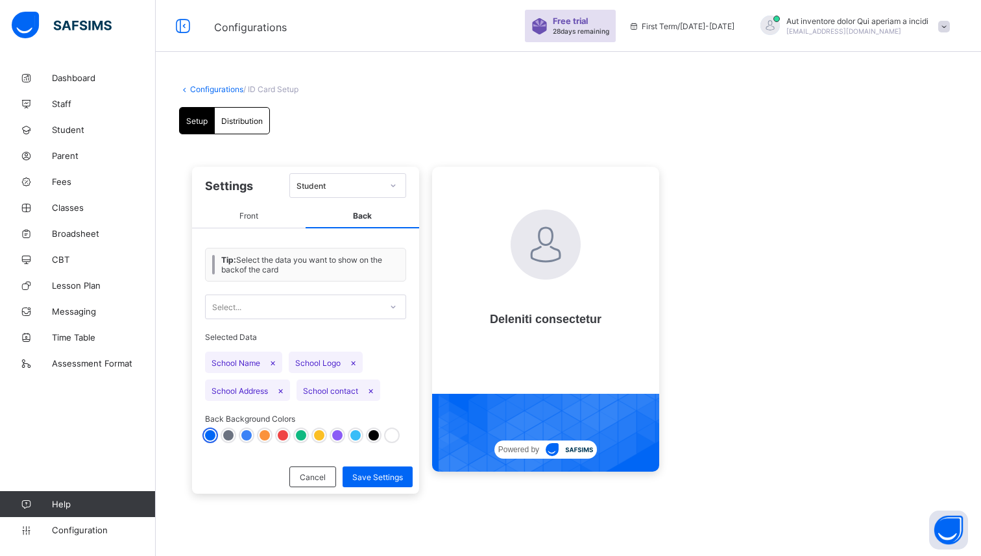
click at [358, 431] on div at bounding box center [355, 435] width 10 height 10
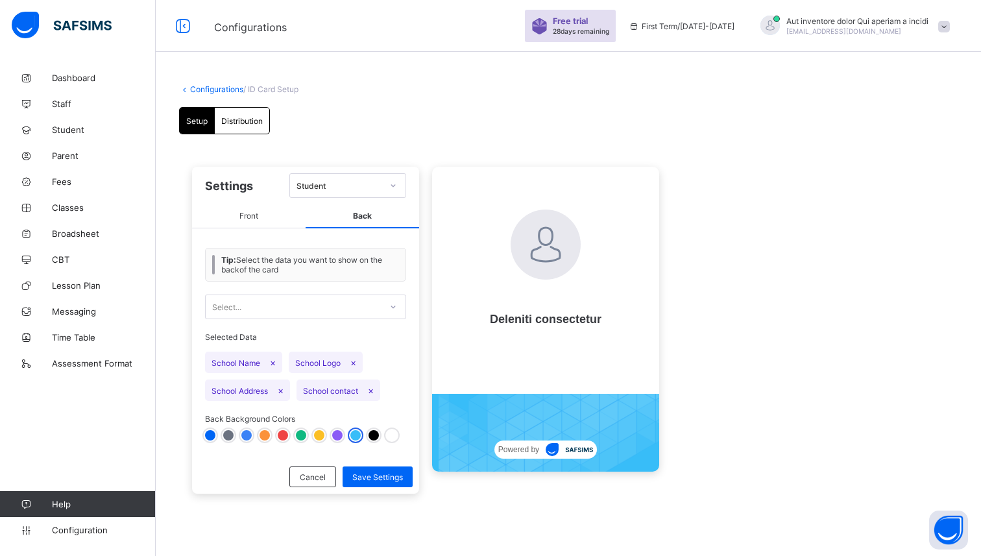
click at [300, 433] on div at bounding box center [301, 435] width 10 height 10
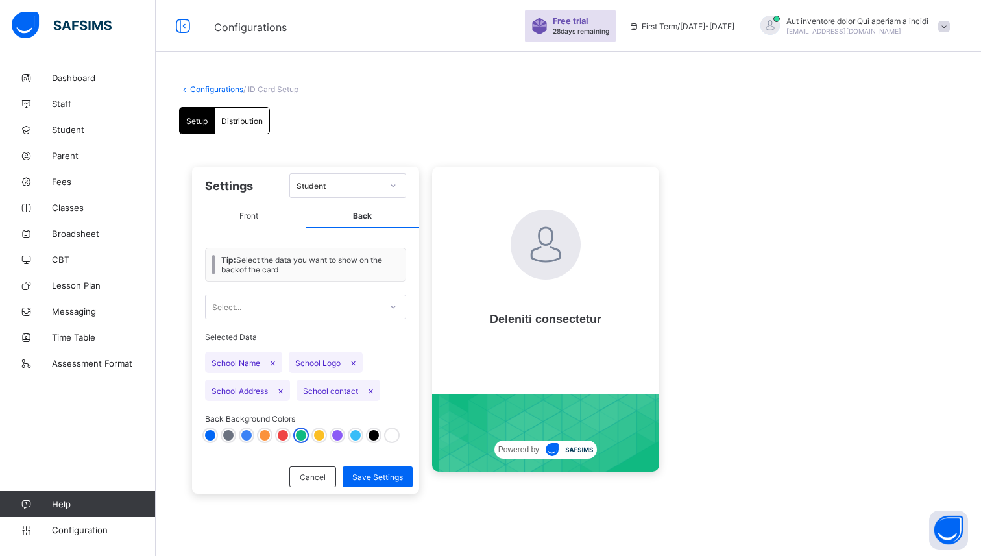
click at [317, 433] on div at bounding box center [319, 435] width 10 height 10
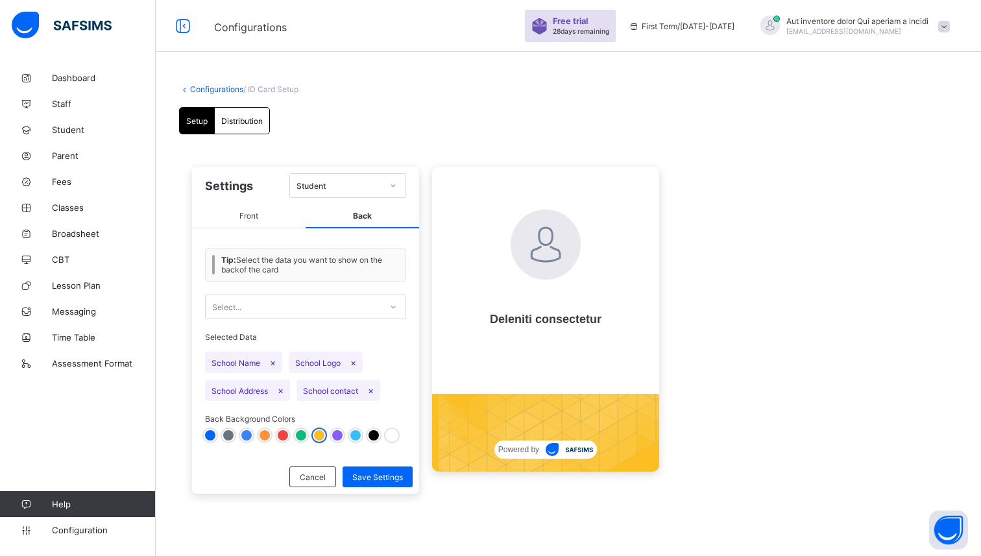
click at [263, 385] on span "School Address ×" at bounding box center [247, 390] width 85 height 21
click at [208, 433] on div at bounding box center [210, 435] width 10 height 10
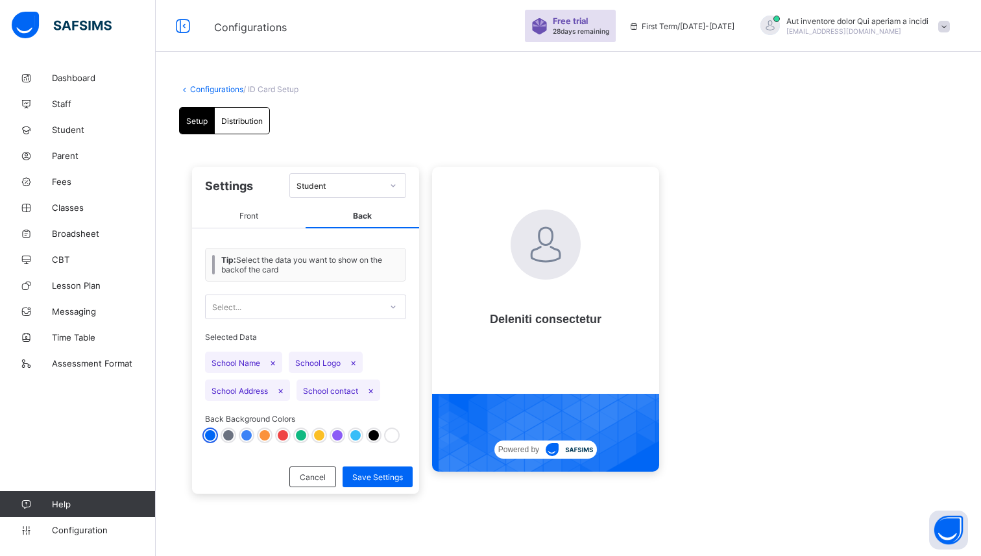
click at [370, 435] on div at bounding box center [374, 435] width 10 height 10
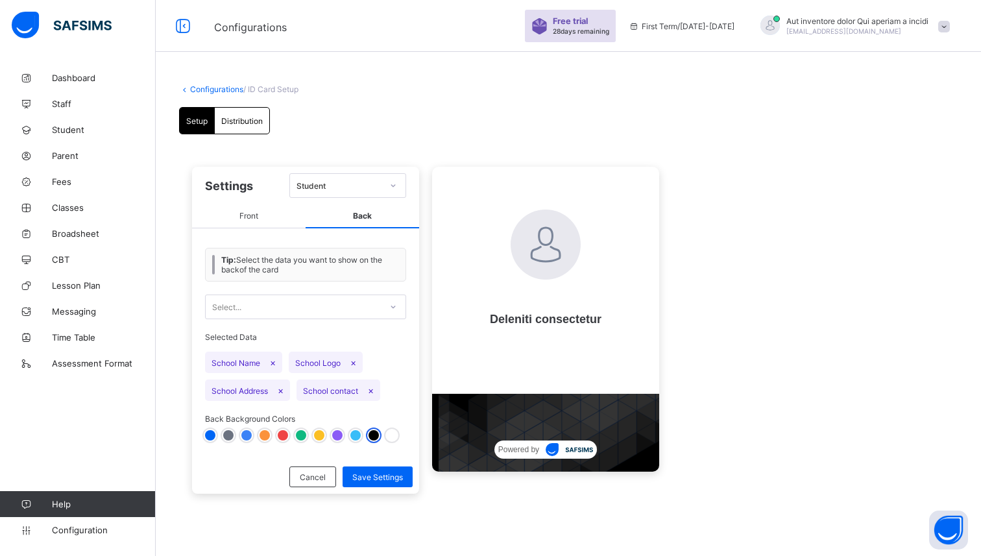
click at [355, 433] on div at bounding box center [355, 435] width 10 height 10
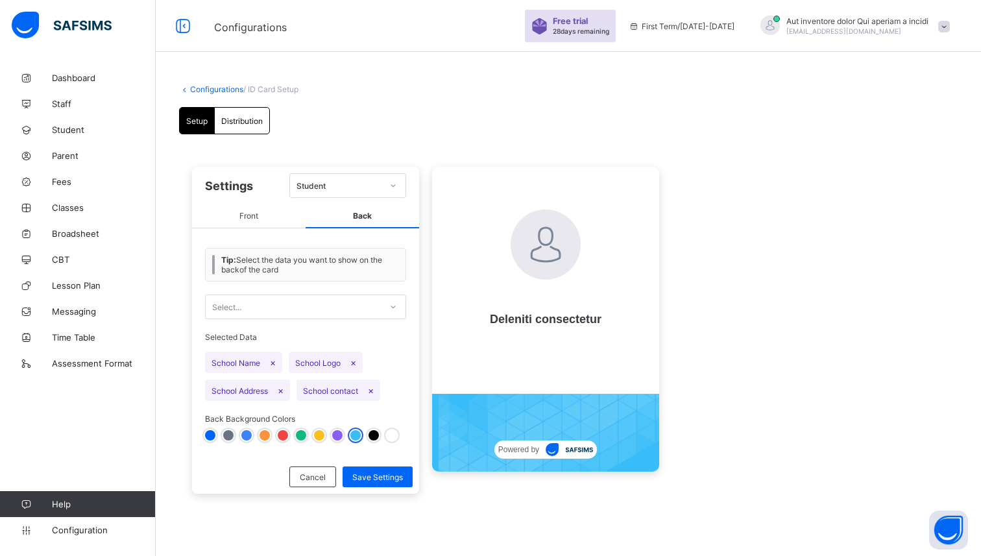
click at [258, 212] on span "Front" at bounding box center [249, 216] width 114 height 24
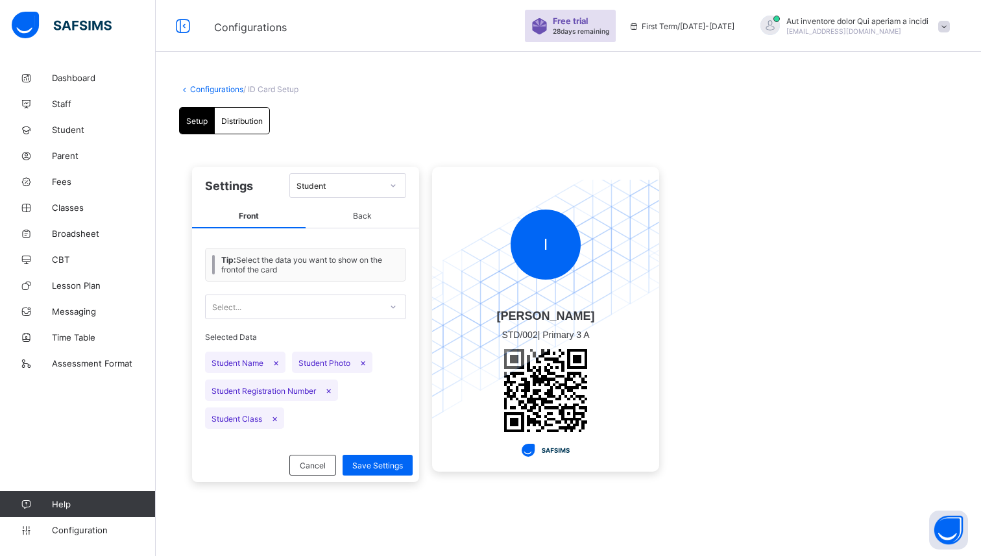
click at [359, 225] on span "Back" at bounding box center [363, 216] width 114 height 24
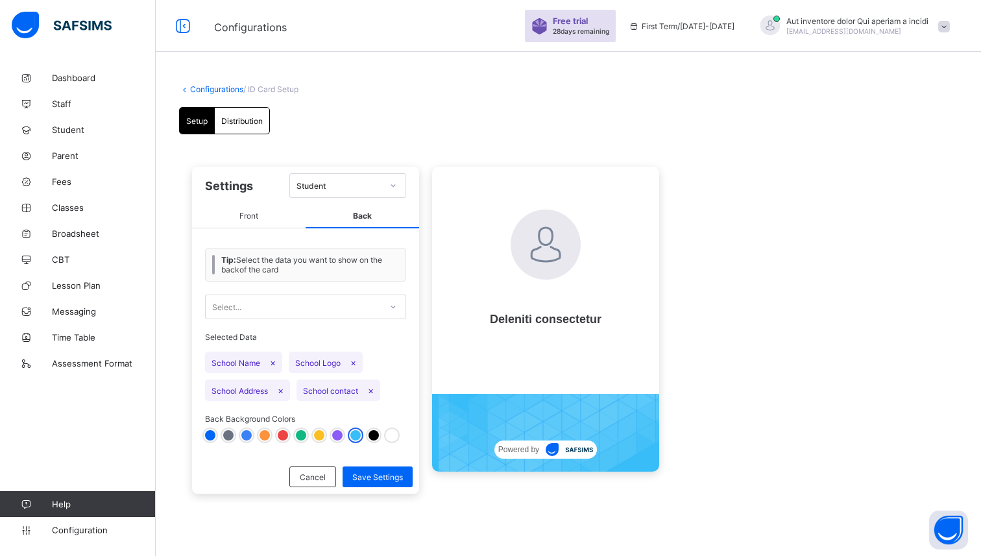
click at [277, 213] on span "Front" at bounding box center [249, 216] width 114 height 24
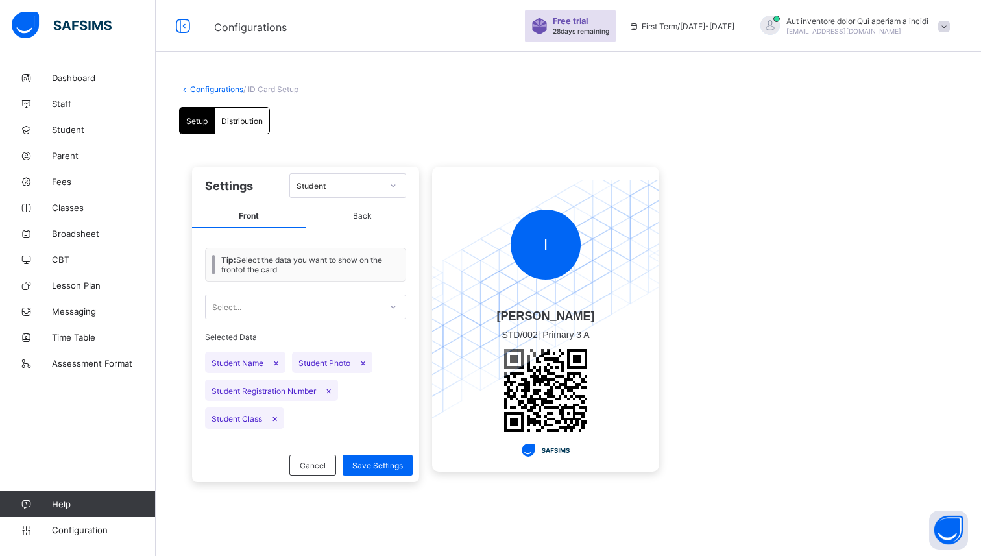
click at [396, 308] on icon at bounding box center [393, 306] width 8 height 13
click at [340, 330] on div "No options" at bounding box center [306, 335] width 200 height 20
click at [374, 213] on span "Back" at bounding box center [363, 216] width 114 height 24
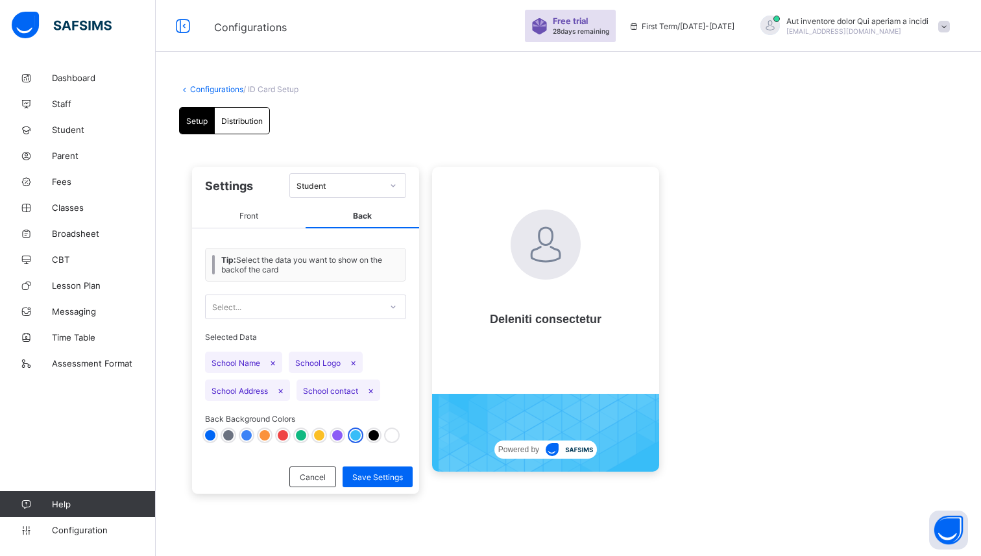
click at [250, 363] on span "School Name ×" at bounding box center [243, 362] width 77 height 21
click at [279, 435] on div at bounding box center [283, 435] width 10 height 10
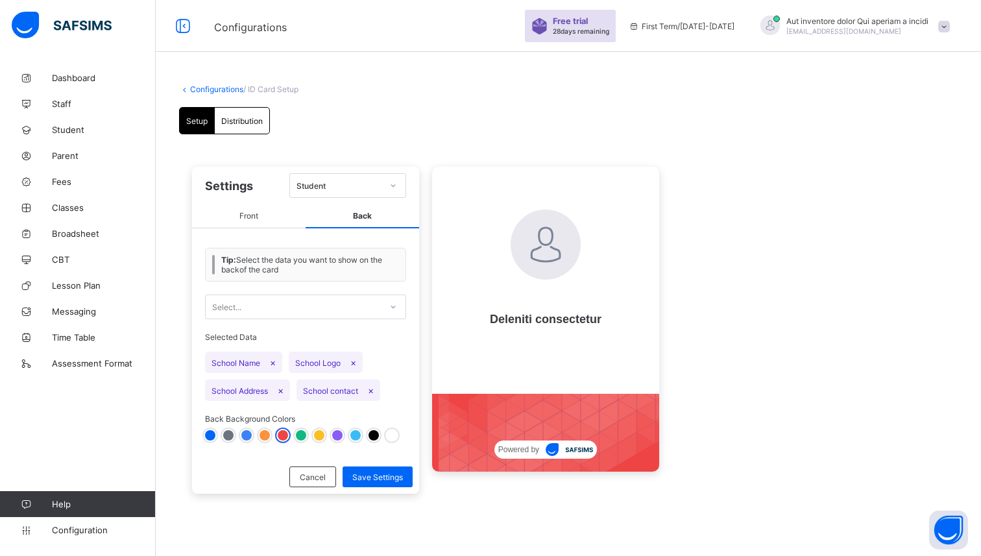
click at [354, 433] on div at bounding box center [355, 435] width 10 height 10
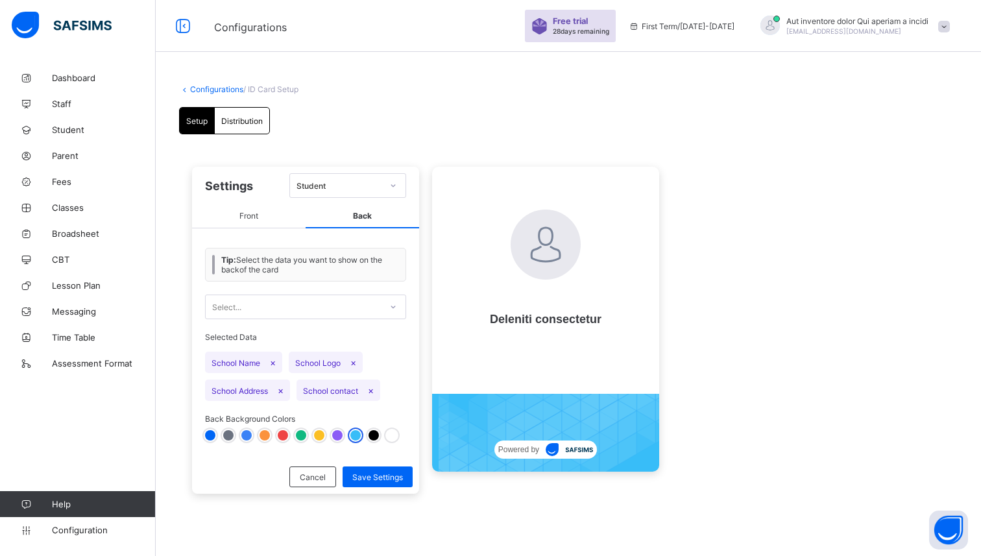
click at [333, 430] on div at bounding box center [337, 435] width 10 height 10
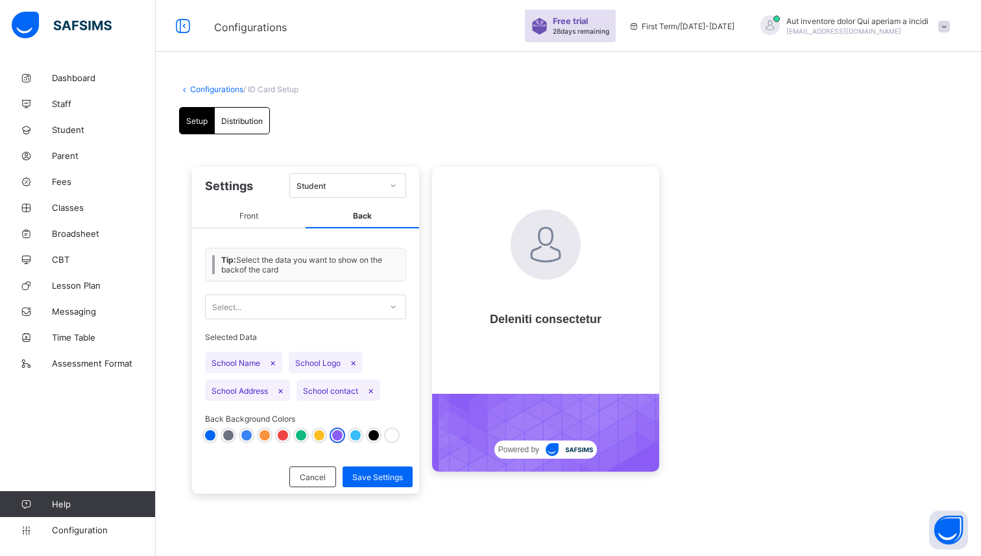
click at [328, 433] on div at bounding box center [305, 435] width 201 height 10
click at [373, 430] on div at bounding box center [374, 435] width 10 height 10
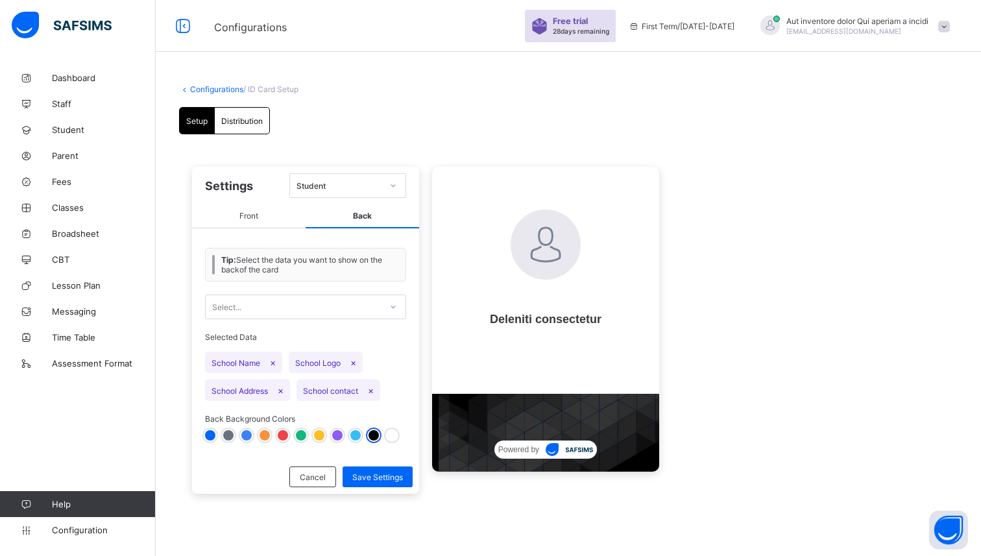
click at [393, 432] on div at bounding box center [392, 435] width 10 height 10
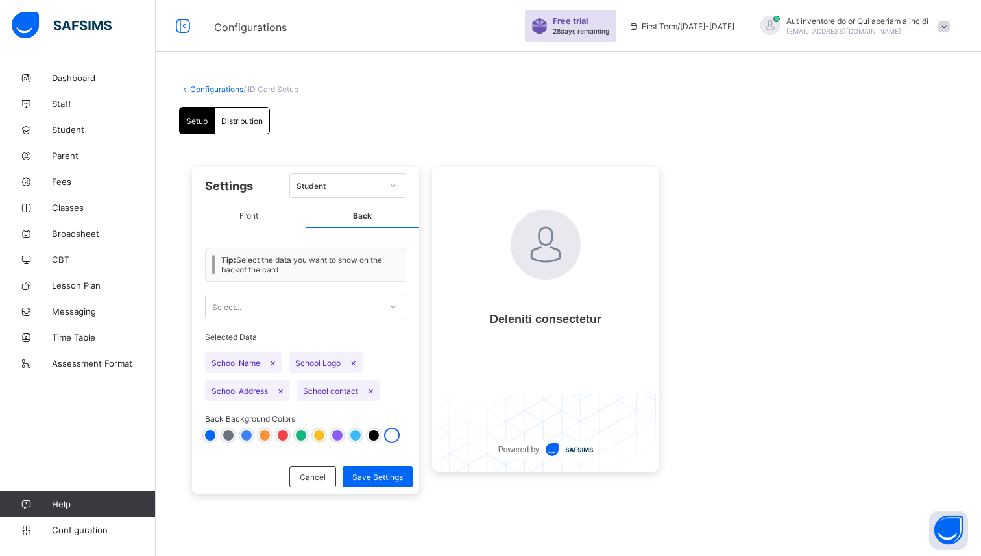
click at [250, 436] on div at bounding box center [246, 435] width 10 height 10
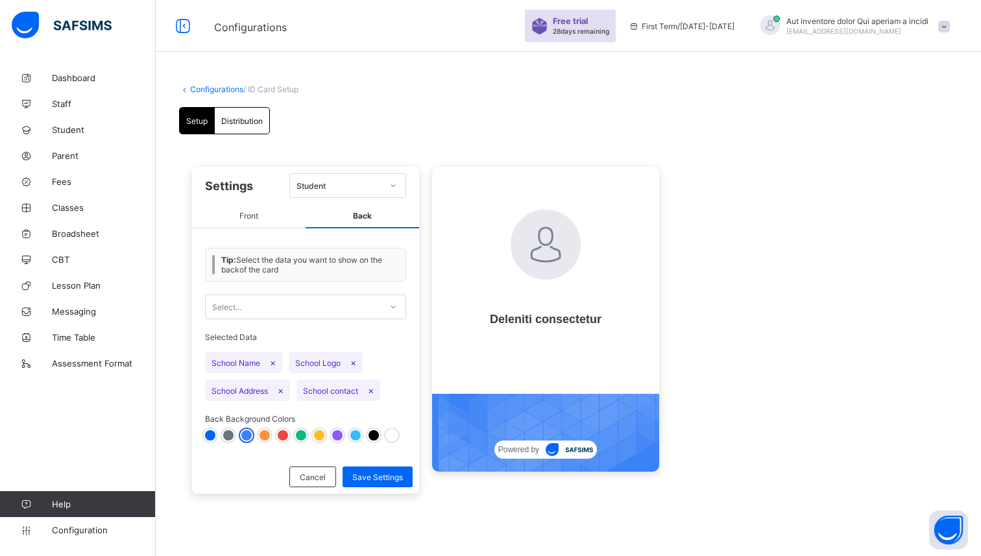
click at [205, 436] on div at bounding box center [305, 435] width 201 height 10
click at [212, 434] on div at bounding box center [210, 435] width 10 height 10
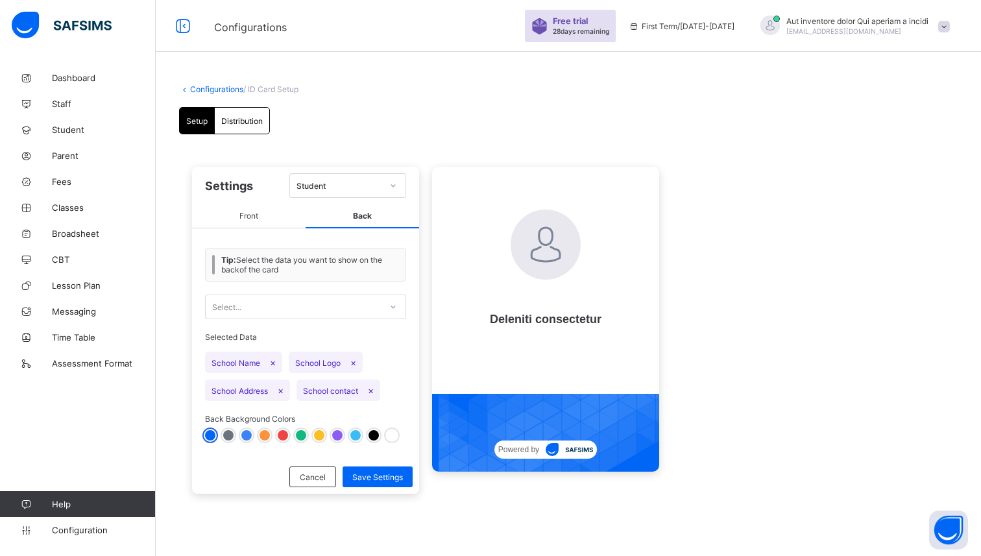
click at [265, 435] on div at bounding box center [265, 435] width 10 height 10
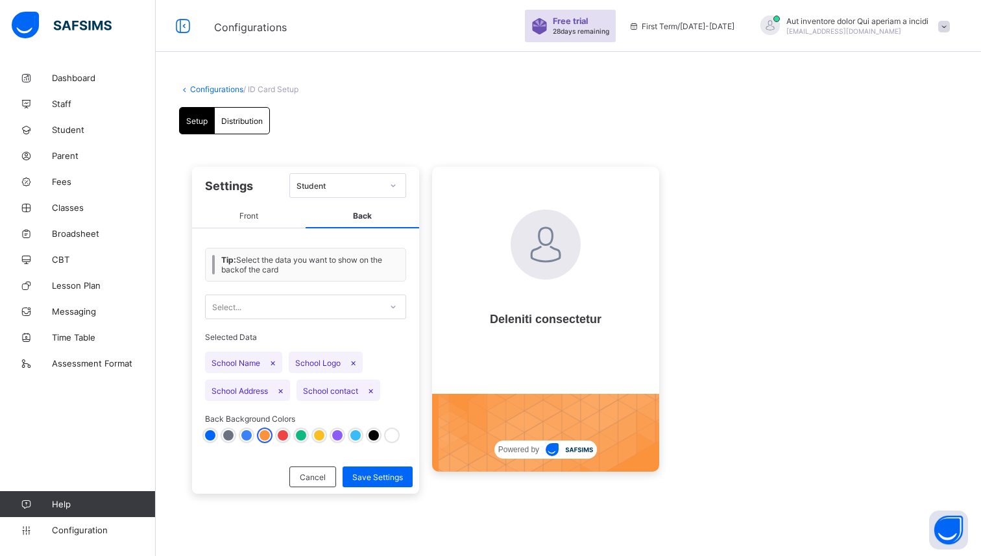
click at [287, 433] on div at bounding box center [305, 435] width 201 height 10
click at [283, 433] on div at bounding box center [283, 435] width 10 height 10
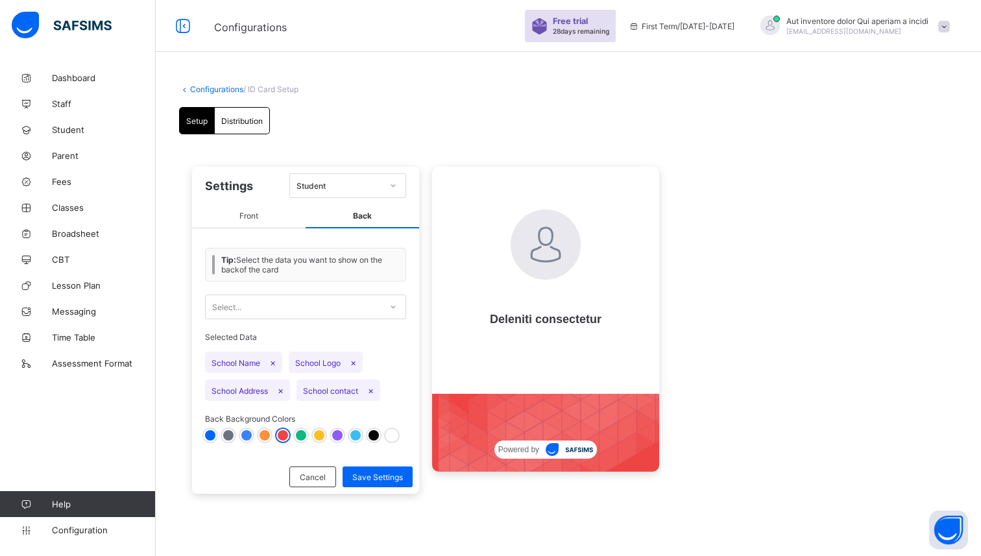
click at [302, 433] on div at bounding box center [301, 435] width 10 height 10
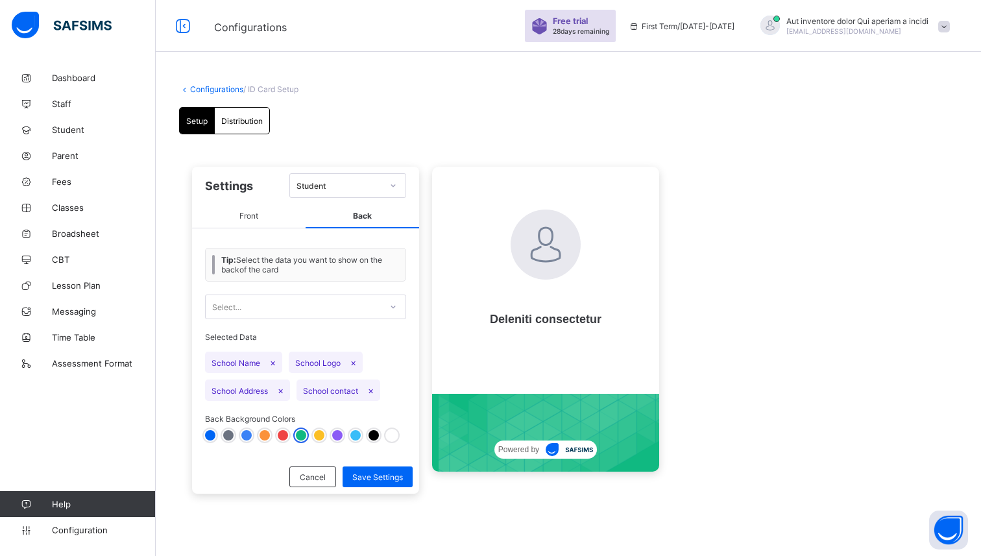
click at [352, 433] on div at bounding box center [355, 435] width 10 height 10
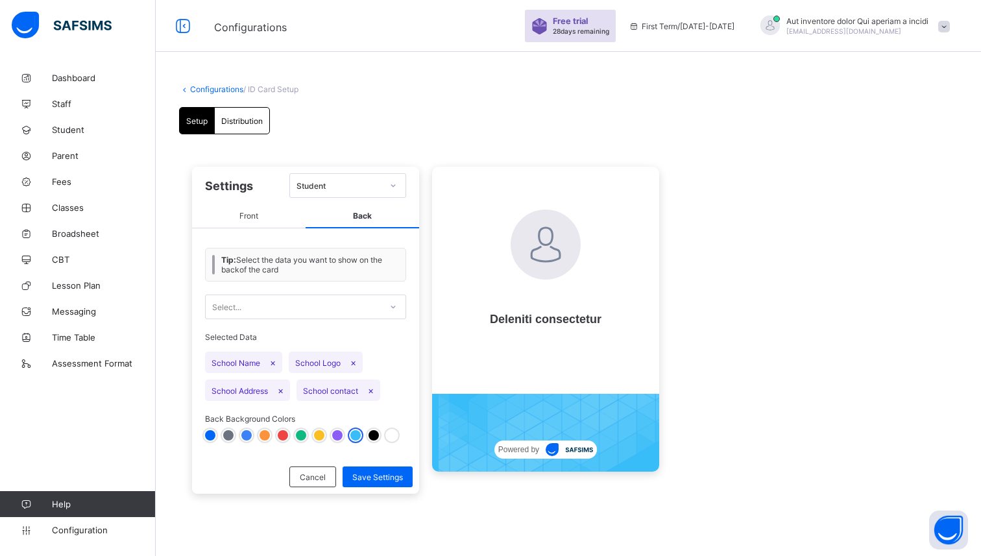
click at [389, 432] on div at bounding box center [392, 435] width 10 height 10
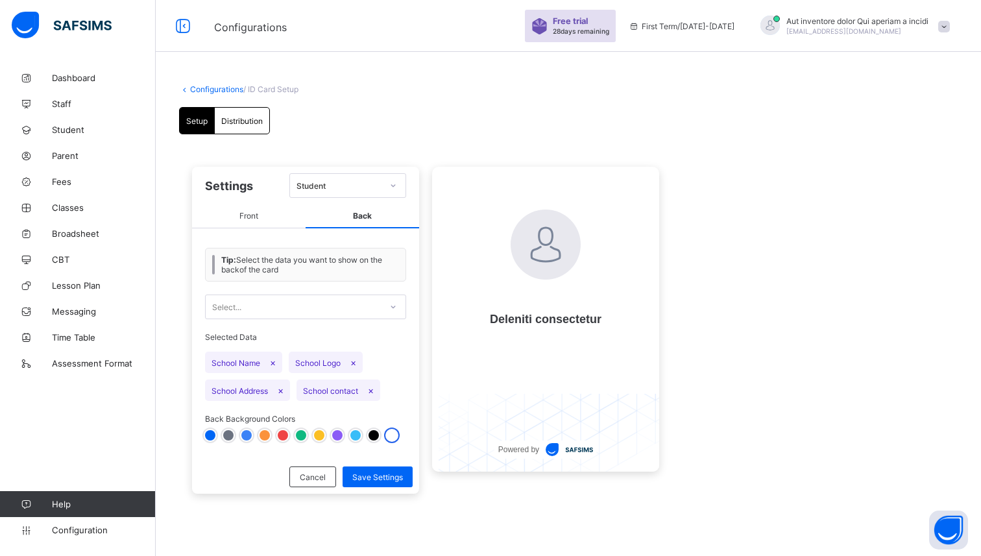
click at [341, 434] on div at bounding box center [337, 435] width 10 height 10
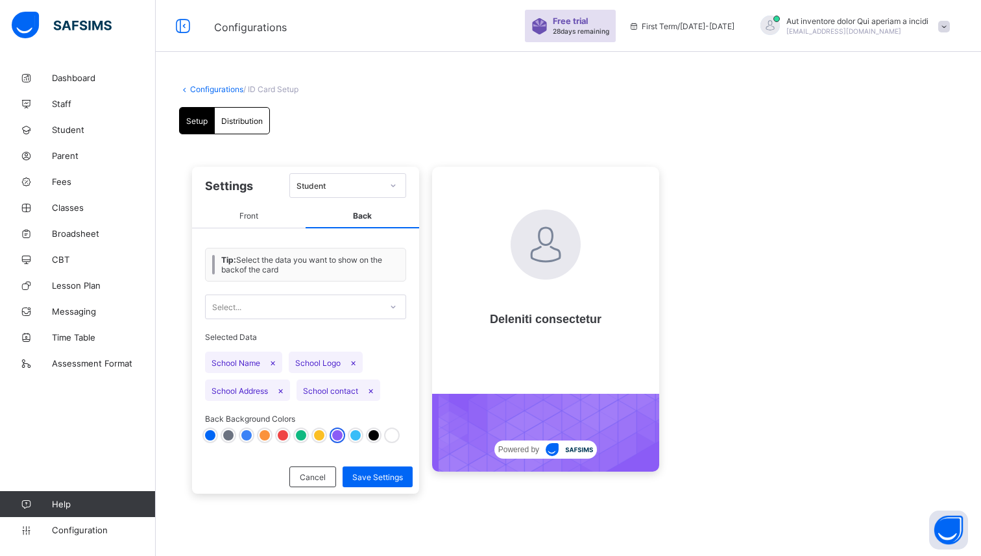
click at [319, 434] on div at bounding box center [319, 435] width 10 height 10
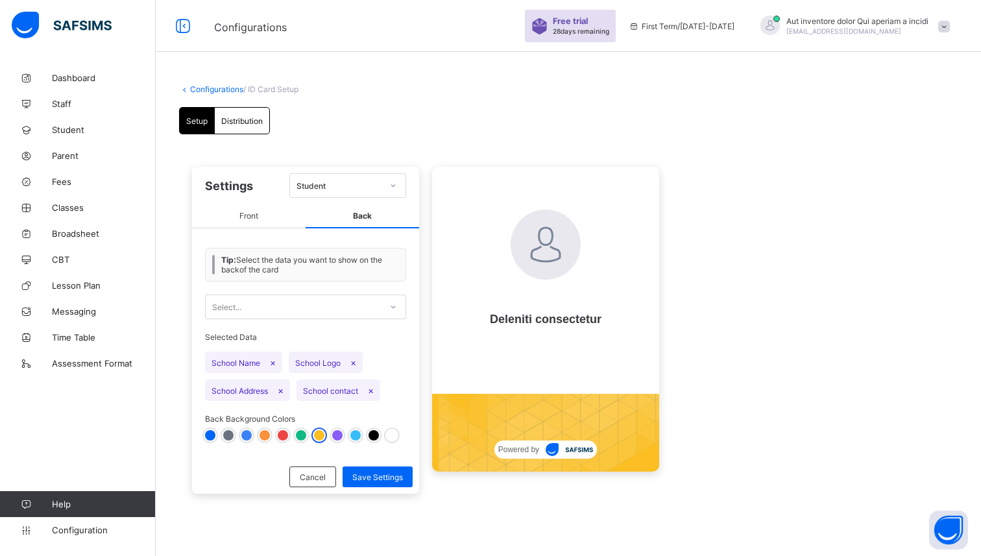
click at [301, 433] on div at bounding box center [301, 435] width 10 height 10
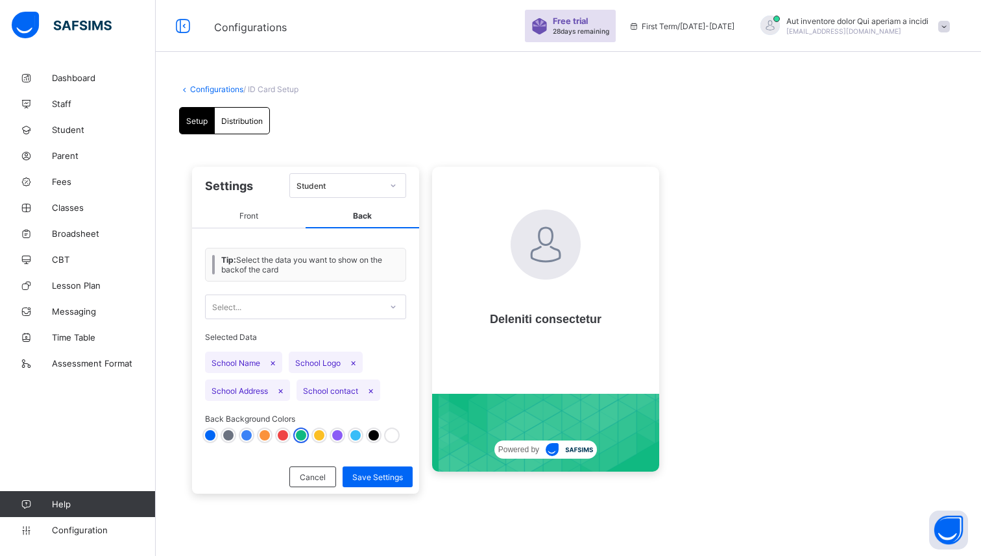
click at [284, 433] on div at bounding box center [283, 435] width 10 height 10
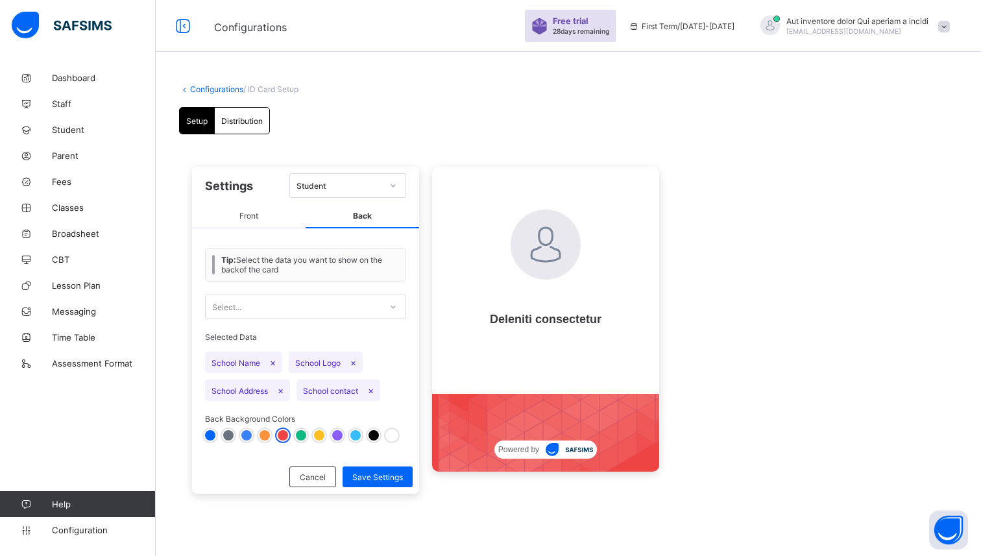
click at [265, 435] on div at bounding box center [265, 435] width 10 height 10
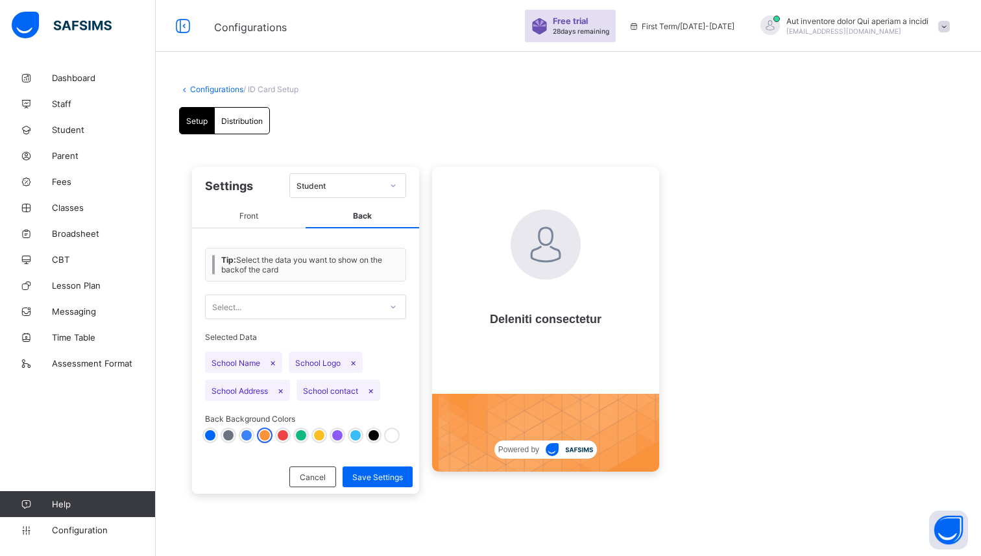
click at [245, 431] on div at bounding box center [246, 435] width 10 height 10
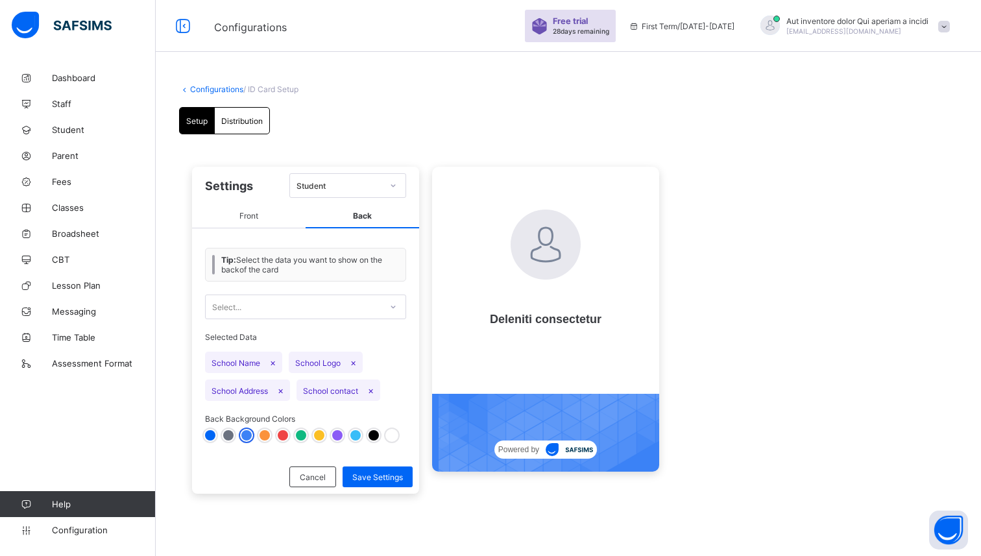
click at [229, 431] on div at bounding box center [228, 435] width 10 height 10
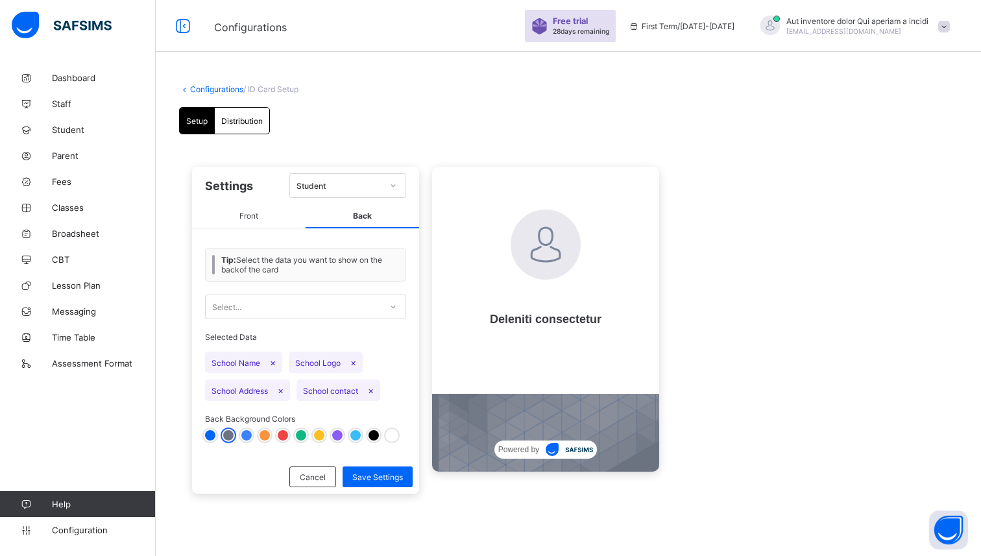
click at [210, 433] on div at bounding box center [210, 435] width 10 height 10
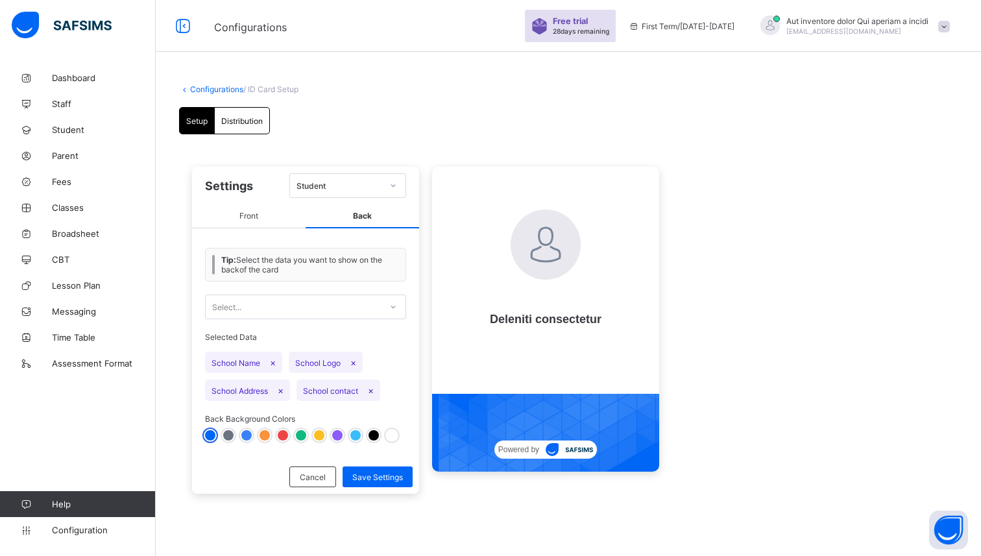
click at [223, 432] on div at bounding box center [228, 435] width 10 height 10
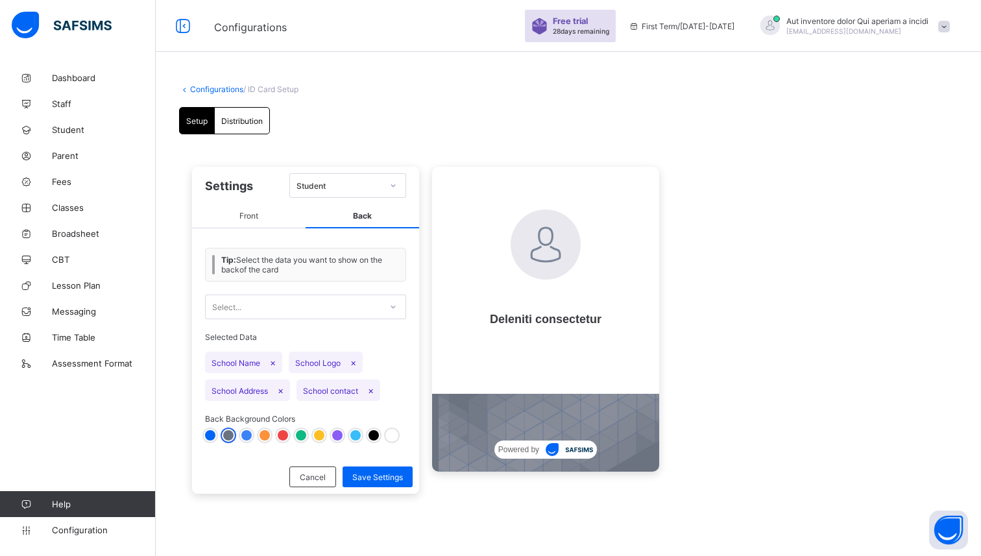
click at [244, 433] on div at bounding box center [246, 435] width 10 height 10
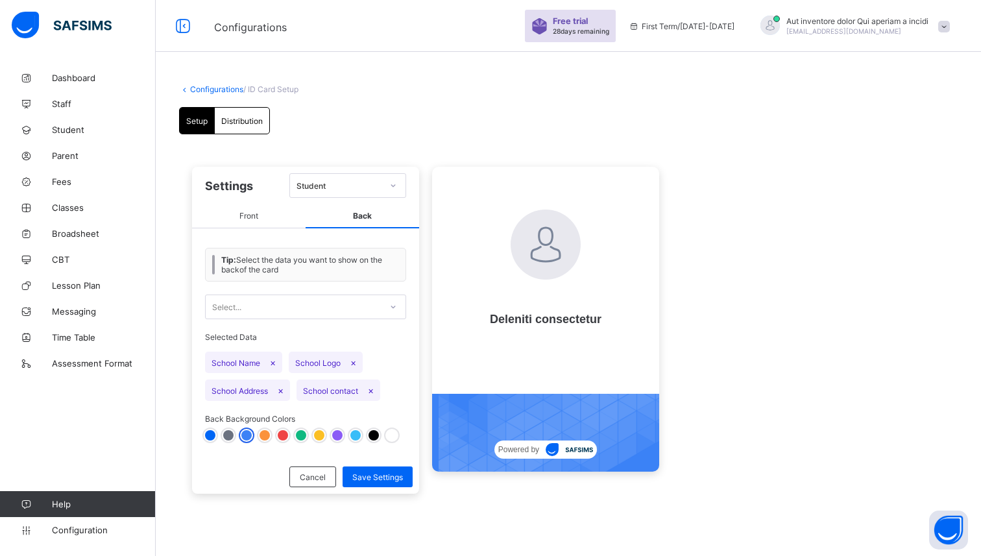
click at [278, 433] on div at bounding box center [283, 435] width 10 height 10
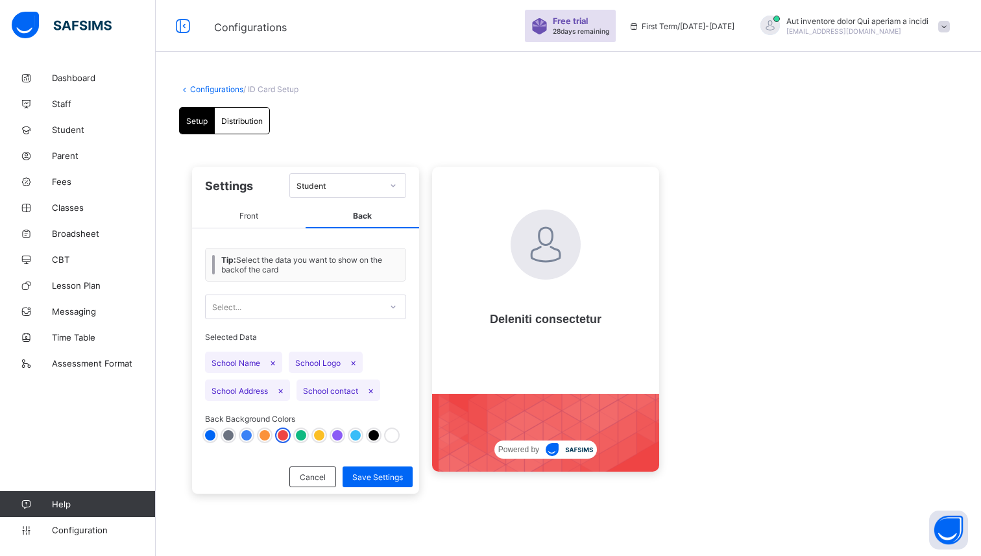
click at [301, 432] on div at bounding box center [301, 435] width 10 height 10
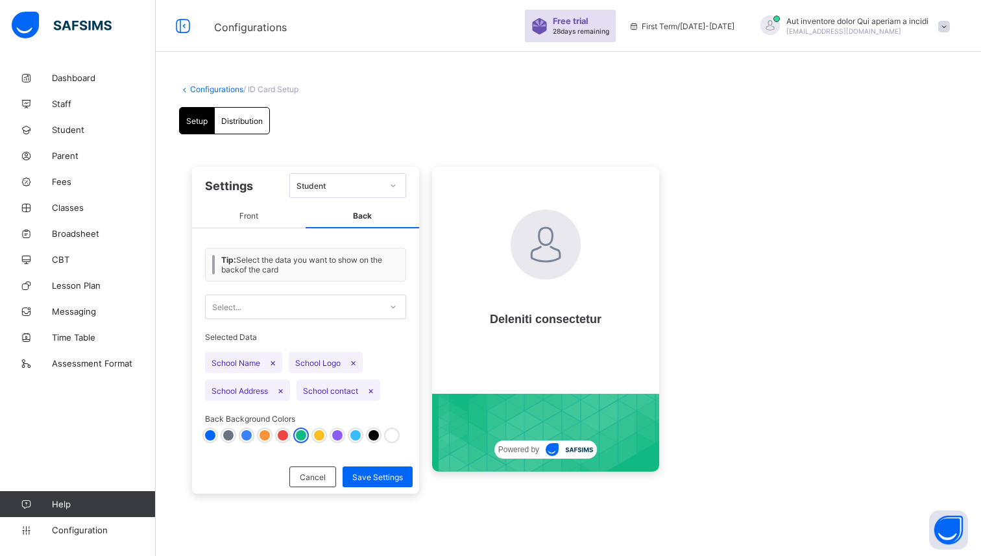
click at [370, 433] on div at bounding box center [374, 435] width 10 height 10
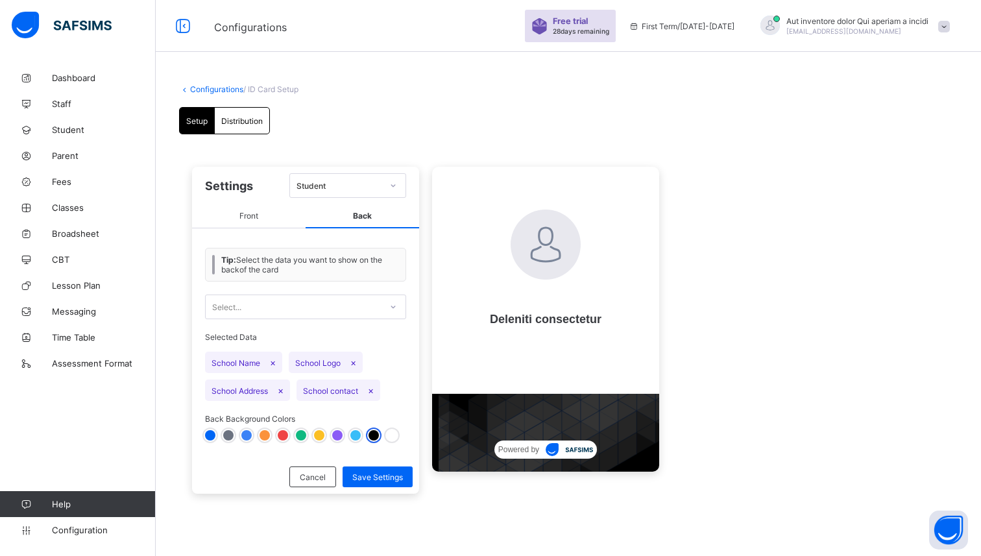
click at [390, 430] on div at bounding box center [392, 435] width 10 height 10
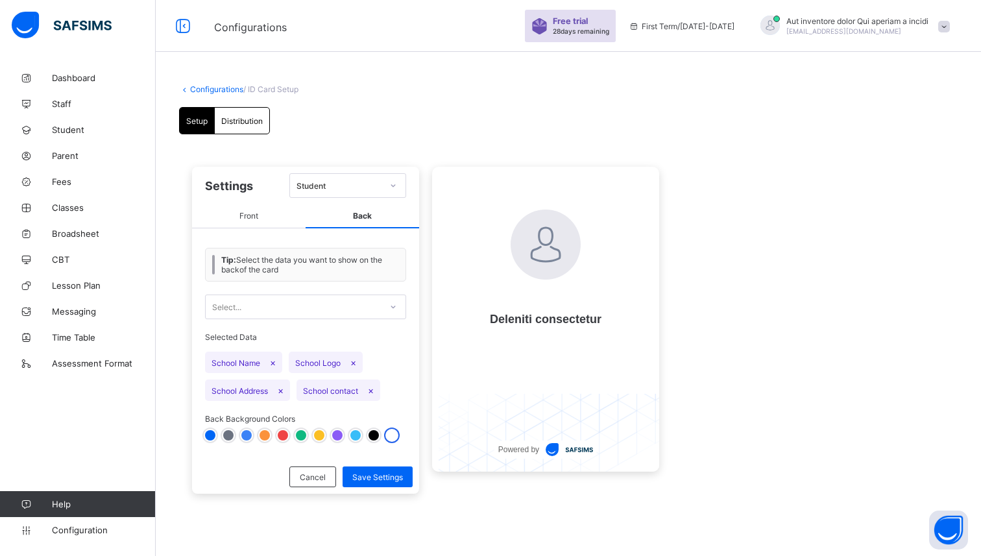
click at [374, 432] on div at bounding box center [374, 435] width 10 height 10
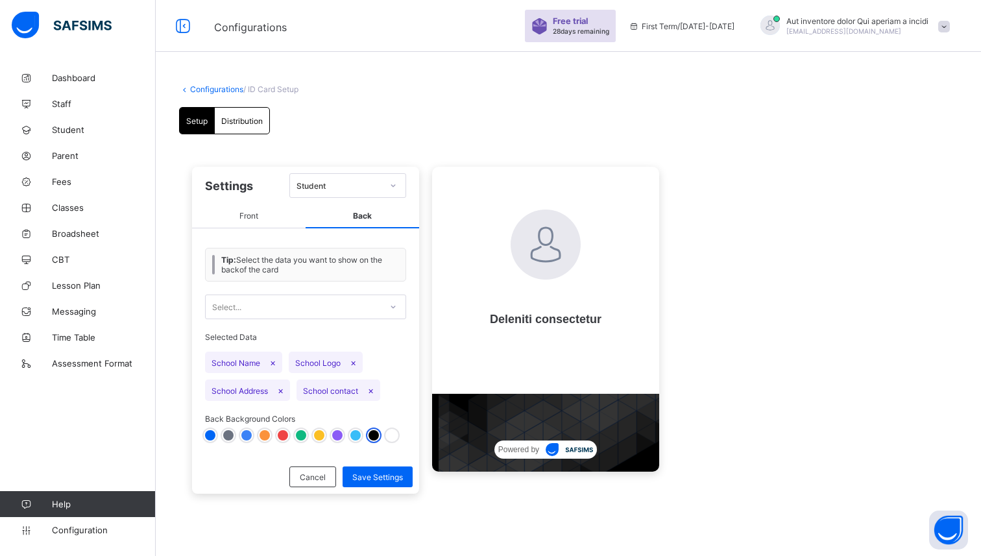
click at [356, 433] on div at bounding box center [355, 435] width 10 height 10
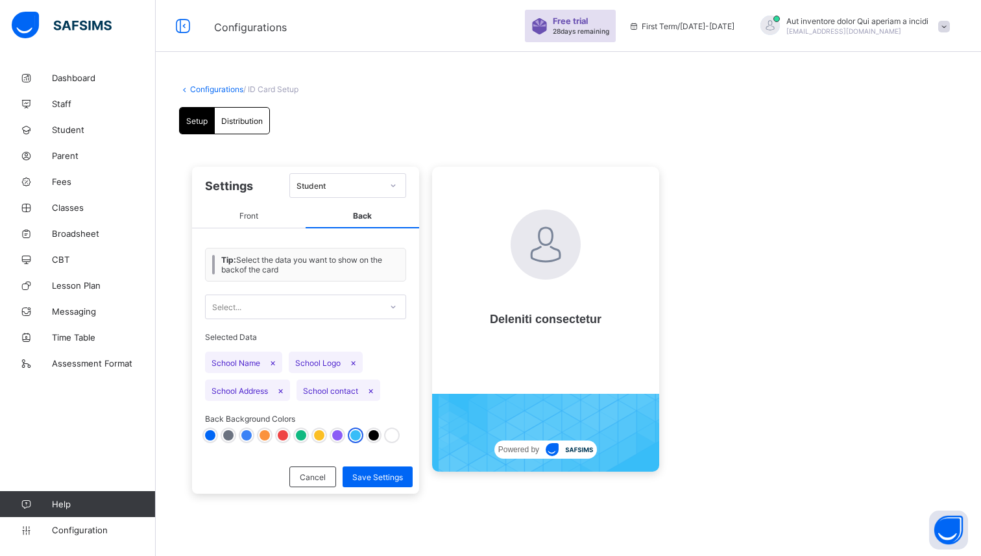
click at [337, 433] on div at bounding box center [337, 435] width 10 height 10
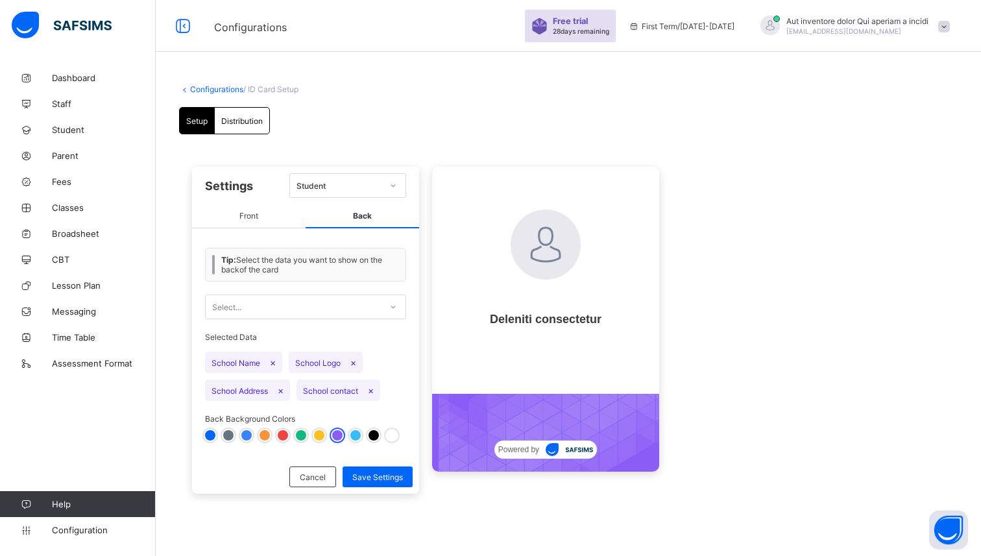
click at [319, 433] on div at bounding box center [319, 435] width 10 height 10
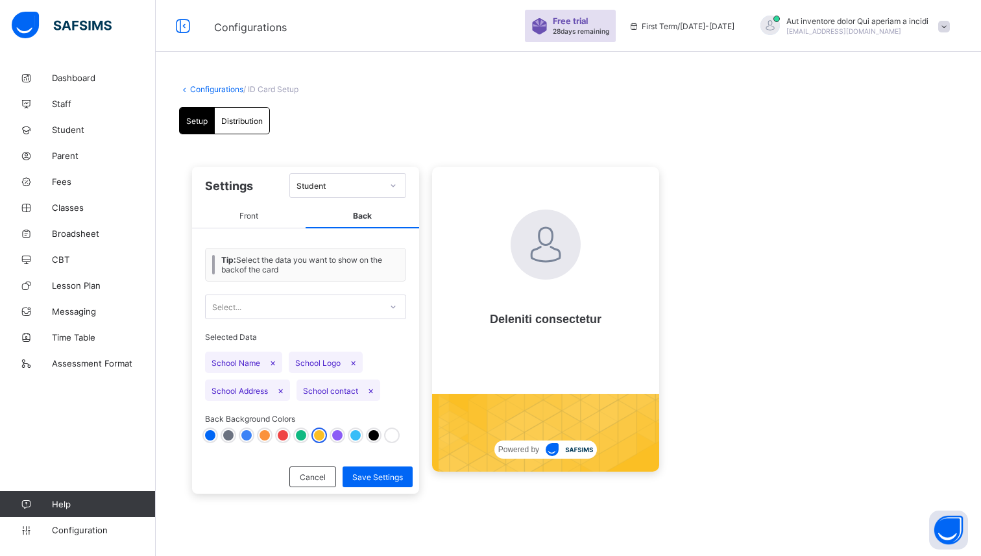
click at [300, 432] on div at bounding box center [301, 435] width 10 height 10
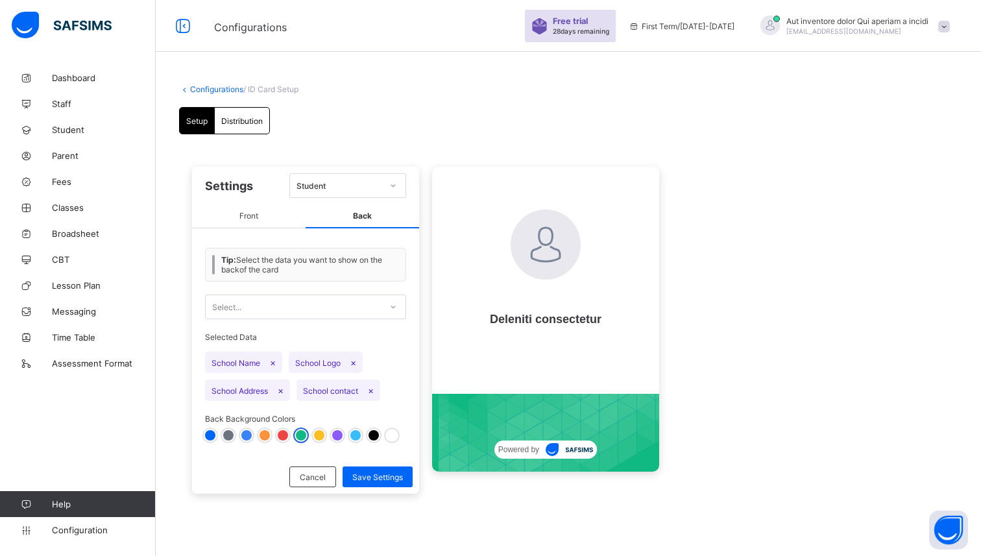
click at [282, 432] on div at bounding box center [283, 435] width 10 height 10
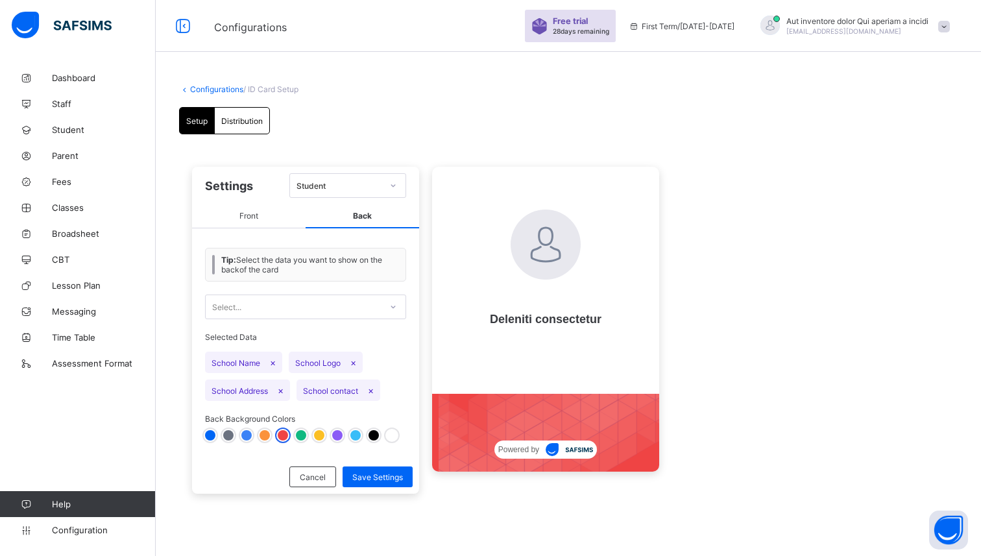
click at [267, 432] on div at bounding box center [265, 435] width 10 height 10
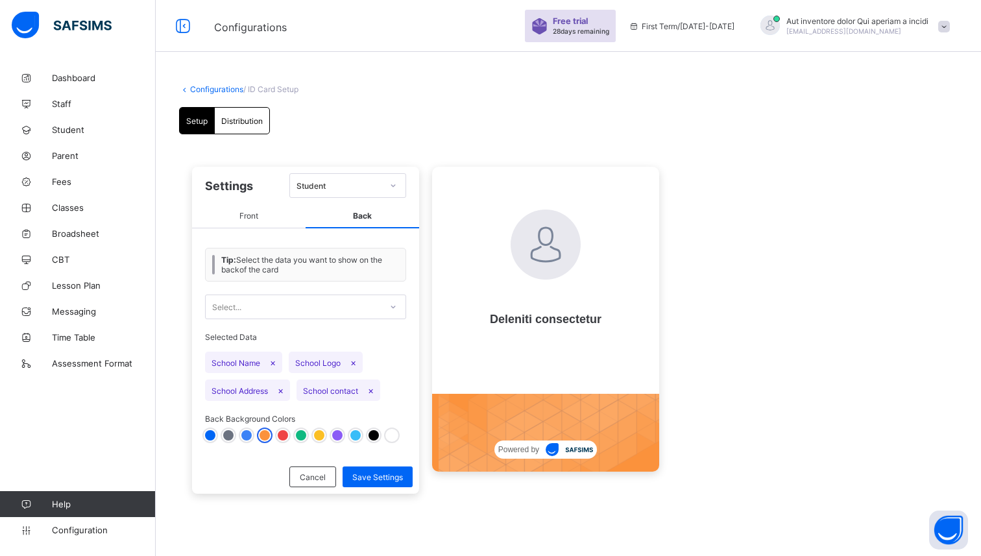
click at [250, 432] on div at bounding box center [246, 435] width 10 height 10
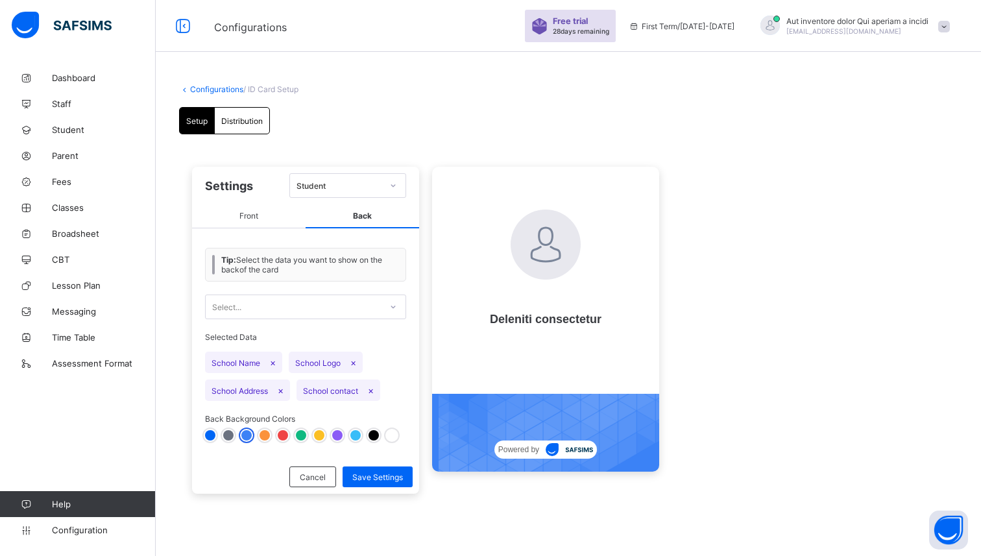
click at [226, 430] on div at bounding box center [228, 435] width 10 height 10
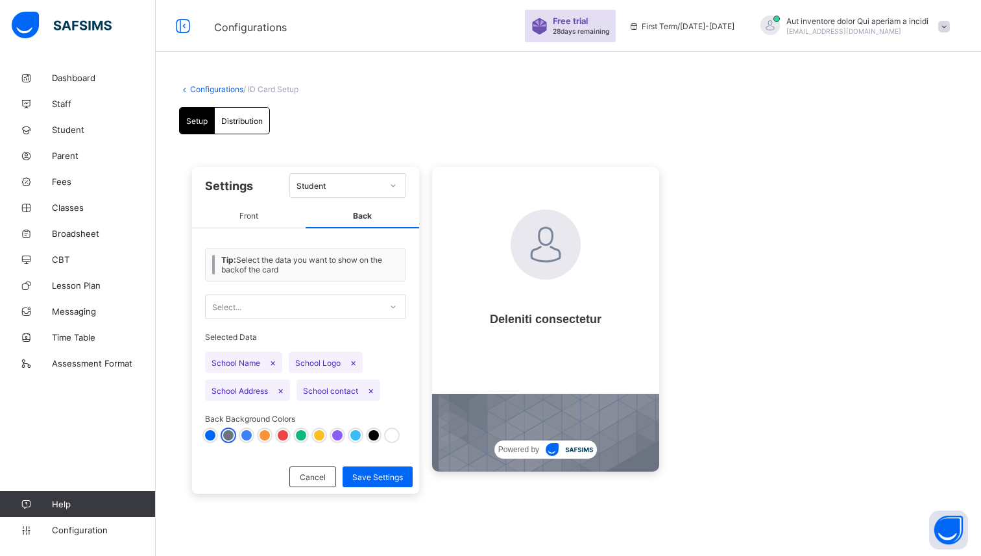
click at [210, 430] on div at bounding box center [210, 435] width 10 height 10
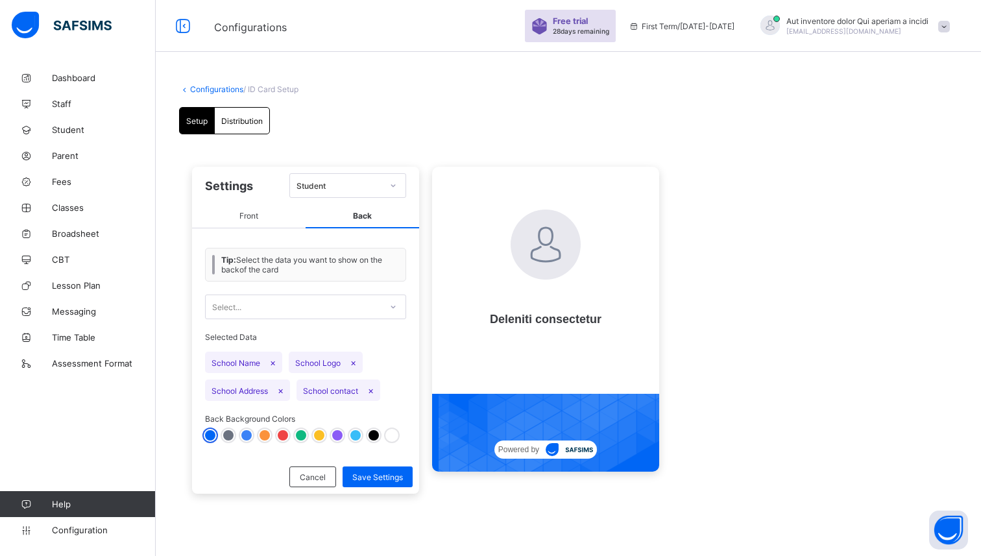
click at [317, 308] on div "Select..." at bounding box center [293, 307] width 175 height 18
click at [265, 213] on span "Front" at bounding box center [249, 216] width 114 height 24
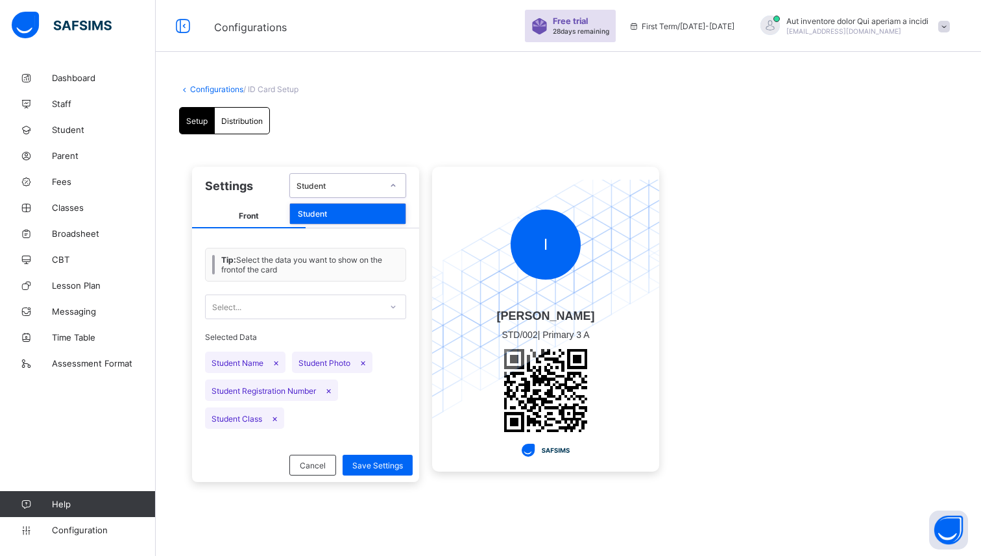
click at [326, 184] on div "Student" at bounding box center [340, 186] width 86 height 10
click at [247, 118] on span "Distribution" at bounding box center [242, 121] width 42 height 10
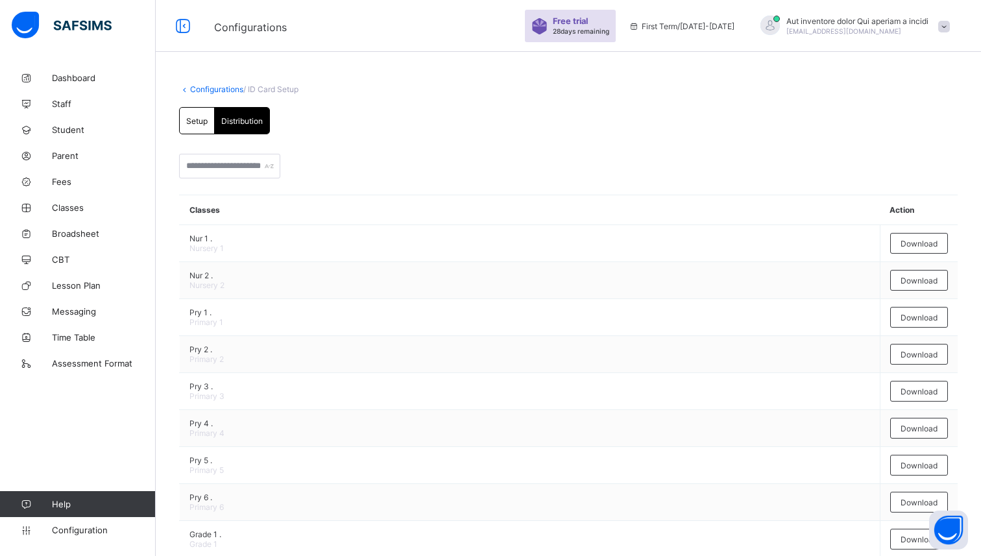
click at [197, 114] on div "Setup" at bounding box center [197, 121] width 35 height 26
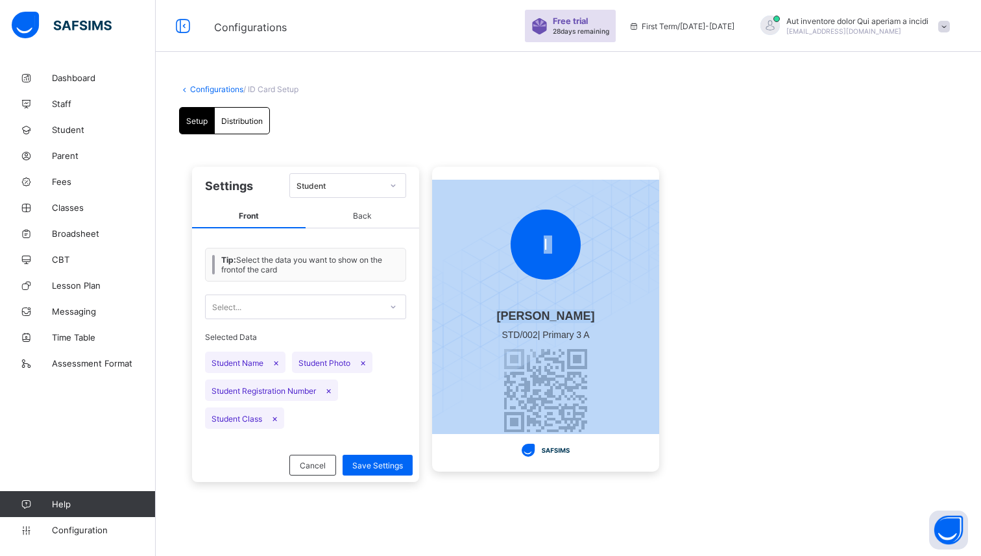
drag, startPoint x: 496, startPoint y: 335, endPoint x: 615, endPoint y: 354, distance: 120.3
click at [615, 354] on div "I [PERSON_NAME] STD/002 | Primary 3 A" at bounding box center [545, 319] width 227 height 305
click at [615, 354] on img at bounding box center [545, 307] width 265 height 254
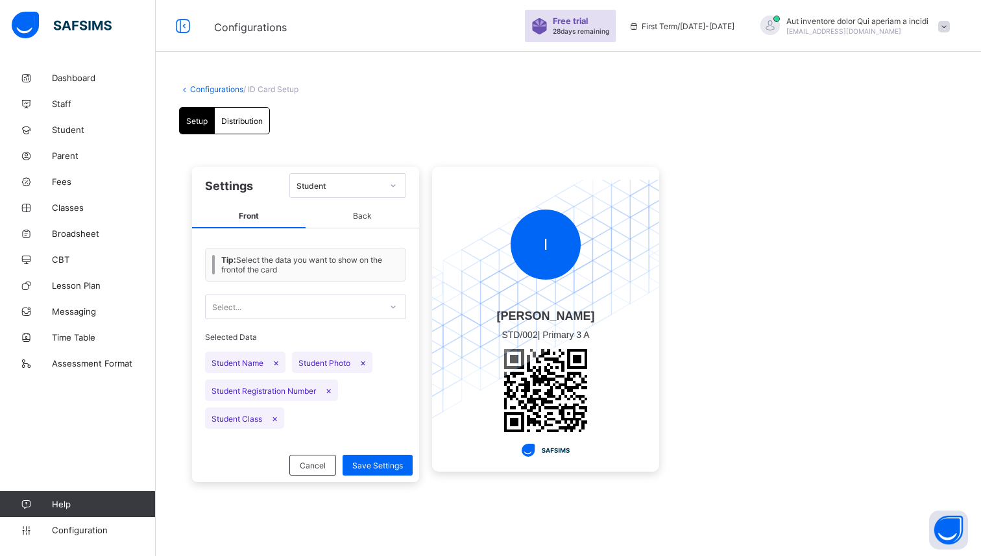
click at [573, 343] on span "STD/002 | Primary 3 A" at bounding box center [545, 334] width 101 height 23
click at [526, 317] on span "[PERSON_NAME]" at bounding box center [545, 316] width 101 height 14
click at [549, 318] on span "[PERSON_NAME]" at bounding box center [545, 316] width 101 height 14
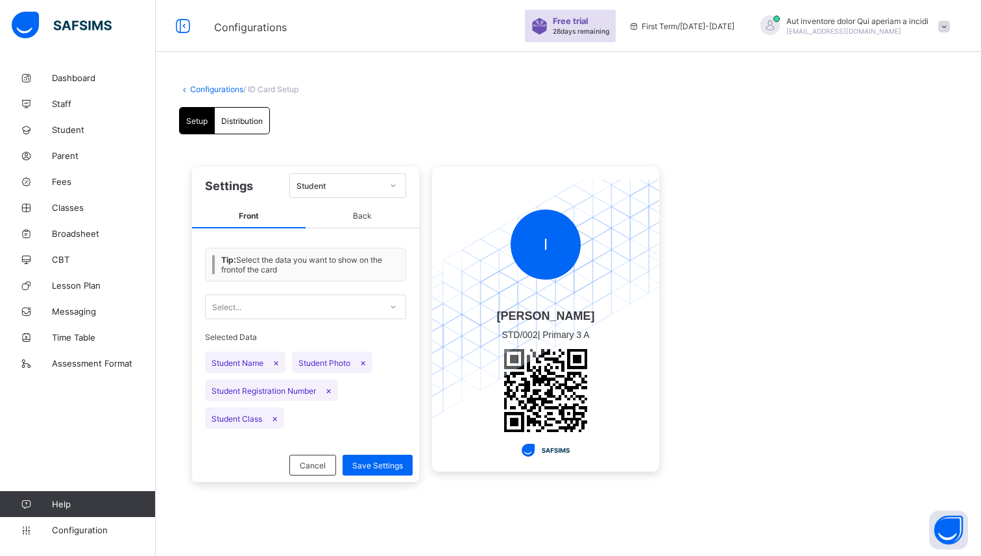
click at [585, 316] on span "[PERSON_NAME]" at bounding box center [545, 316] width 101 height 14
click at [518, 327] on span "STD/002 | Primary 3 A" at bounding box center [545, 334] width 101 height 23
click at [553, 333] on span "Primary 3 A" at bounding box center [565, 335] width 47 height 10
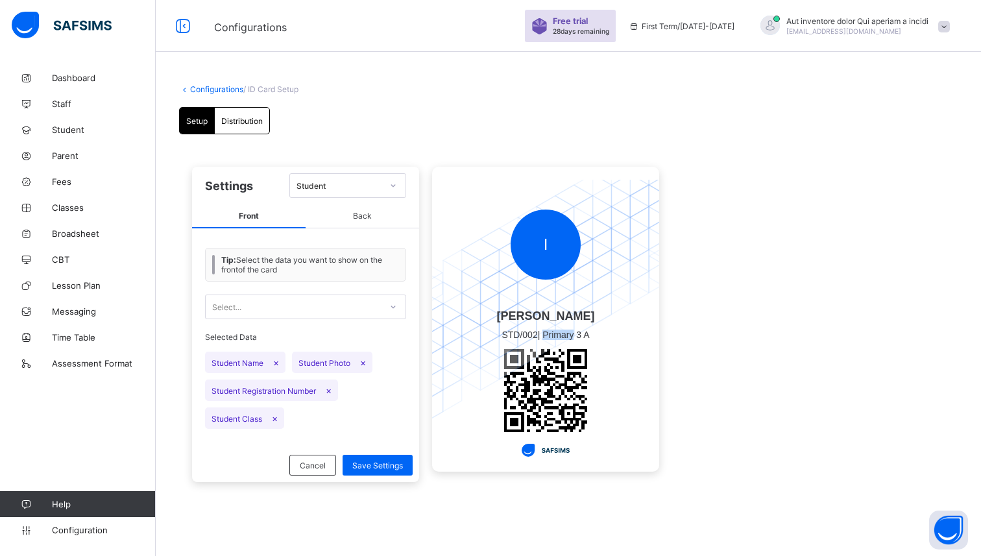
click at [553, 333] on span "Primary 3 A" at bounding box center [565, 335] width 47 height 10
click at [352, 302] on div "Select..." at bounding box center [293, 307] width 175 height 18
click at [357, 213] on span "Back" at bounding box center [363, 216] width 114 height 24
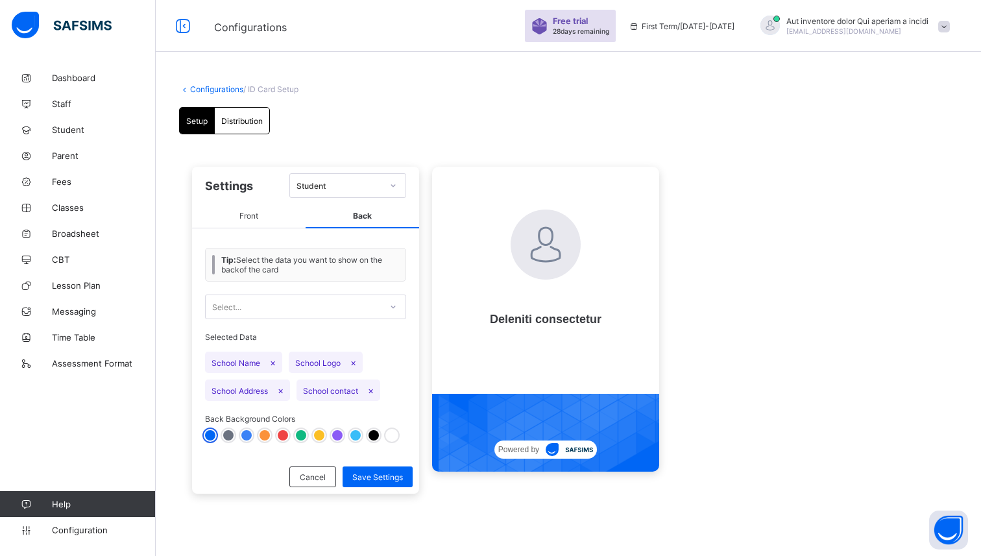
click at [267, 213] on span "Front" at bounding box center [249, 216] width 114 height 24
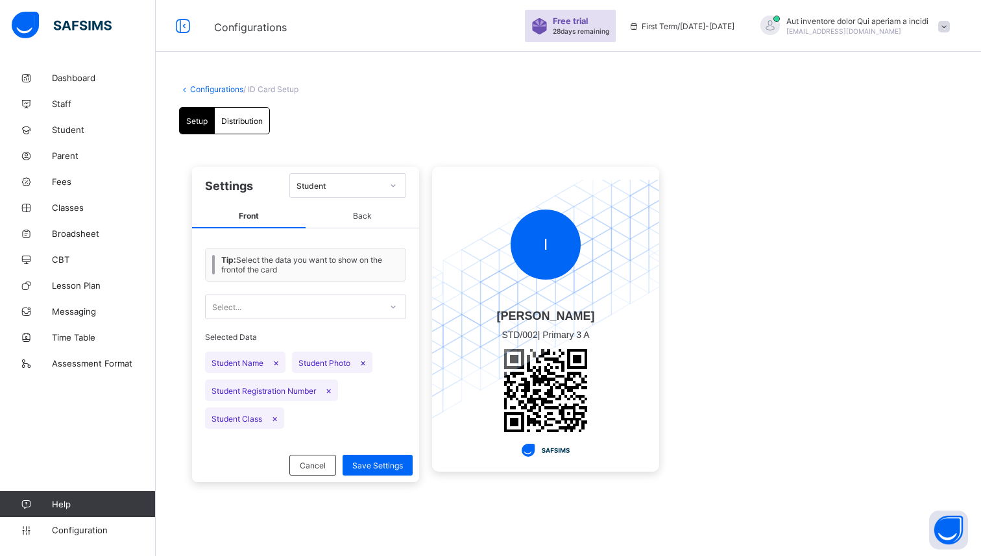
click at [247, 359] on span "Student Name ×" at bounding box center [245, 362] width 80 height 21
click at [313, 463] on span "Cancel" at bounding box center [313, 466] width 26 height 10
click at [224, 86] on link "Configurations" at bounding box center [216, 89] width 53 height 10
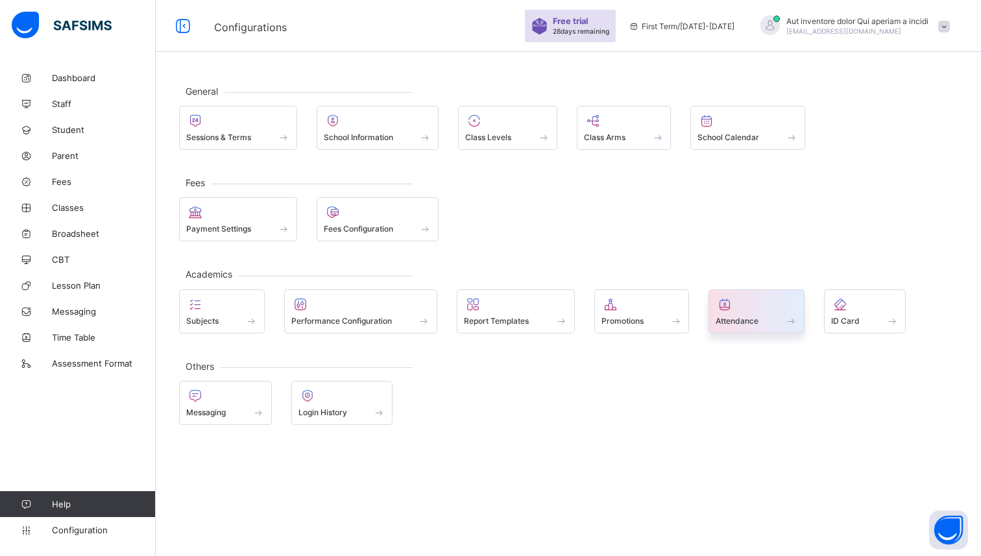
click at [763, 315] on span at bounding box center [757, 313] width 82 height 3
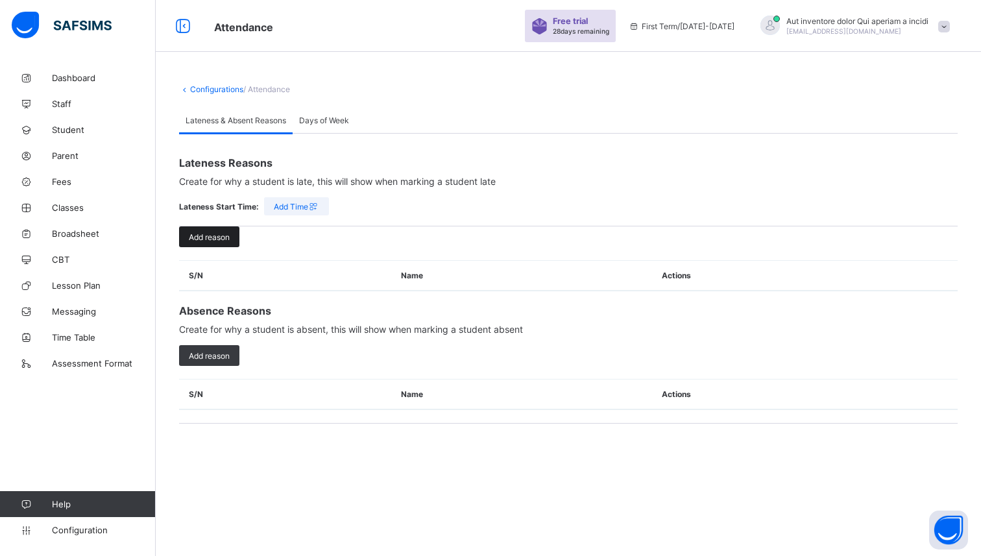
click at [217, 237] on span "Add reason" at bounding box center [209, 237] width 41 height 10
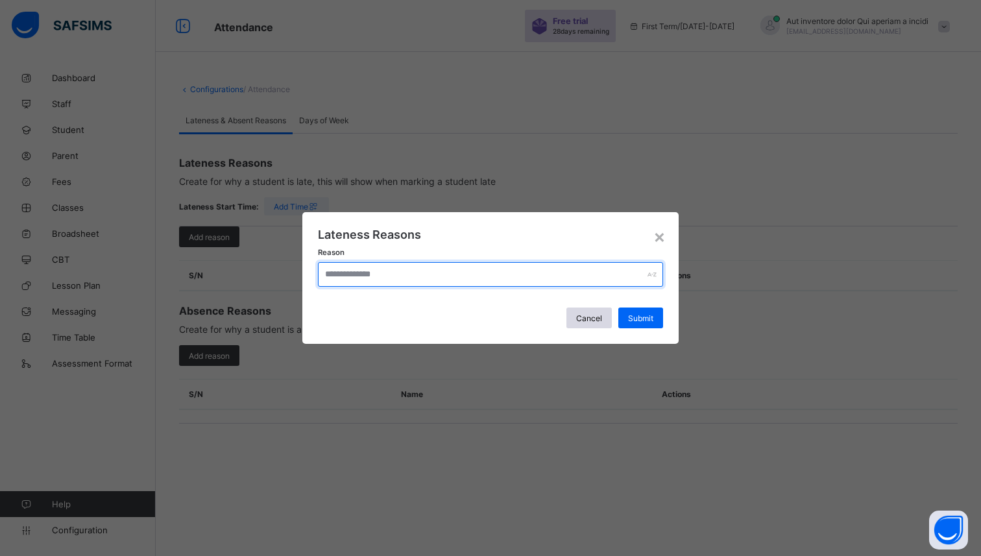
click at [487, 285] on input "text" at bounding box center [490, 274] width 345 height 25
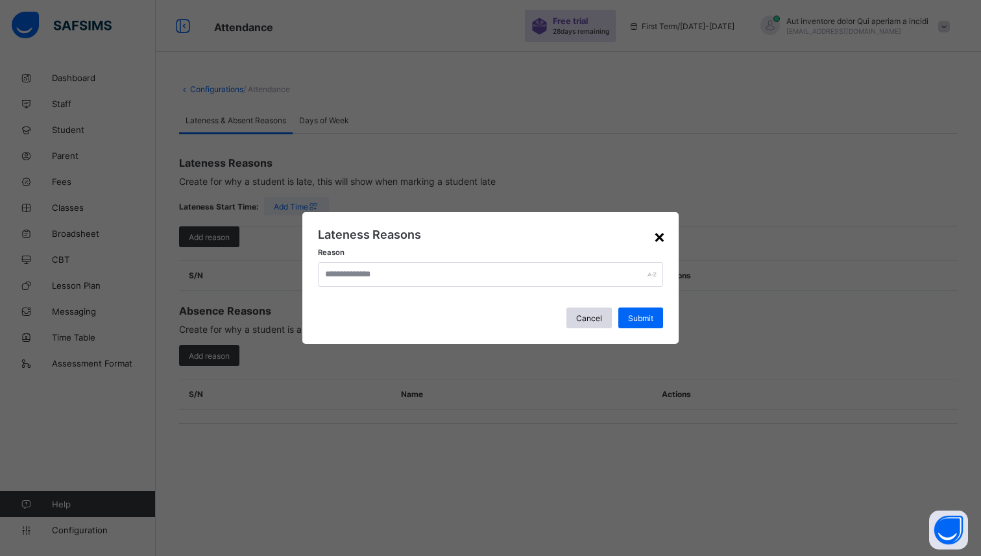
click at [657, 232] on div "×" at bounding box center [659, 236] width 12 height 22
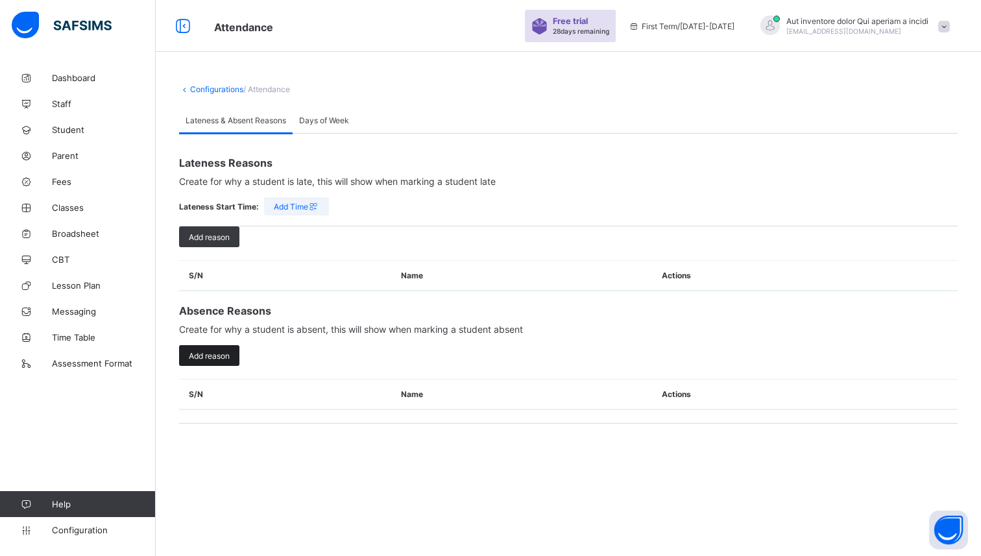
click at [216, 346] on div "Add reason" at bounding box center [209, 355] width 60 height 21
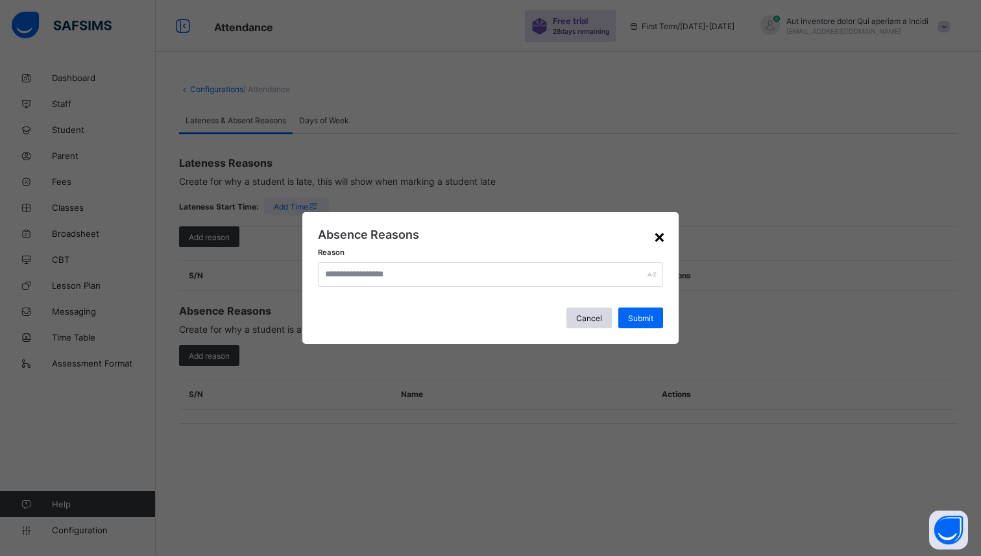
click at [658, 234] on div "×" at bounding box center [659, 236] width 12 height 22
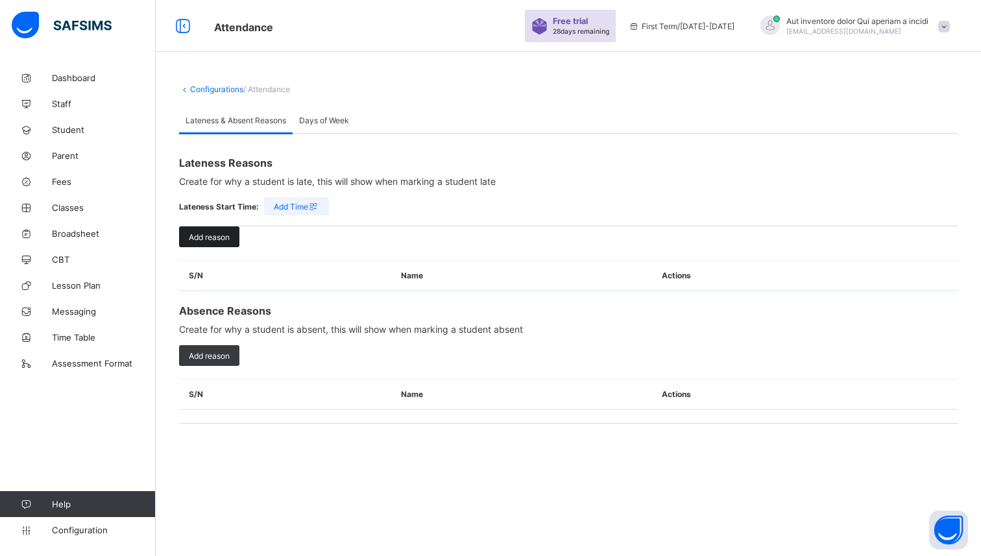
click at [224, 235] on span "Add reason" at bounding box center [209, 237] width 41 height 10
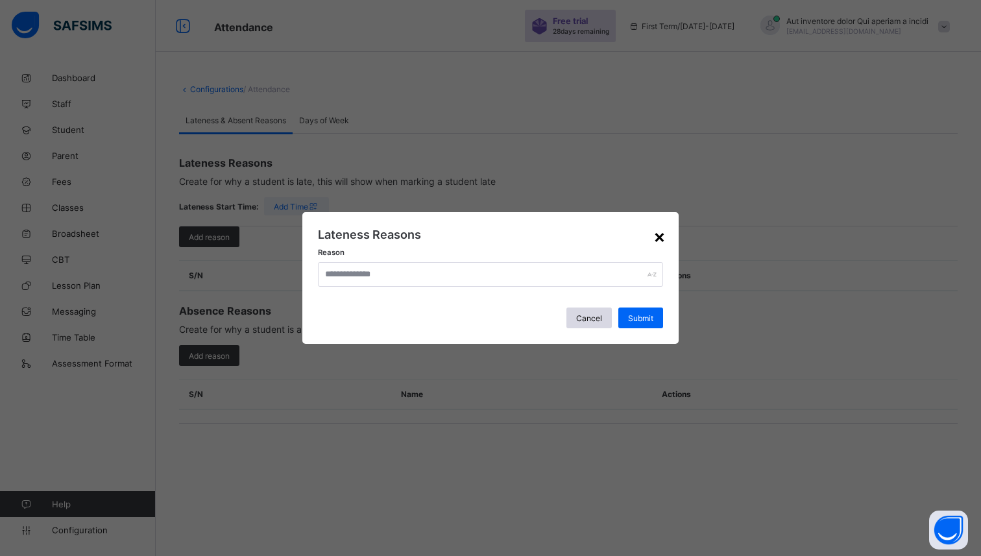
click at [658, 235] on div "×" at bounding box center [659, 236] width 12 height 22
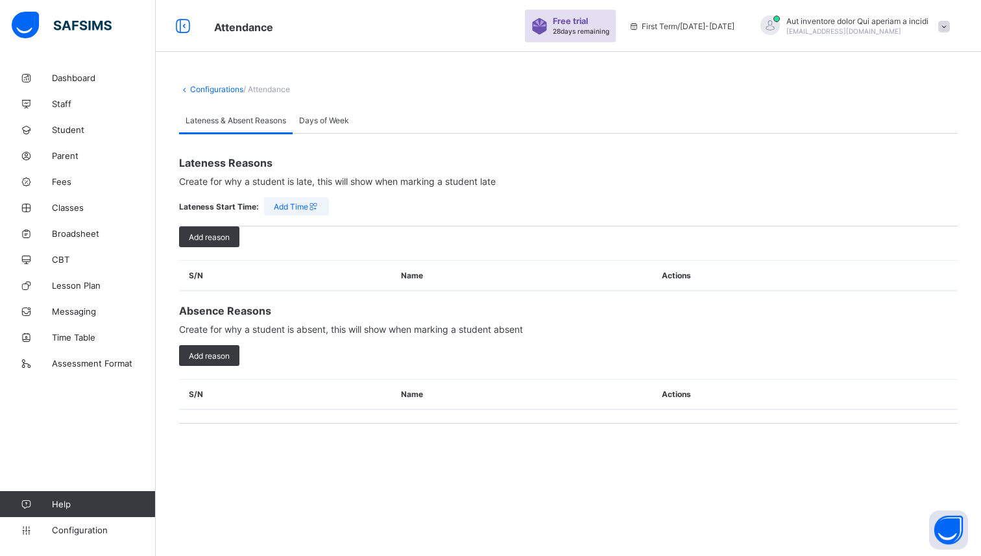
click at [335, 119] on span "Days of Week" at bounding box center [324, 120] width 50 height 10
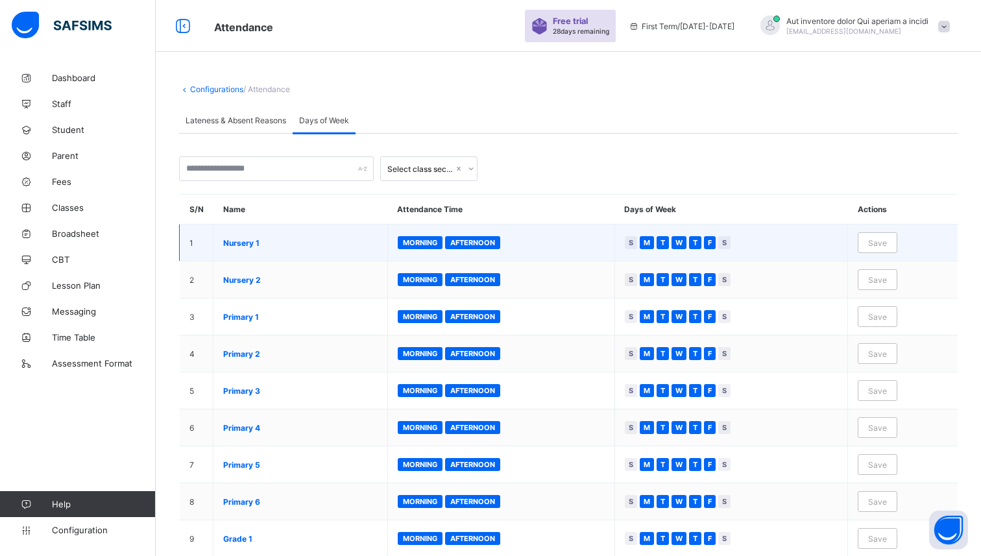
click at [475, 247] on div "Afternoon" at bounding box center [472, 242] width 55 height 13
click at [461, 244] on span "Afternoon" at bounding box center [472, 242] width 45 height 9
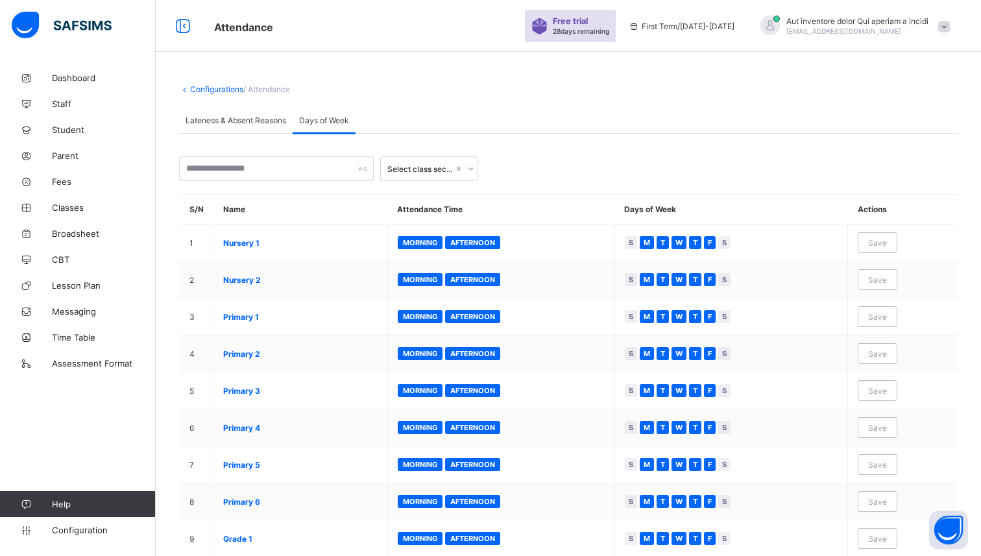
click at [443, 166] on div "Select class section" at bounding box center [420, 169] width 66 height 10
click at [337, 155] on div "Select class section S/N Name Attendance Time Days of Week Actions 1 Nursery 1 …" at bounding box center [568, 549] width 779 height 830
click at [337, 164] on input "text" at bounding box center [276, 168] width 195 height 25
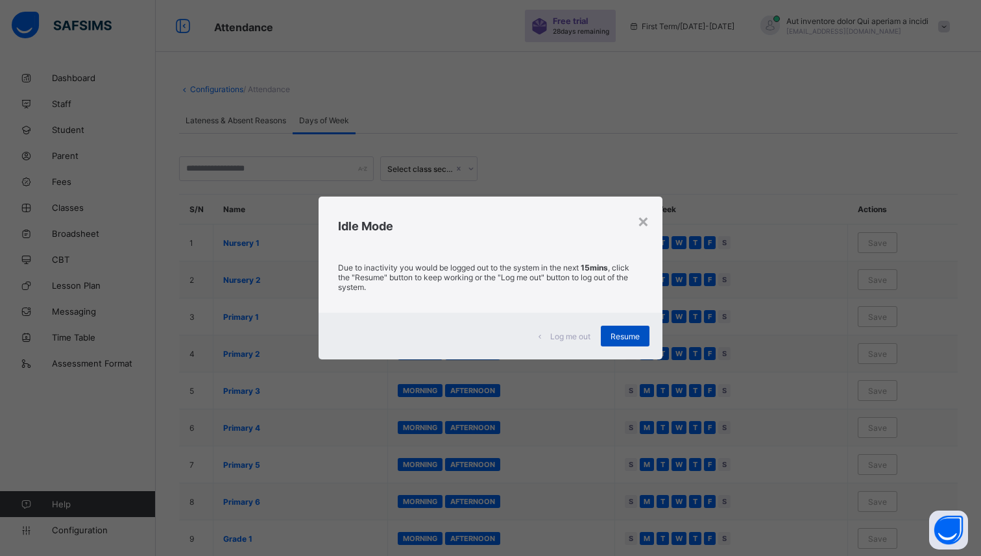
click at [622, 327] on div "Resume" at bounding box center [625, 336] width 49 height 21
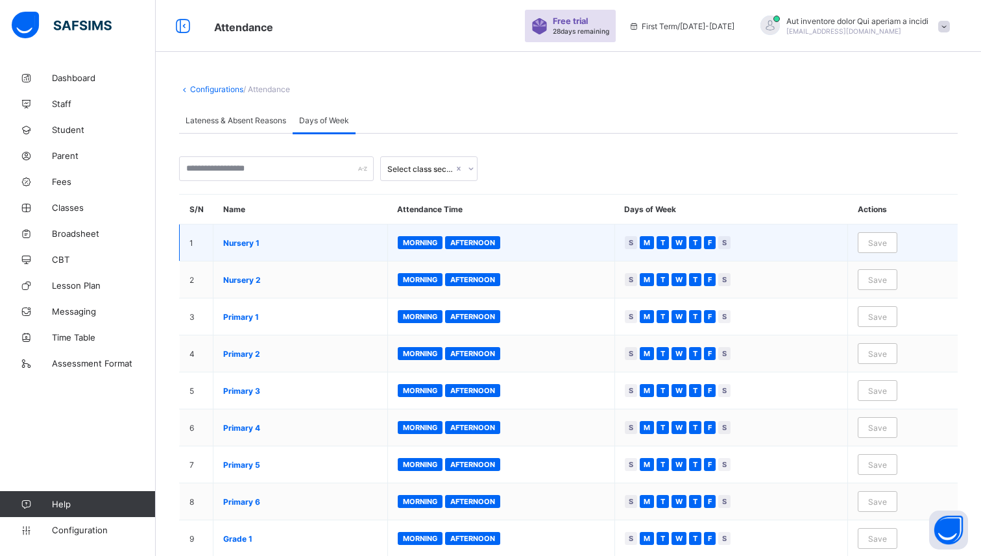
click at [636, 241] on div "S" at bounding box center [631, 242] width 12 height 13
click at [727, 241] on span "S" at bounding box center [724, 242] width 5 height 10
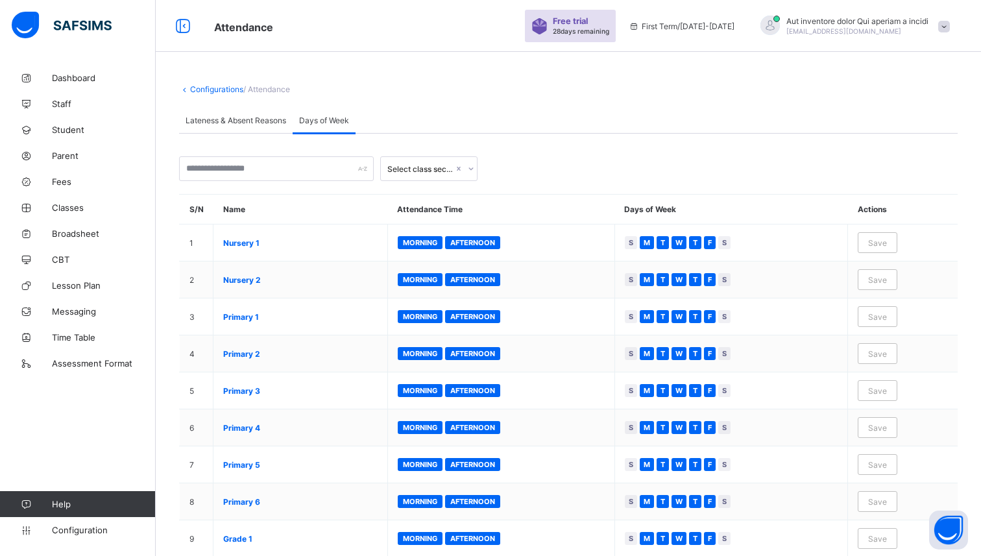
click at [252, 121] on span "Lateness & Absent Reasons" at bounding box center [236, 120] width 101 height 10
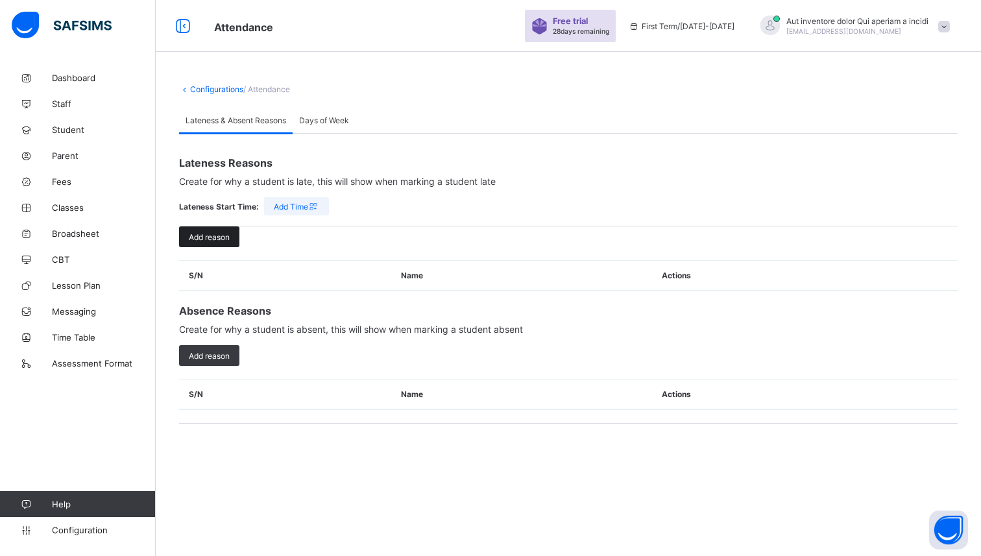
click at [224, 232] on span "Add reason" at bounding box center [209, 237] width 41 height 10
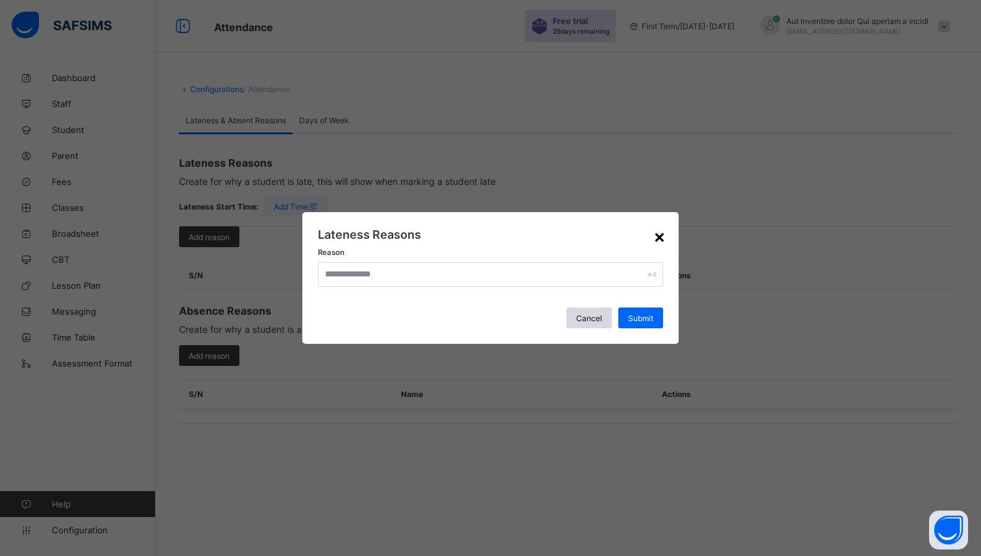
click at [656, 233] on div "×" at bounding box center [659, 236] width 12 height 22
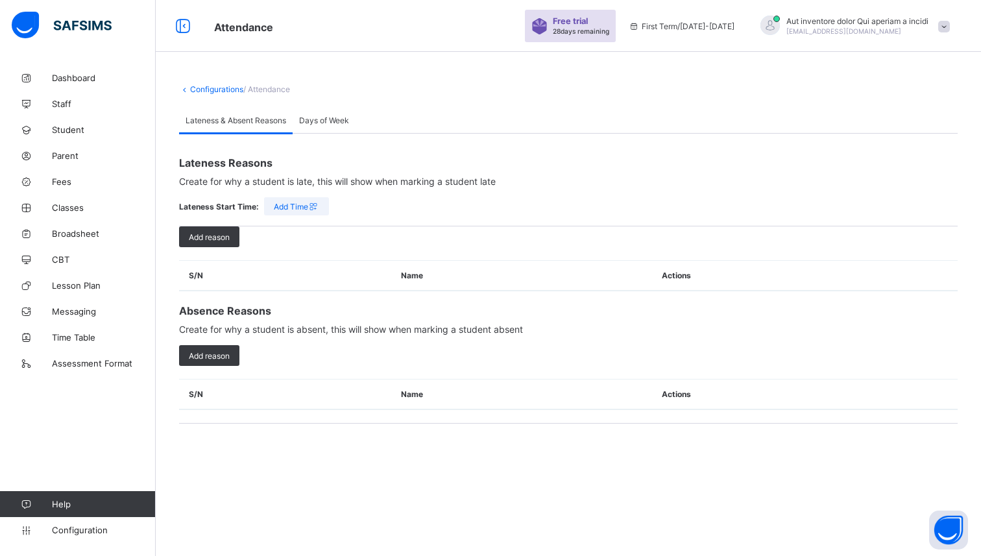
click at [356, 326] on span "Create for why a student is absent, this will show when marking a student absent" at bounding box center [568, 326] width 779 height 18
